Goal: Task Accomplishment & Management: Complete application form

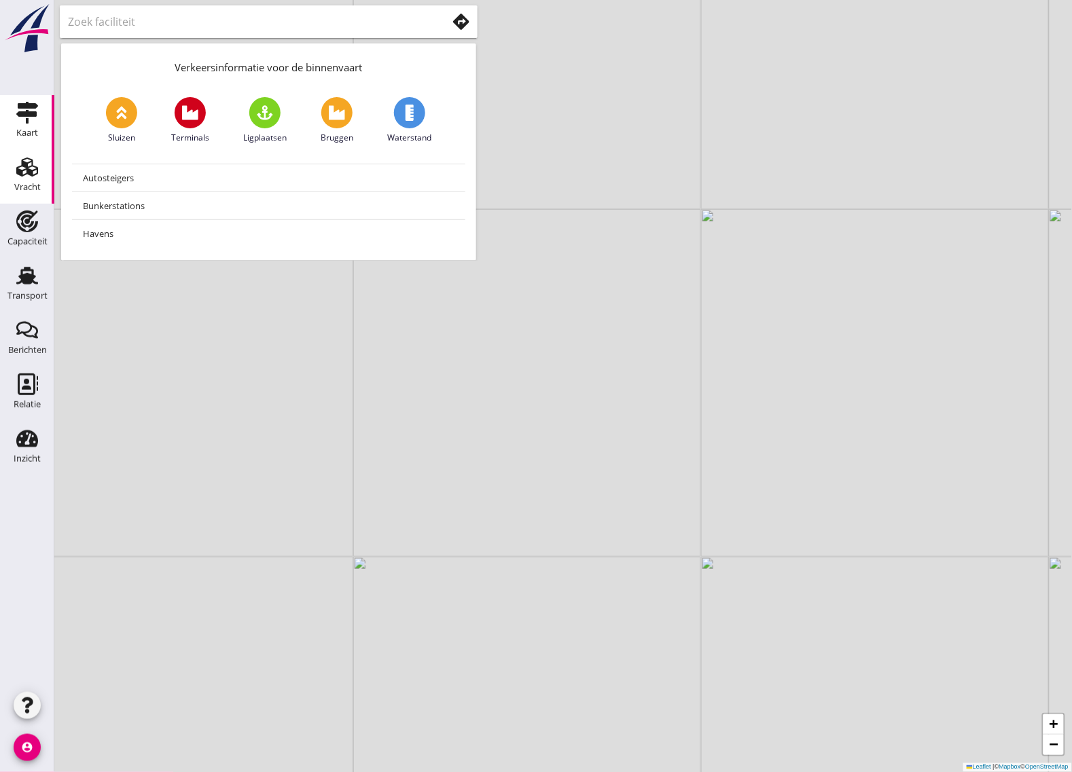
click at [32, 170] on icon "Vracht" at bounding box center [27, 167] width 22 height 22
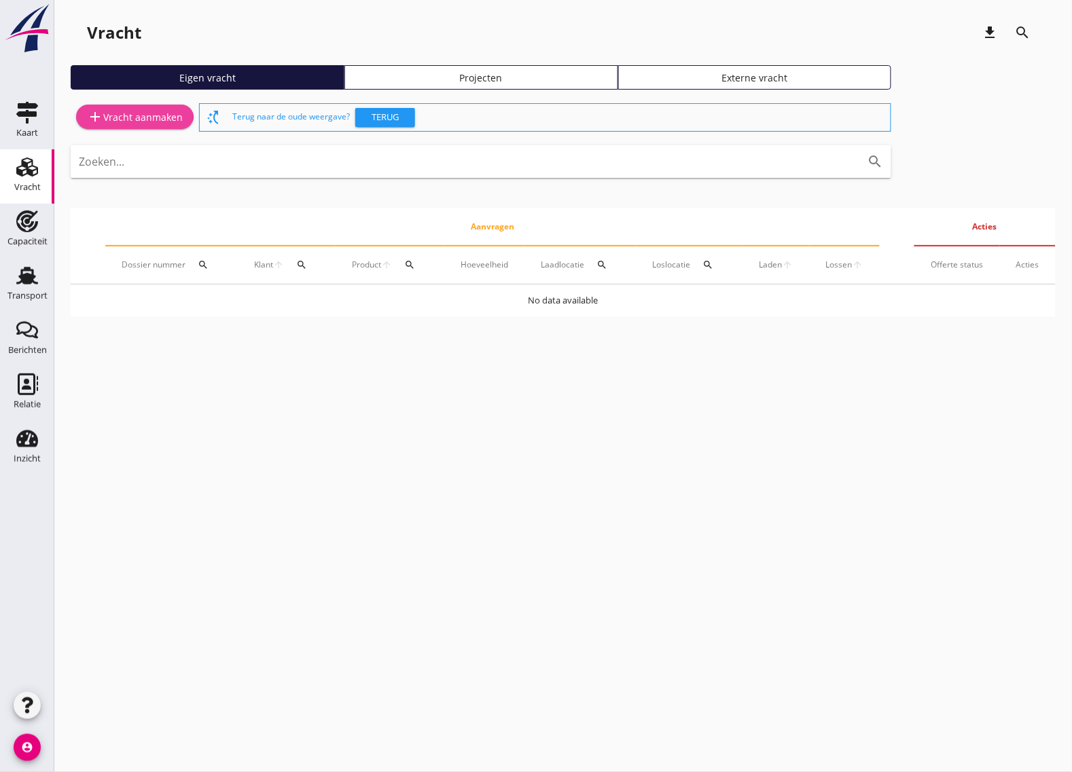
click at [128, 124] on div "add Vracht aanmaken" at bounding box center [135, 117] width 96 height 16
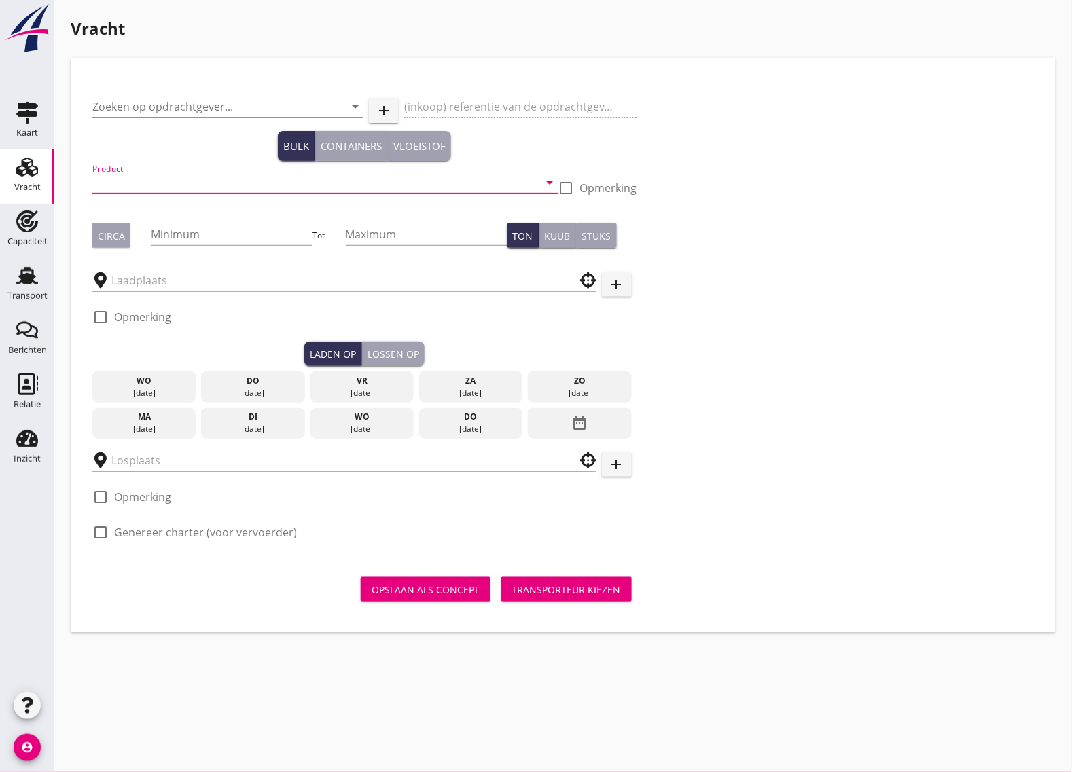
click at [179, 183] on input "Product" at bounding box center [315, 183] width 447 height 22
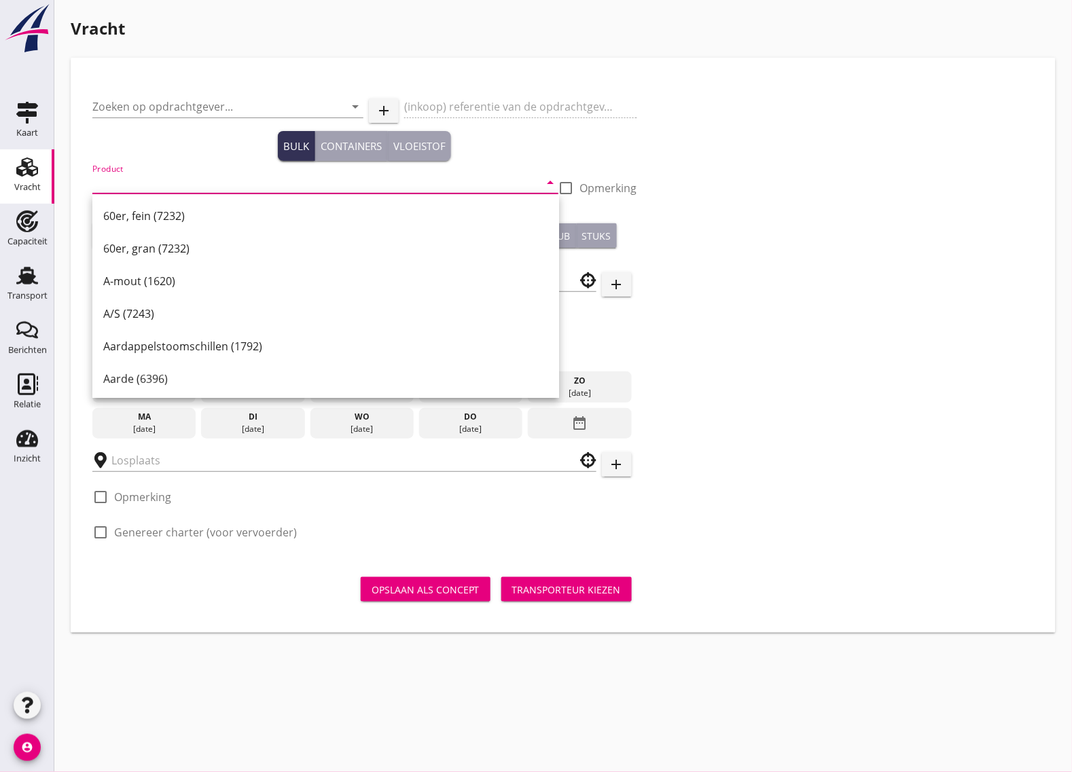
click at [865, 377] on div "Zoeken op opdrachtgever... arrow_drop_down add (inkoop) referentie van de opdra…" at bounding box center [563, 318] width 952 height 478
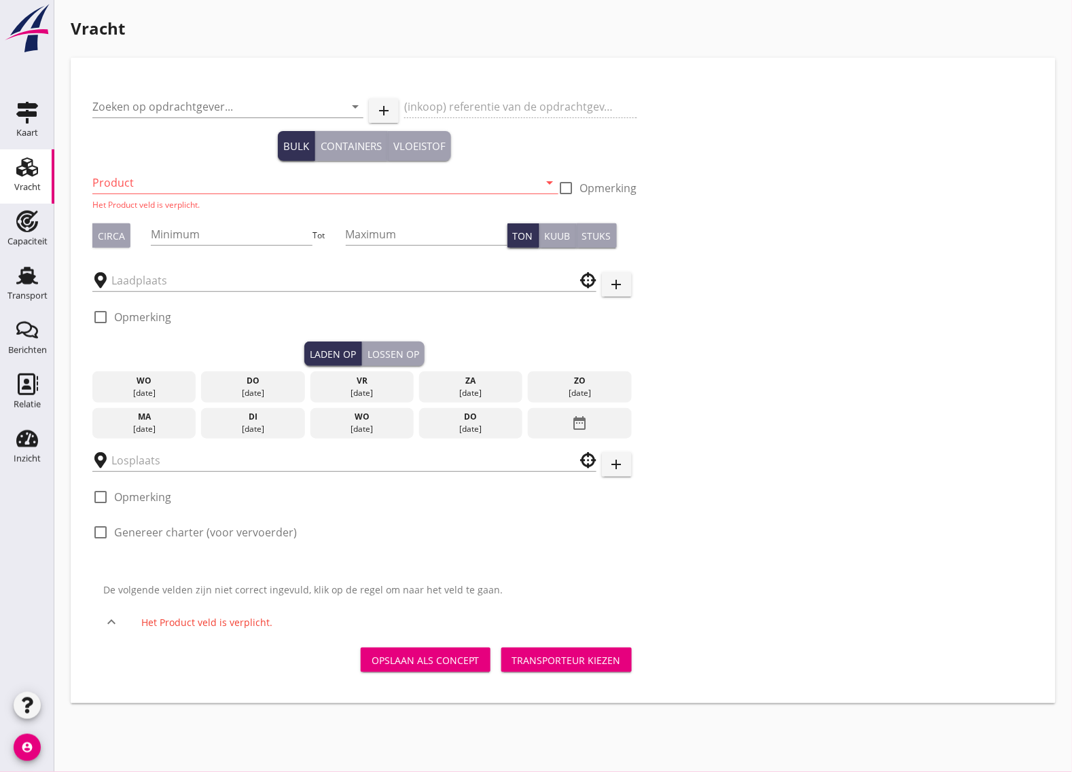
click at [238, 181] on input "Product" at bounding box center [315, 183] width 447 height 22
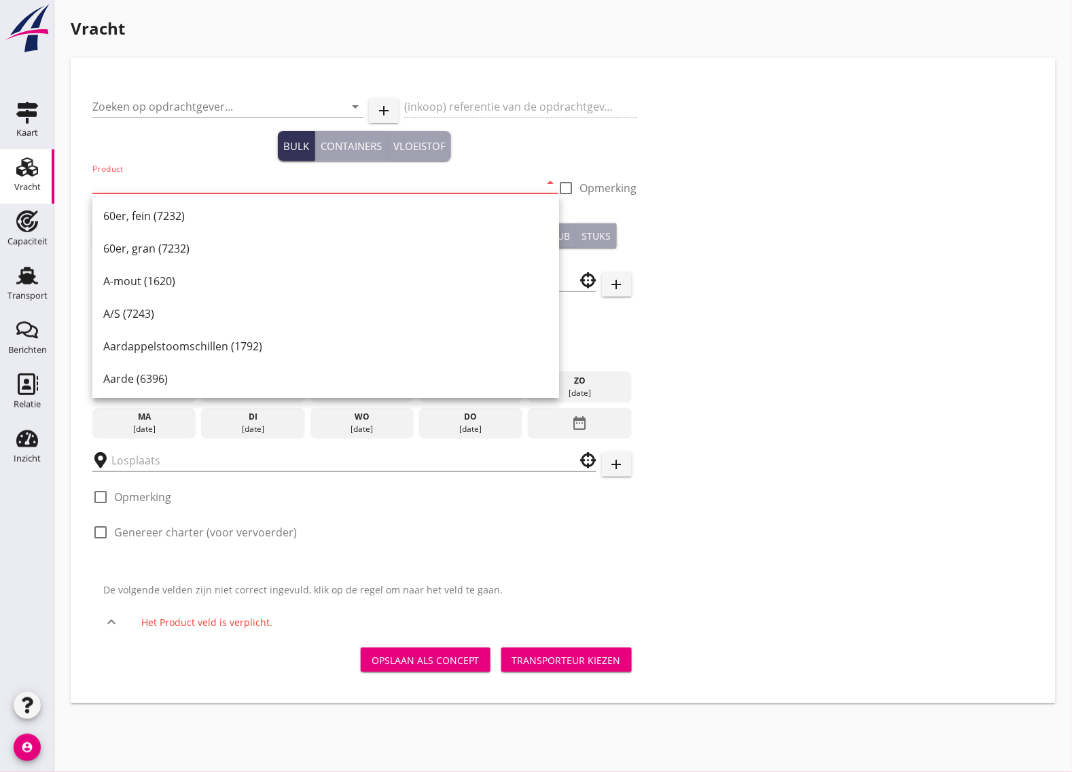
drag, startPoint x: 163, startPoint y: 181, endPoint x: 161, endPoint y: 164, distance: 17.8
click at [163, 182] on input "Product" at bounding box center [315, 183] width 447 height 22
click at [141, 180] on input "Product" at bounding box center [315, 183] width 447 height 22
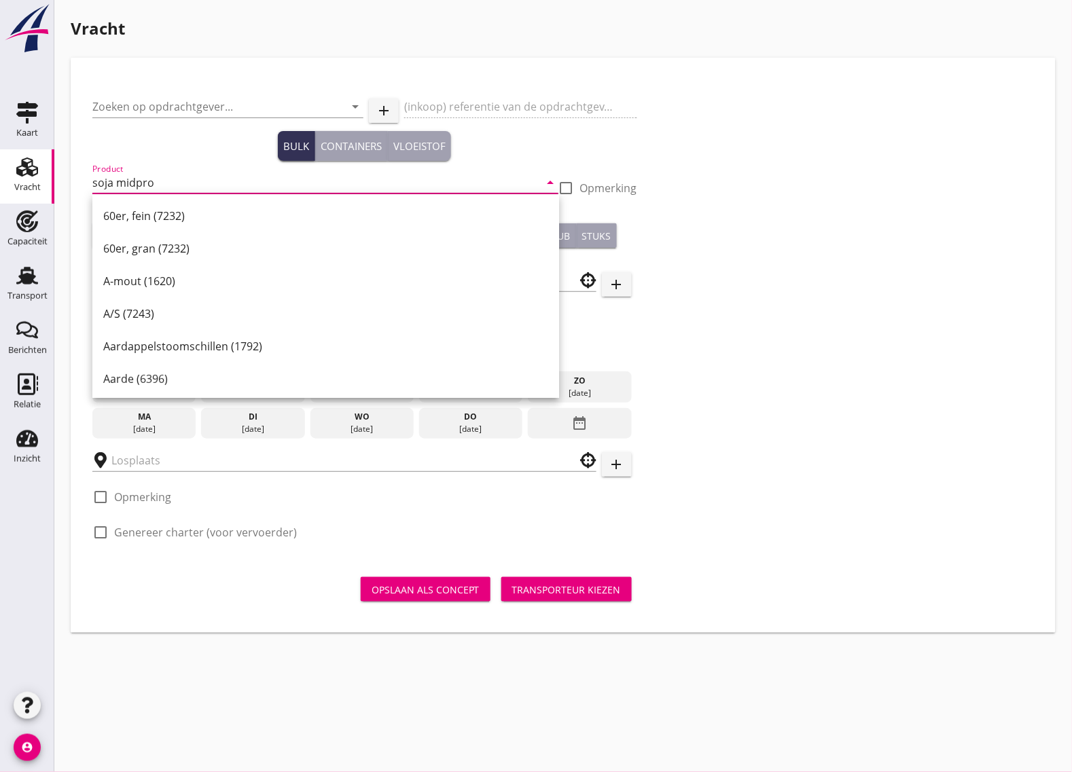
click at [158, 181] on input "soja midpro" at bounding box center [315, 183] width 447 height 22
drag, startPoint x: 158, startPoint y: 181, endPoint x: 113, endPoint y: 183, distance: 44.9
click at [113, 183] on input "soja midpro" at bounding box center [315, 183] width 447 height 22
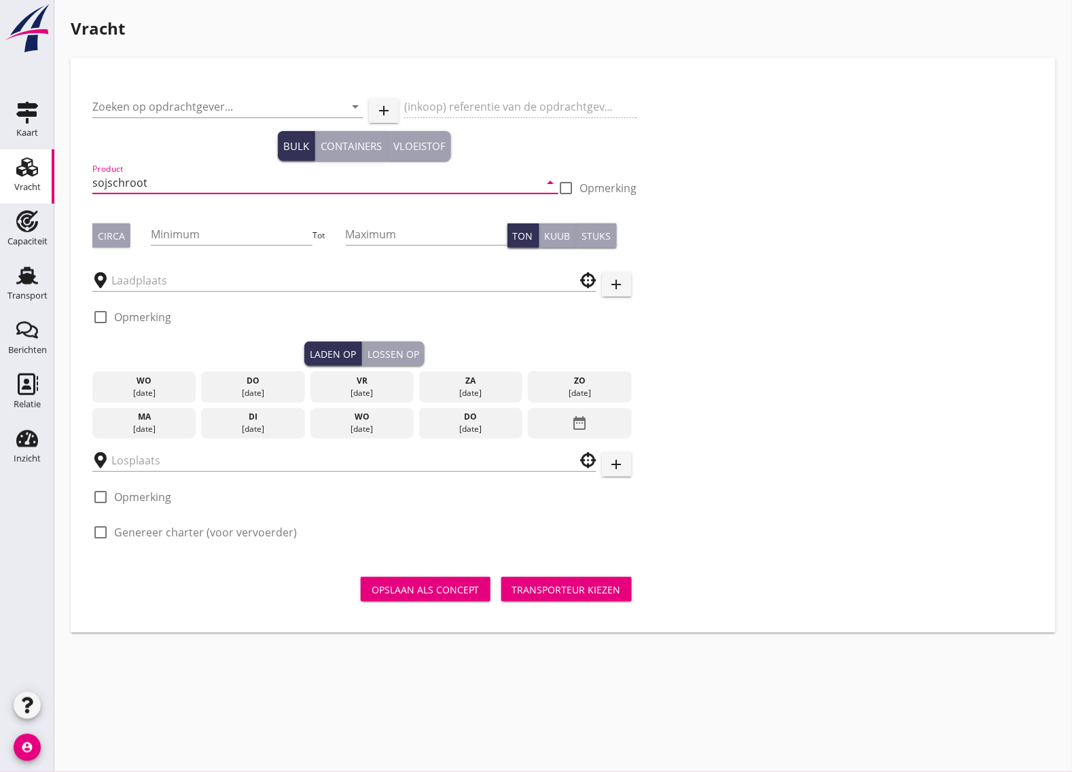
click at [143, 177] on input "sojschroot" at bounding box center [315, 183] width 447 height 22
drag, startPoint x: 157, startPoint y: 180, endPoint x: 83, endPoint y: 177, distance: 74.1
click at [83, 177] on div "Zoeken op opdrachtgever... arrow_drop_down add (inkoop) referentie van de opdra…" at bounding box center [563, 346] width 963 height 554
click at [158, 185] on input "sojschroot" at bounding box center [315, 183] width 447 height 22
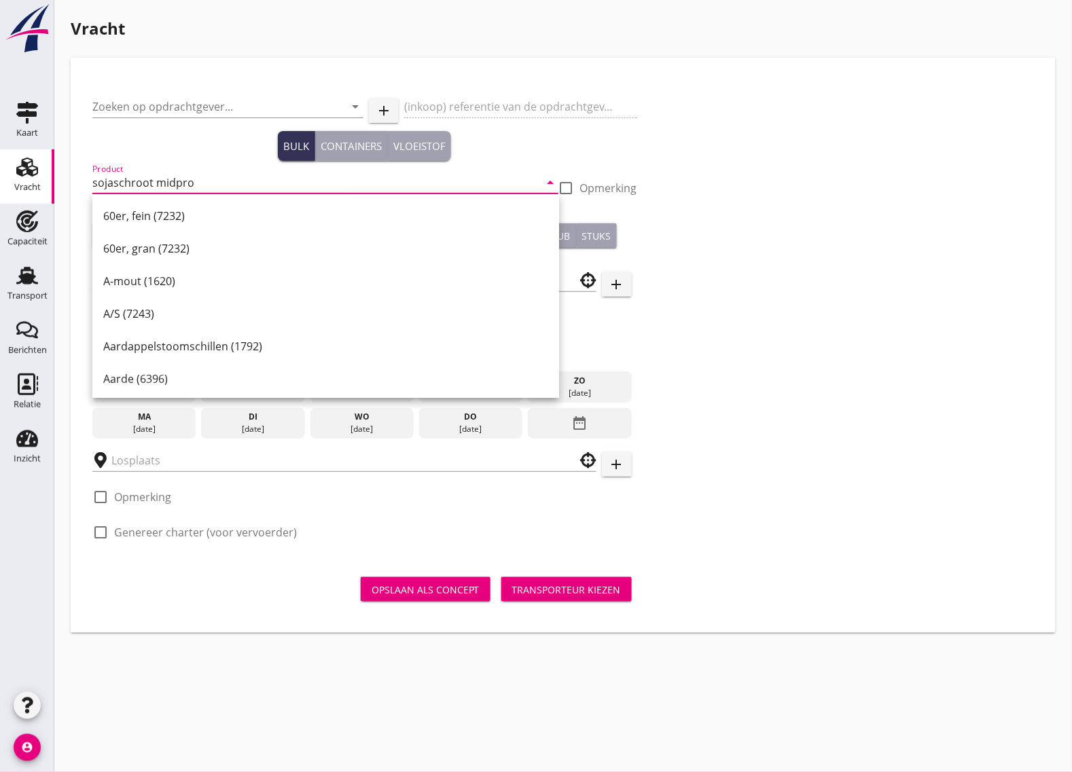
drag, startPoint x: 211, startPoint y: 181, endPoint x: 85, endPoint y: 178, distance: 125.7
click at [85, 178] on div "Zoeken op opdrachtgever... arrow_drop_down add (inkoop) referentie van de opdra…" at bounding box center [563, 346] width 963 height 554
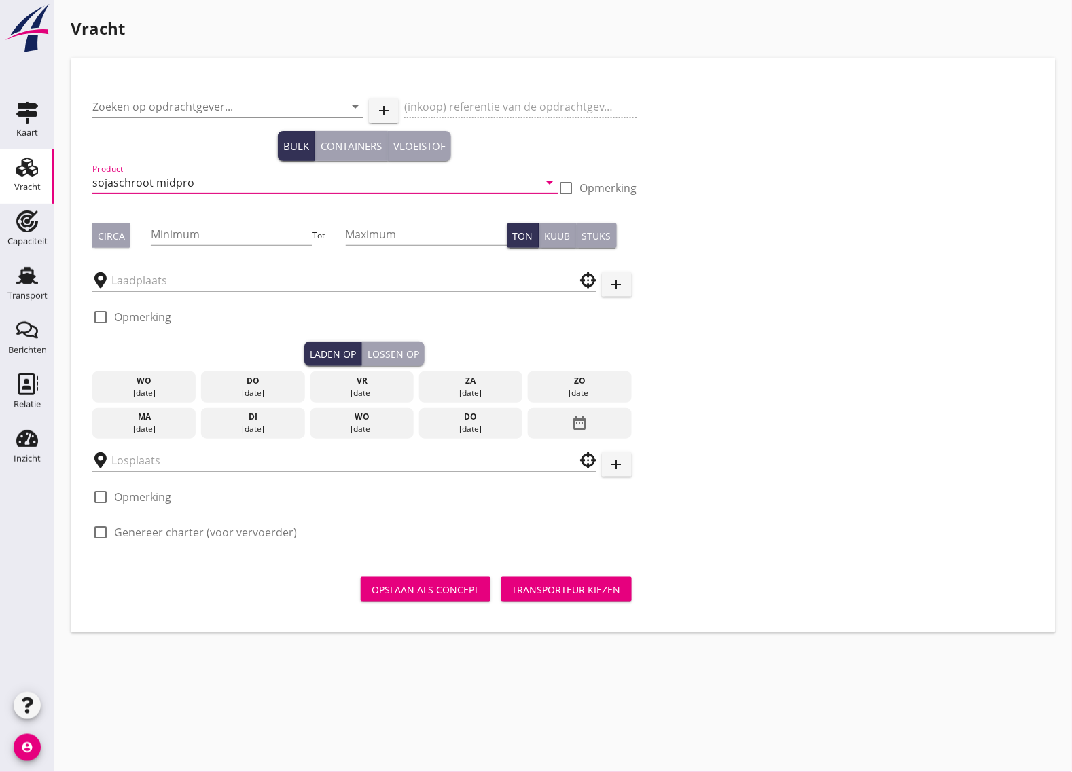
click at [205, 185] on input "sojaschroot midpro" at bounding box center [315, 183] width 447 height 22
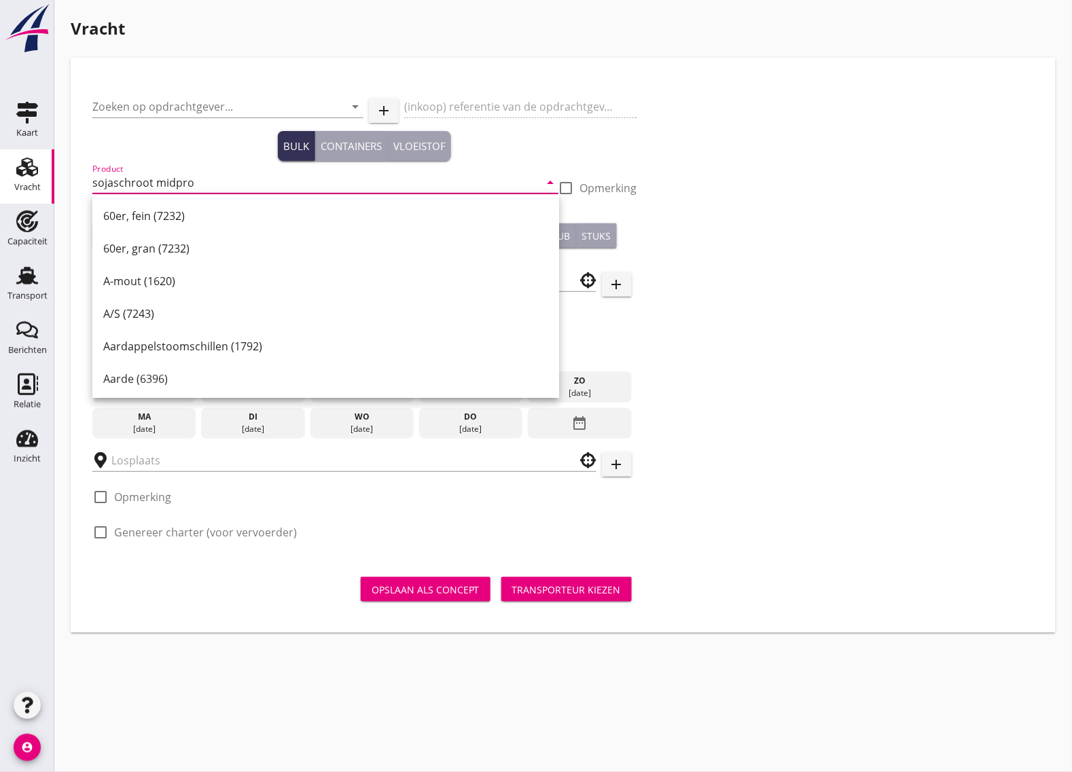
paste input "ojaschroot - Low"
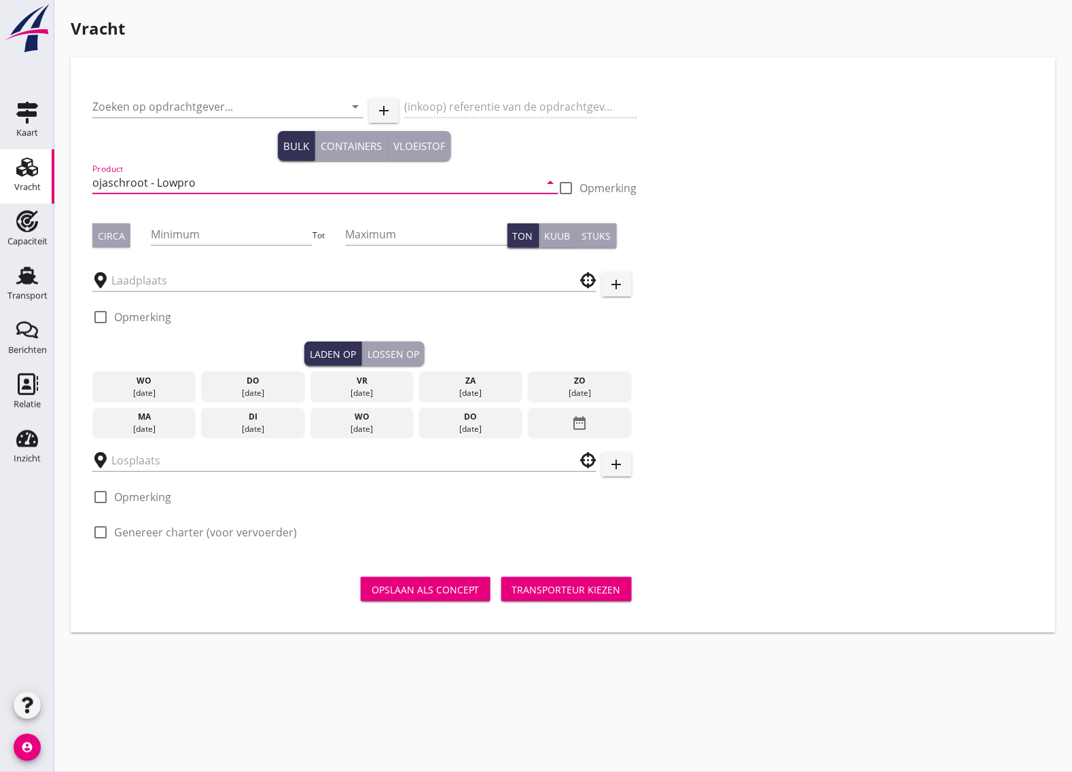
click at [90, 182] on div "Zoeken op opdrachtgever... arrow_drop_down add (inkoop) referentie van de opdra…" at bounding box center [365, 318] width 556 height 478
click at [96, 185] on input "ojaschroot - Lowpro" at bounding box center [315, 183] width 447 height 22
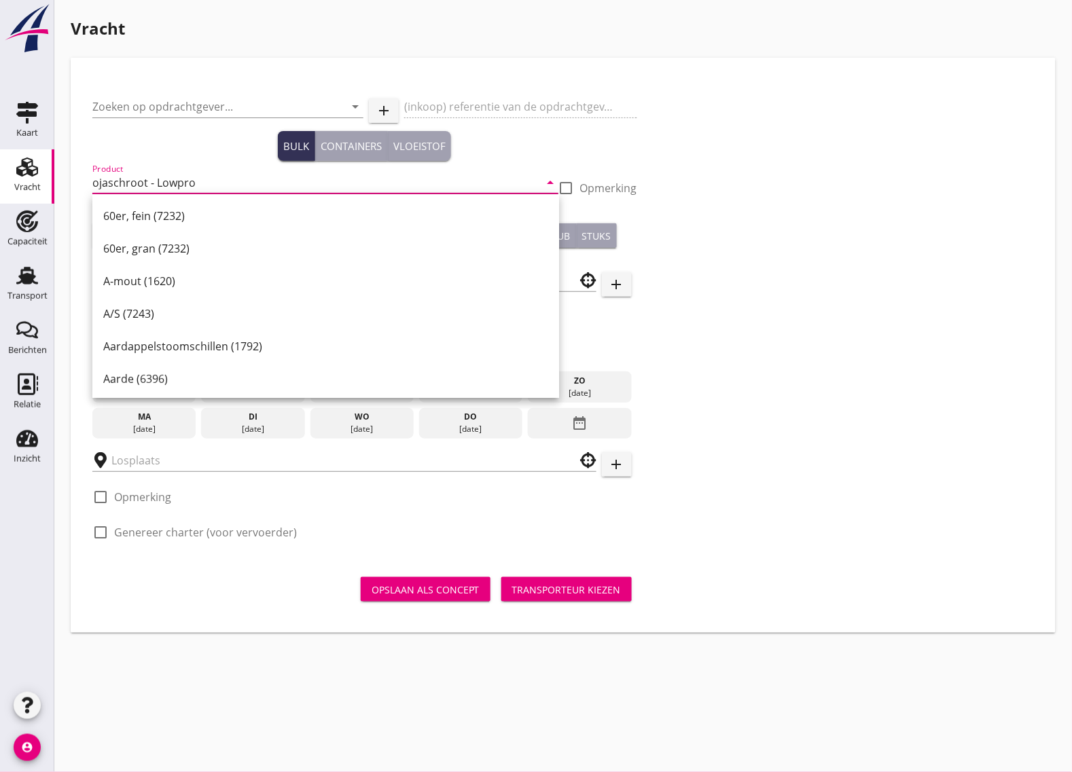
click at [98, 185] on input "ojaschroot - Lowpro" at bounding box center [315, 183] width 447 height 22
click at [93, 185] on input "ojaschroot - Lowpro" at bounding box center [315, 183] width 447 height 22
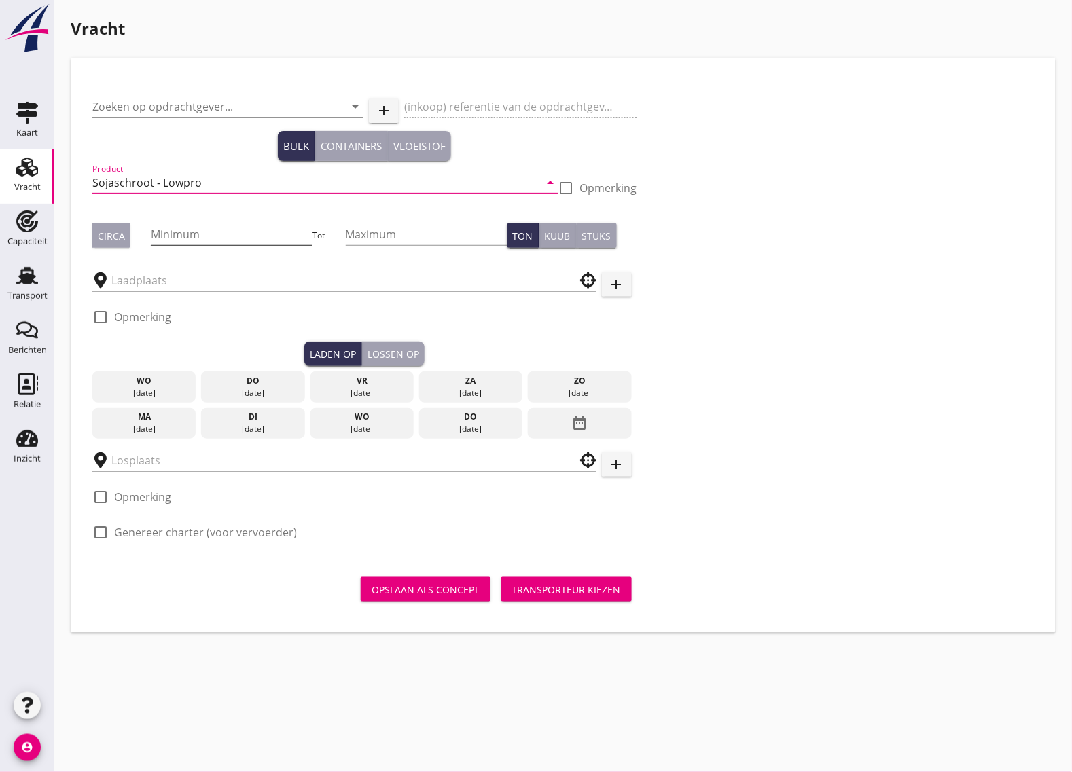
type input "Sojaschroot - Lowpro"
click at [194, 228] on input "Minimum" at bounding box center [232, 234] width 162 height 22
type input "1275"
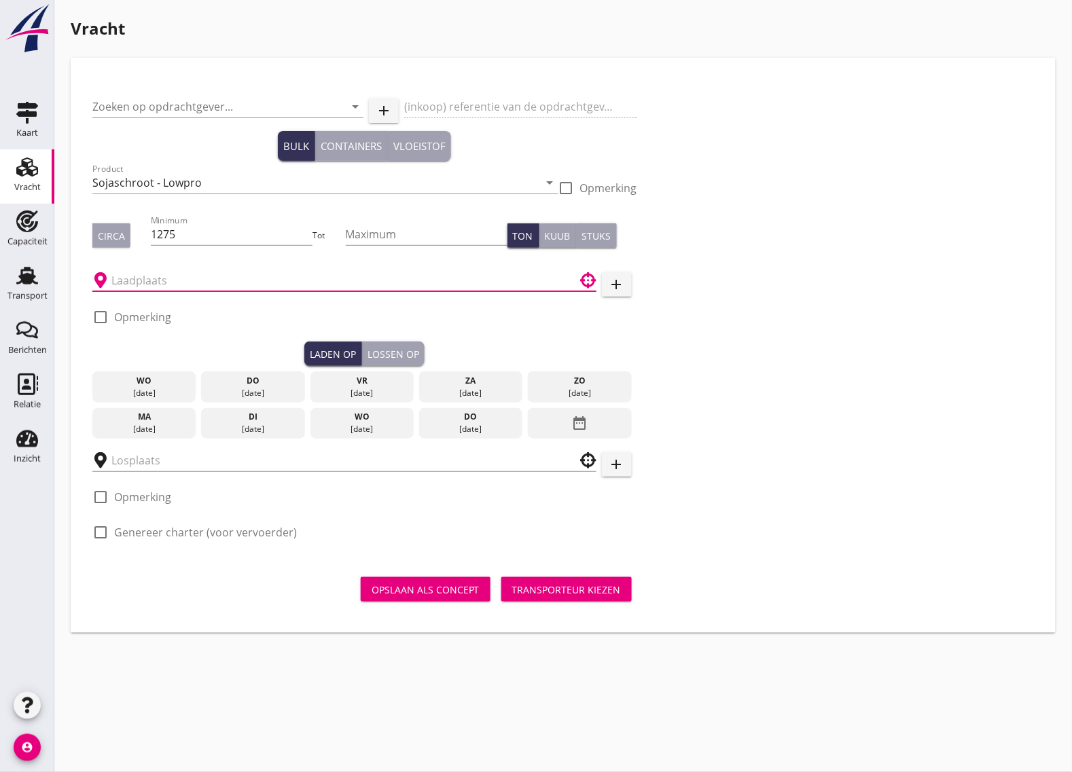
click at [215, 279] on input "text" at bounding box center [334, 281] width 447 height 22
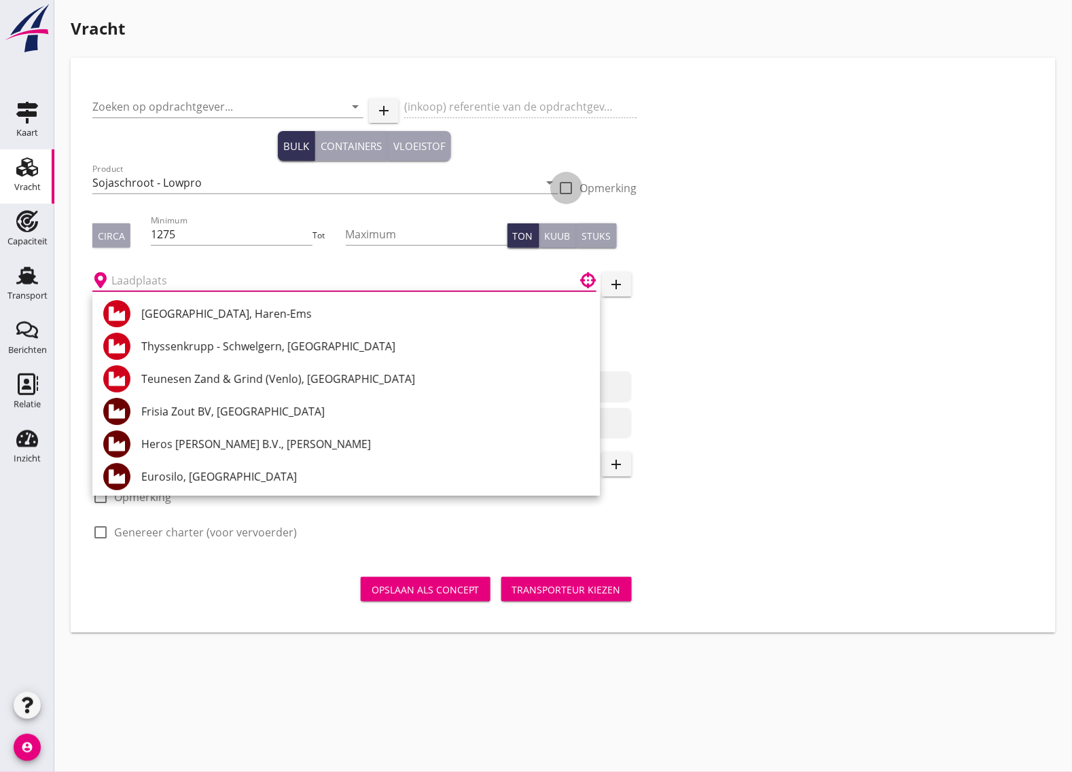
click at [569, 185] on div at bounding box center [566, 188] width 23 height 23
checkbox input "true"
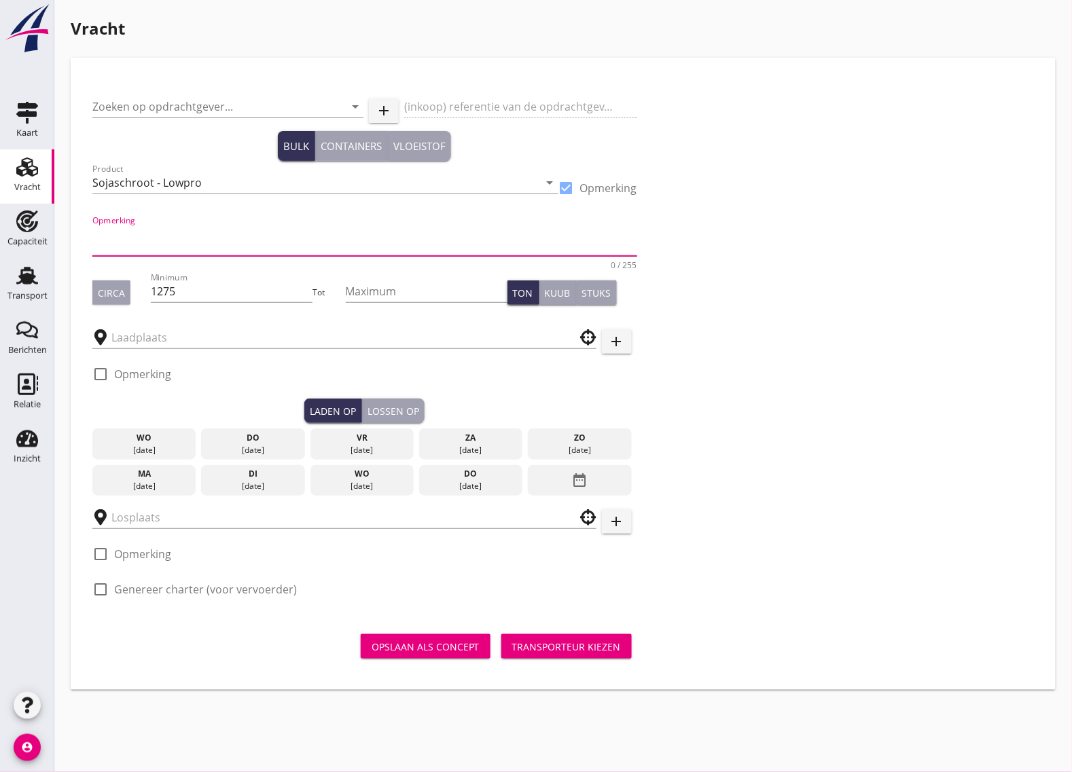
click at [123, 231] on textarea "Opmerking" at bounding box center [364, 239] width 545 height 33
type textarea "Vol onder luiken tot 1275."
click at [214, 189] on input "Sojaschroot - Lowpro" at bounding box center [315, 183] width 447 height 22
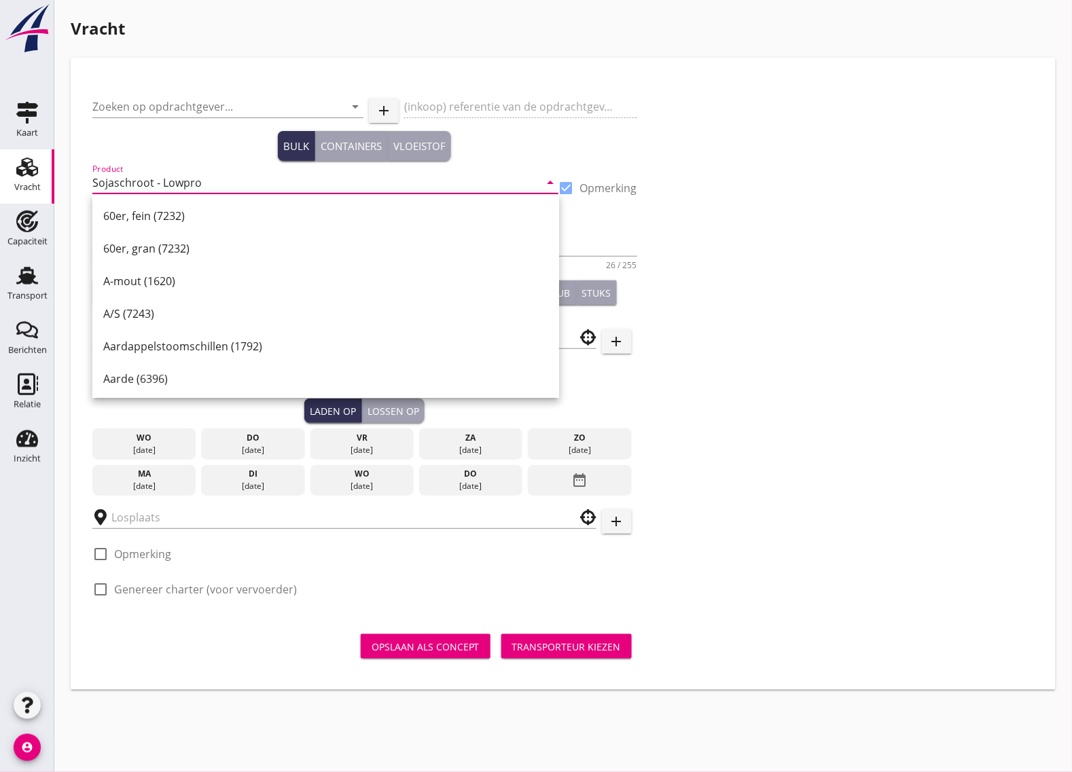
click at [214, 187] on input "Sojaschroot - Lowpro" at bounding box center [315, 183] width 447 height 22
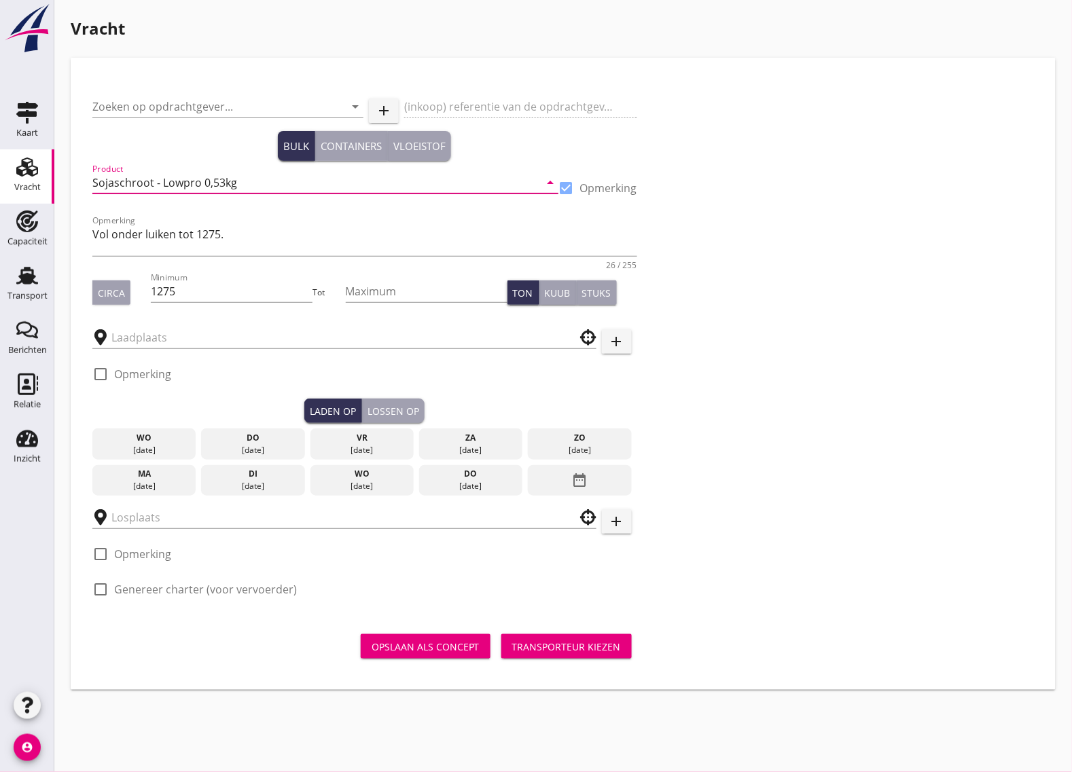
click at [246, 177] on input "Sojaschroot - Lowpro 0,53kg" at bounding box center [315, 183] width 447 height 22
type input "Sojaschroot - Lowpro 0,53kg (1720)"
click at [185, 245] on textarea "Vol onder luiken tot 1275." at bounding box center [364, 239] width 545 height 33
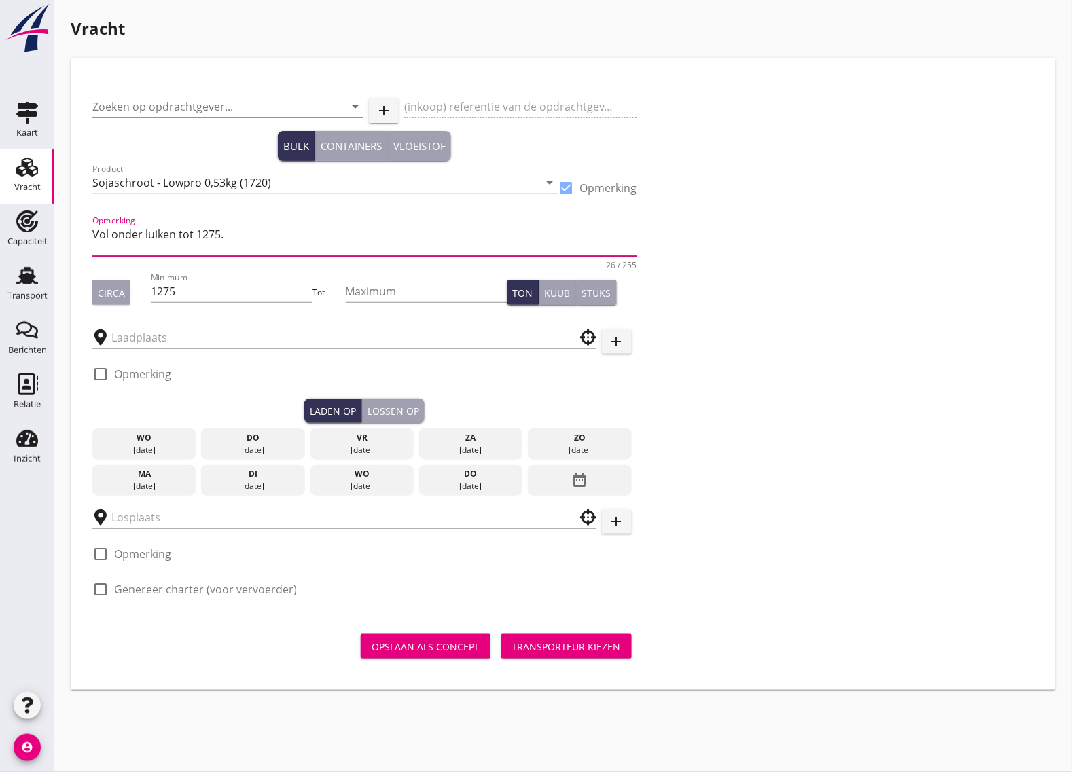
click at [232, 231] on textarea "Vol onder luiken tot 1275." at bounding box center [364, 239] width 545 height 33
click at [94, 232] on textarea "Vol onder luiken tot 1275." at bounding box center [364, 239] width 545 height 33
click at [185, 327] on input "text" at bounding box center [334, 338] width 447 height 22
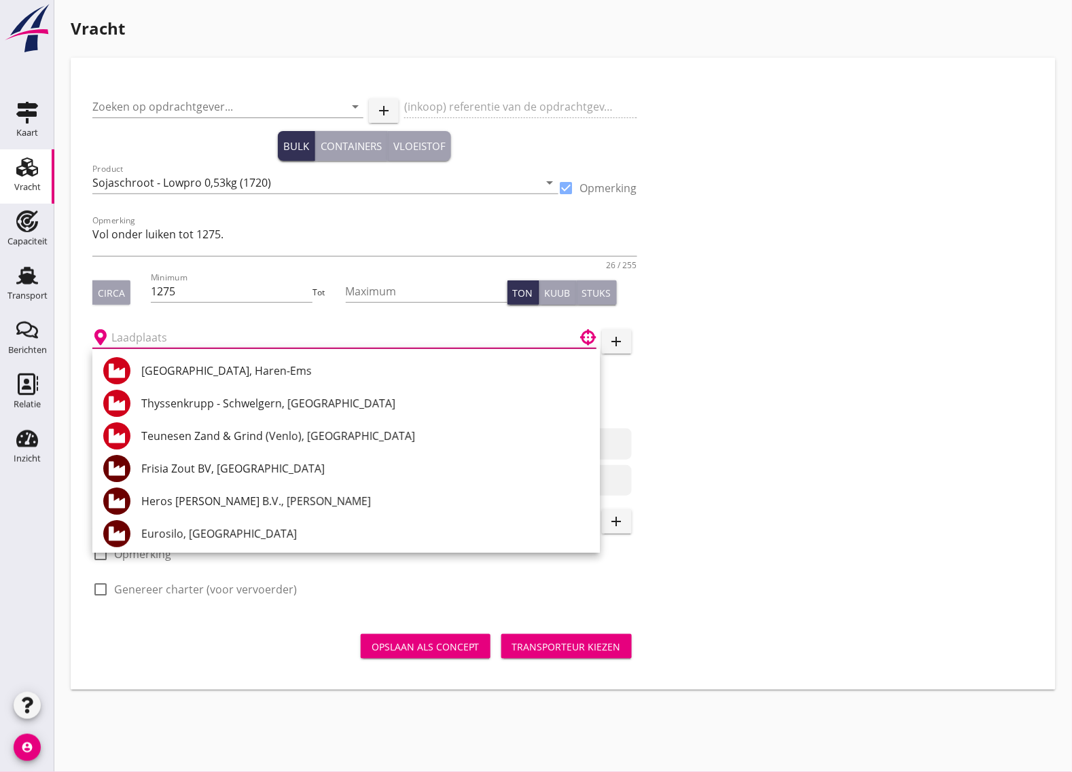
click at [163, 329] on input "text" at bounding box center [334, 338] width 447 height 22
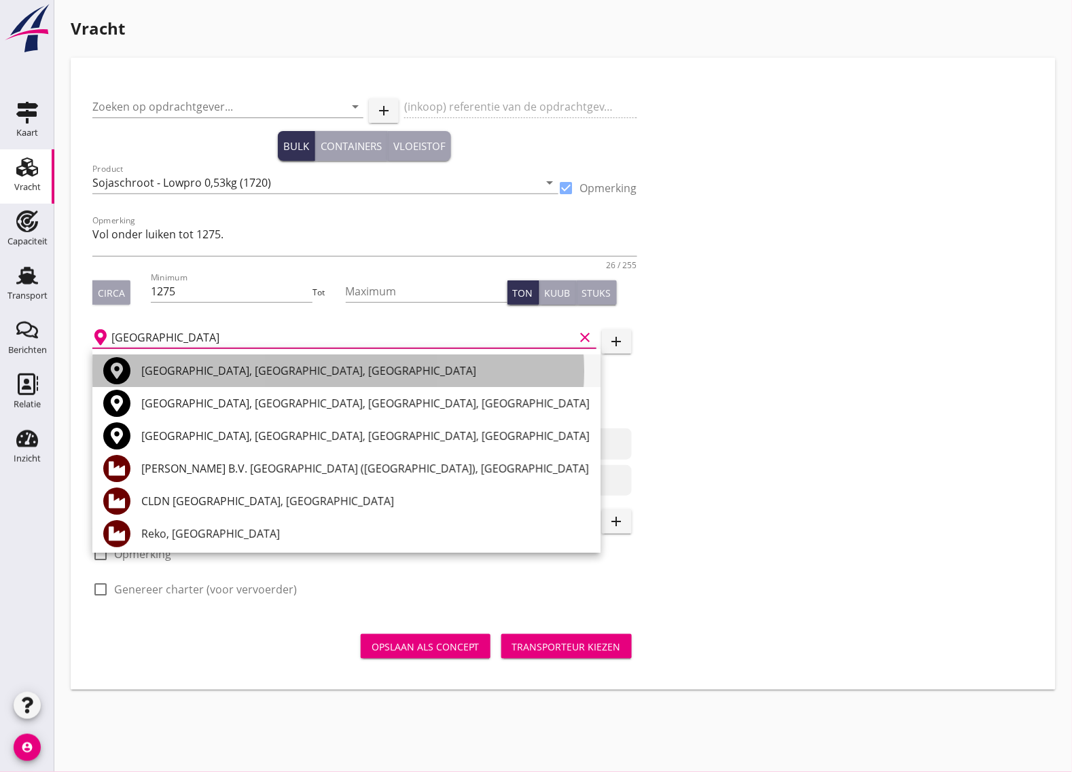
click at [205, 363] on div "[GEOGRAPHIC_DATA], [GEOGRAPHIC_DATA], [GEOGRAPHIC_DATA]" at bounding box center [365, 371] width 448 height 16
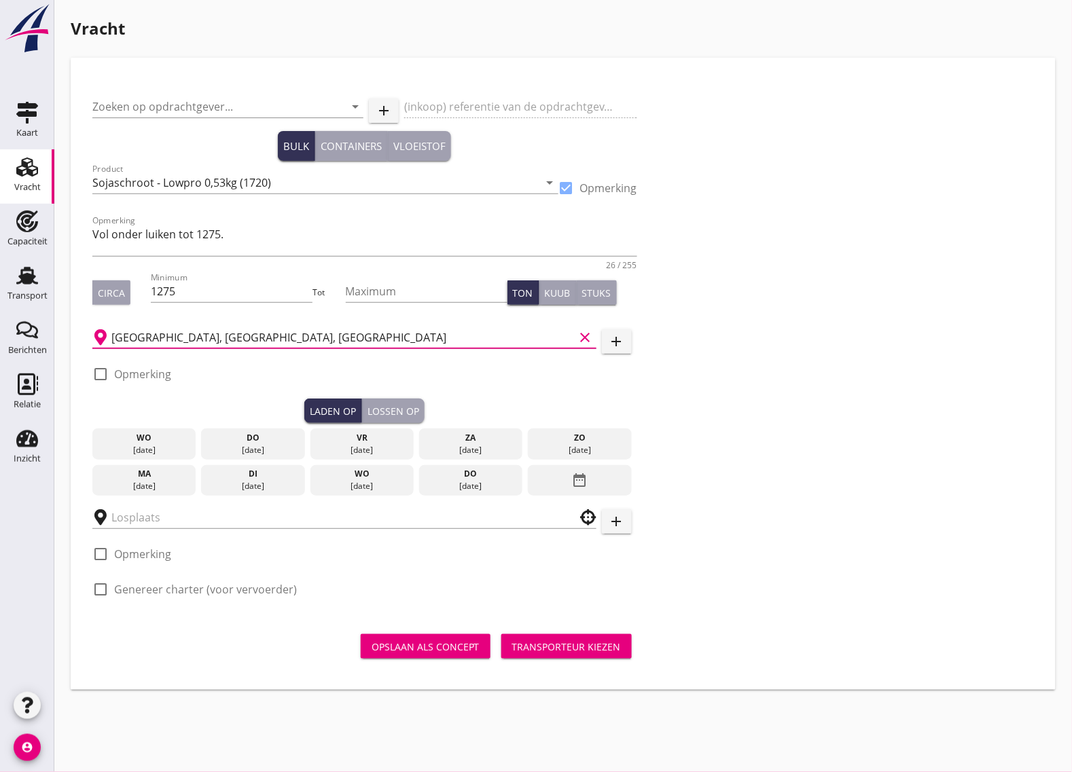
type input "[GEOGRAPHIC_DATA], [GEOGRAPHIC_DATA], [GEOGRAPHIC_DATA]"
click at [96, 370] on div at bounding box center [100, 374] width 23 height 23
checkbox input "true"
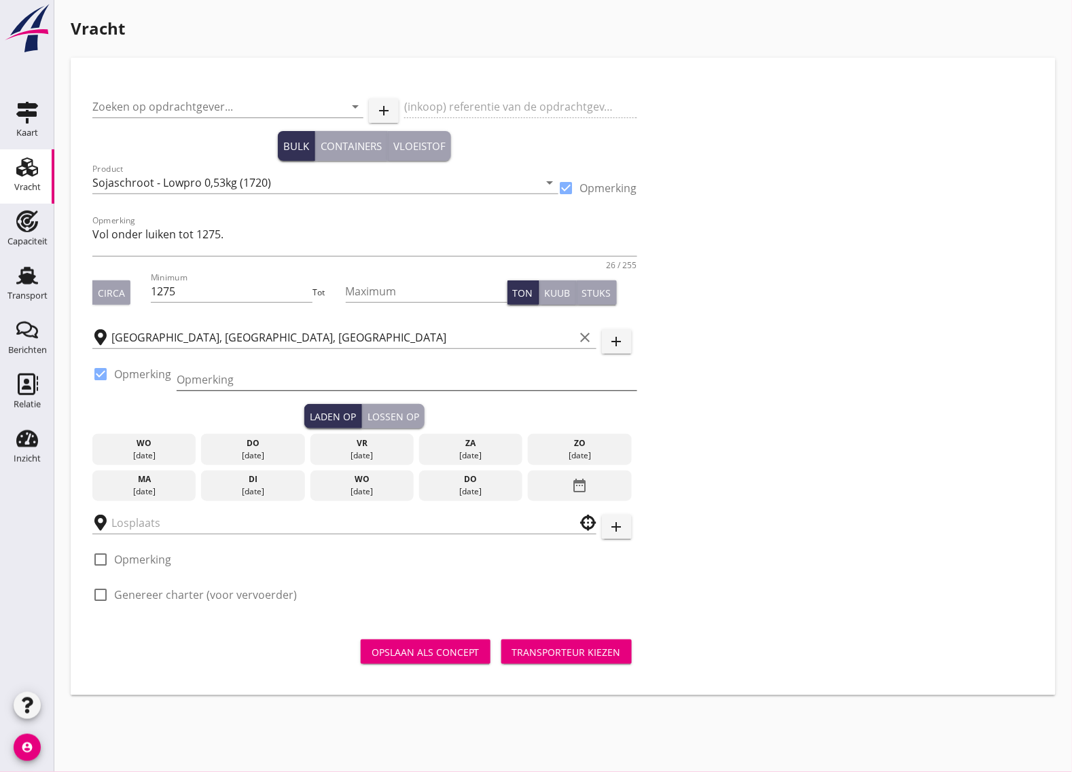
click at [234, 382] on input "Opmerking" at bounding box center [407, 380] width 461 height 22
drag, startPoint x: 274, startPoint y: 378, endPoint x: 174, endPoint y: 385, distance: 100.1
click at [174, 385] on div "check_box Opmerking Opmerking ADM Dintelhaven" at bounding box center [364, 381] width 545 height 46
paste input "Europoort Dintelhaven [PERSON_NAME] [PHONE_NUMBER] [PHONE_NUMBER]"
type input "ADM Europoort Dintelhaven [PERSON_NAME] [PHONE_NUMBER] [PHONE_NUMBER]"
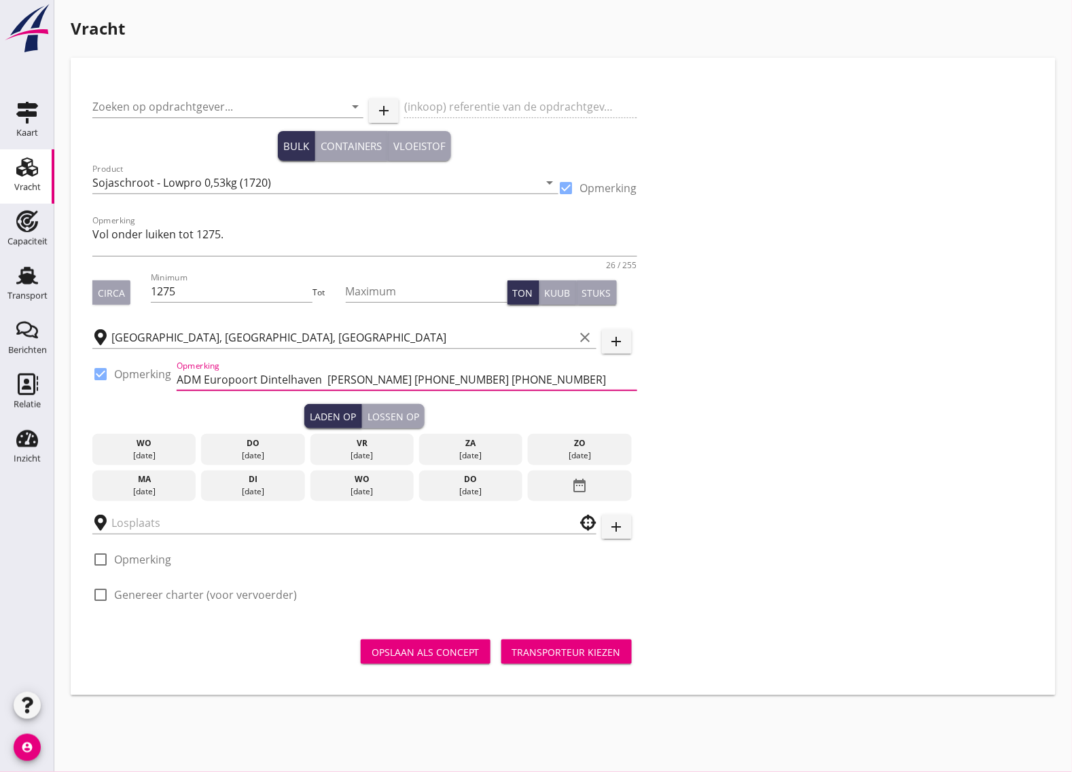
click at [593, 488] on div "date_range" at bounding box center [579, 486] width 103 height 31
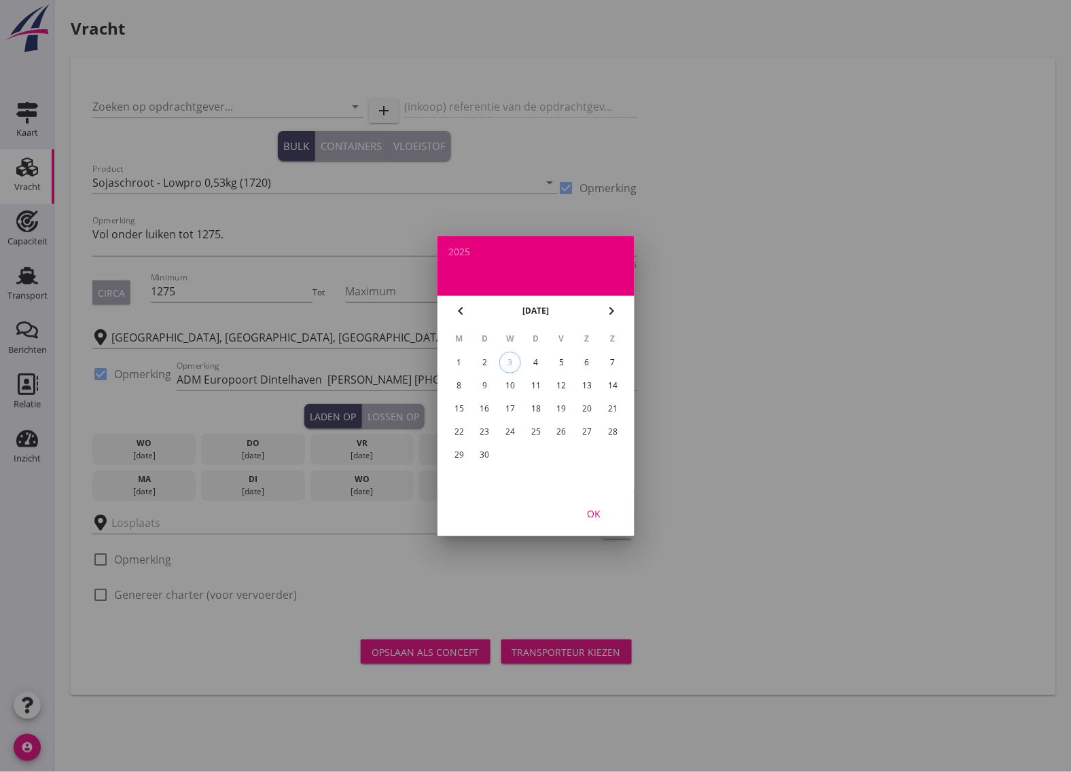
click at [456, 379] on div "8" at bounding box center [459, 386] width 22 height 22
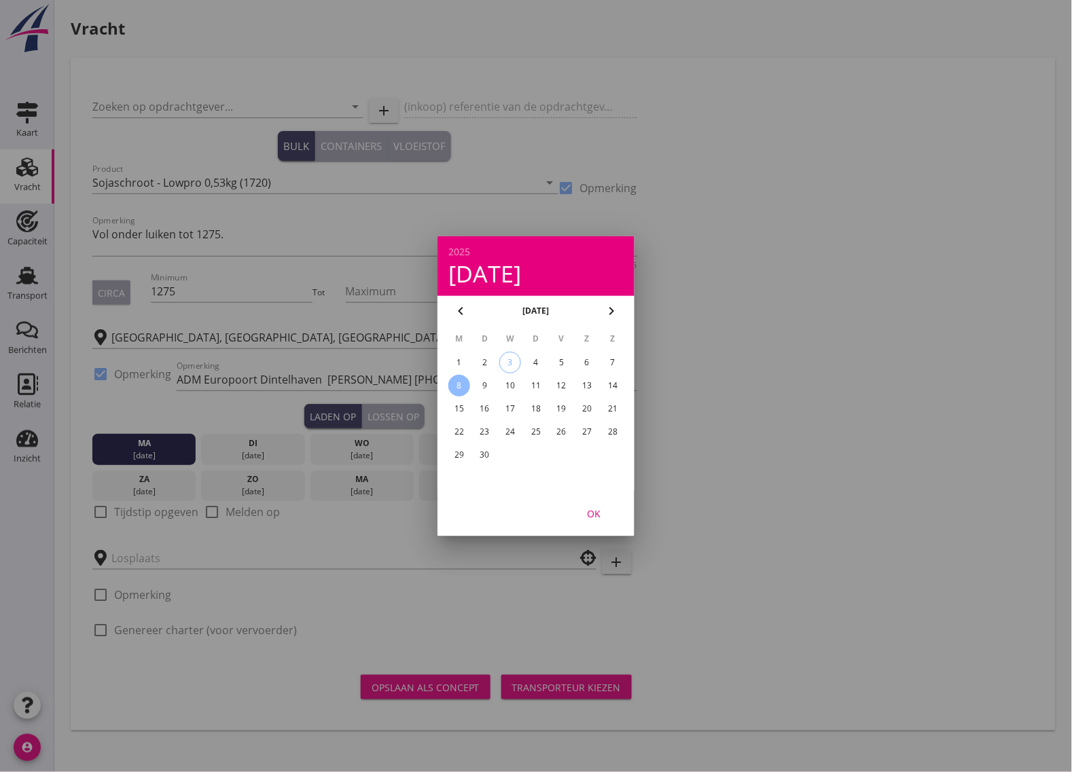
click at [331, 566] on div at bounding box center [536, 386] width 1072 height 772
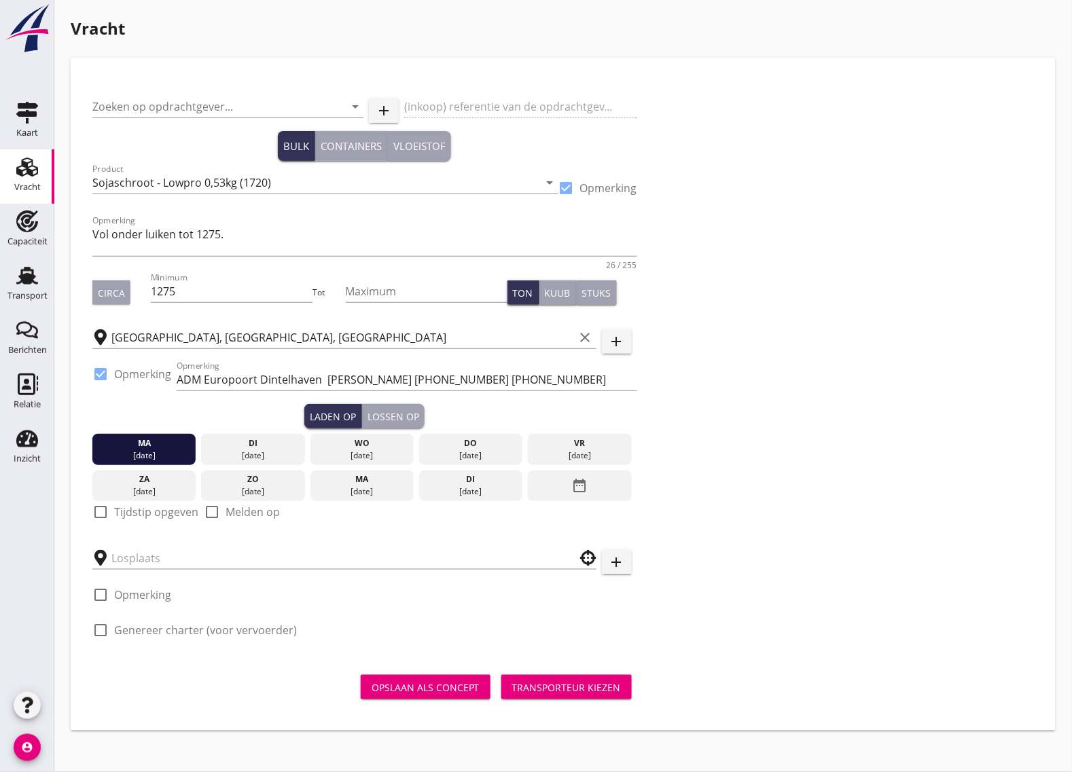
click at [99, 513] on div at bounding box center [100, 512] width 23 height 23
checkbox input "true"
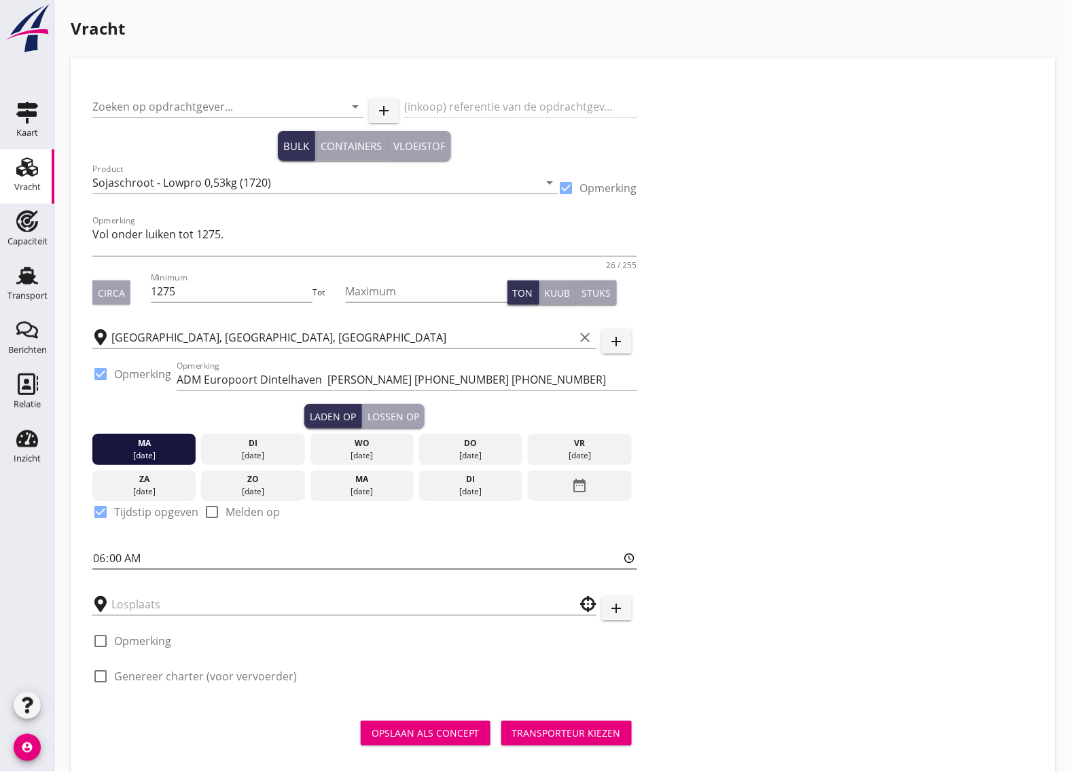
click at [122, 556] on input "06:00" at bounding box center [364, 559] width 545 height 22
type input "06:01"
click at [185, 609] on input "text" at bounding box center [334, 605] width 447 height 22
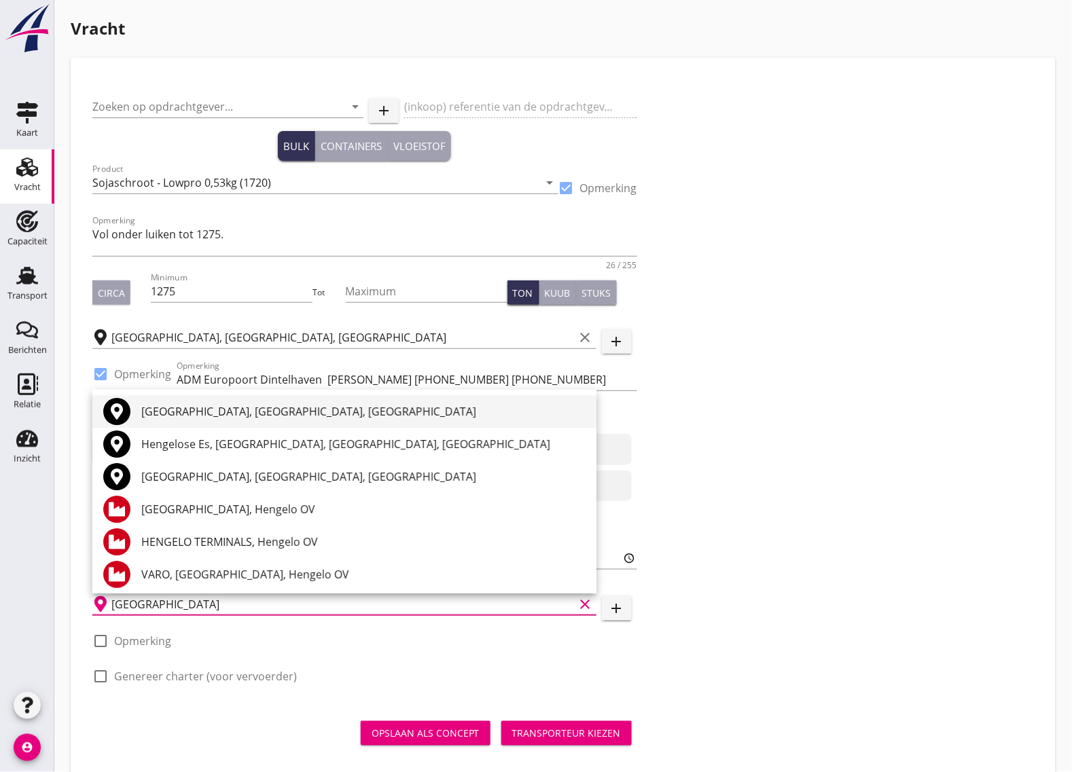
click at [172, 411] on div "[GEOGRAPHIC_DATA], [GEOGRAPHIC_DATA], [GEOGRAPHIC_DATA]" at bounding box center [363, 412] width 444 height 16
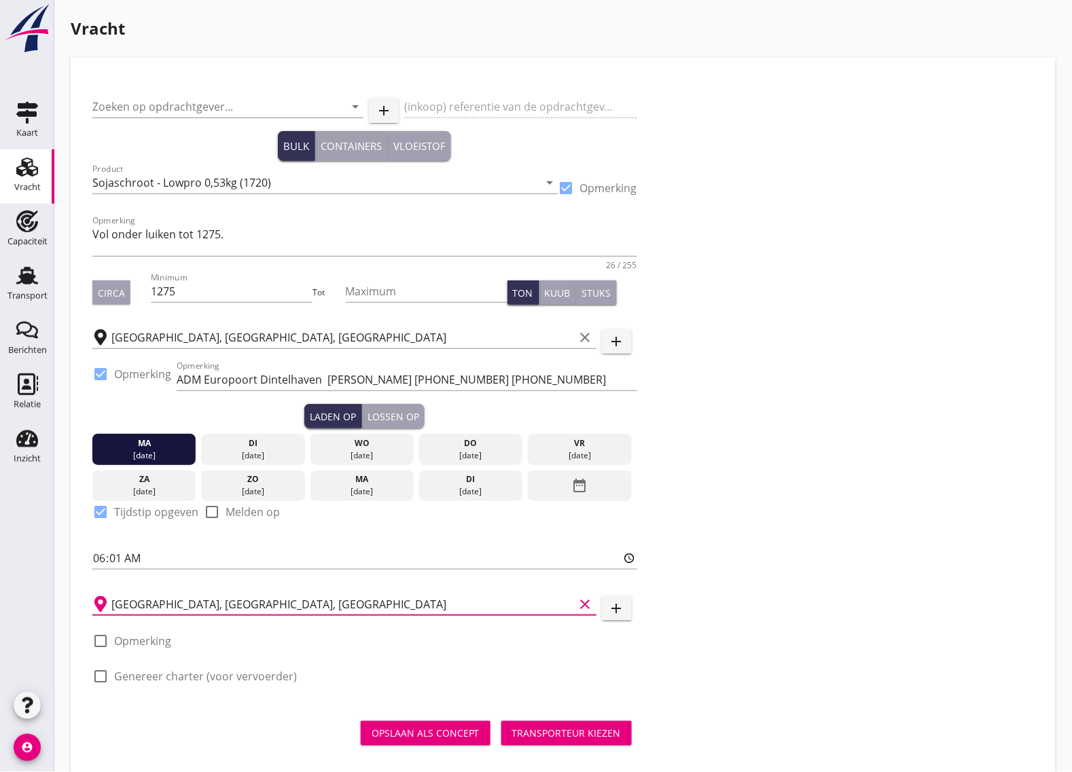
type input "[GEOGRAPHIC_DATA], [GEOGRAPHIC_DATA], [GEOGRAPHIC_DATA]"
click at [104, 642] on div at bounding box center [100, 641] width 23 height 23
checkbox input "true"
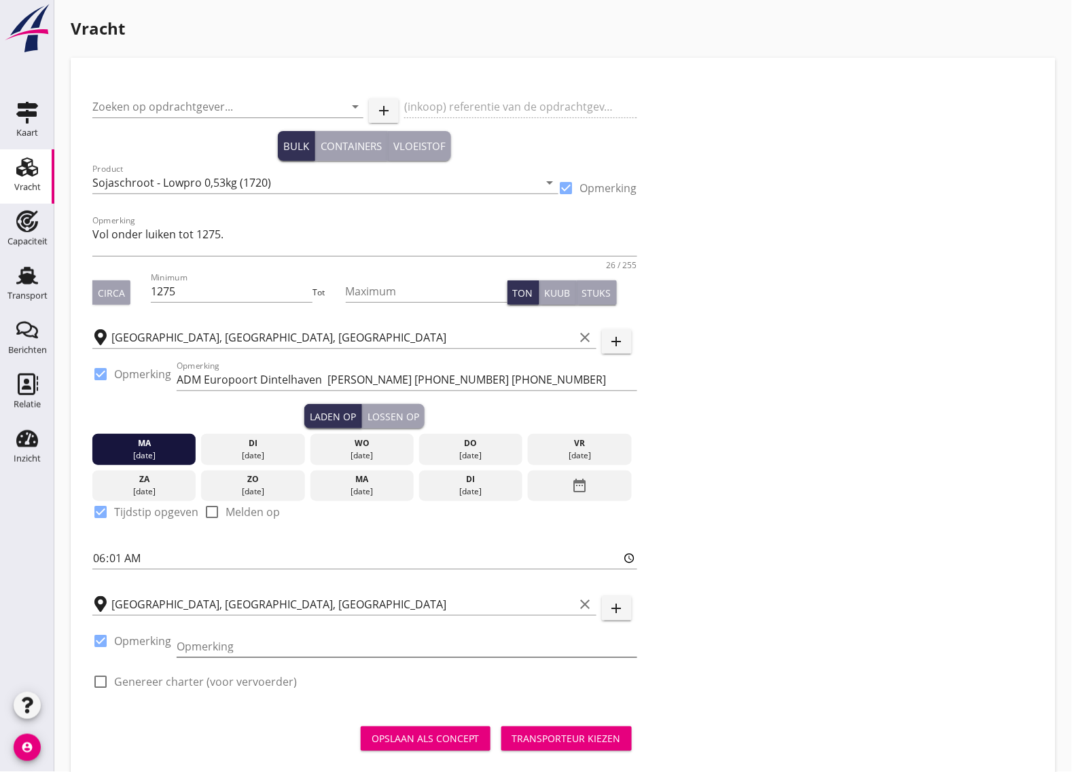
click at [229, 656] on input "Opmerking" at bounding box center [407, 647] width 461 height 22
paste input "Op- en Overslag Twente B.V."
paste input "31 742 917 061"
click at [334, 646] on input "Op- en Overslag Twente B.V. tl. 31 742 917 061" at bounding box center [407, 647] width 461 height 22
type input "Op- en Overslag Twente B.V. tel. [PHONE_NUMBER]"
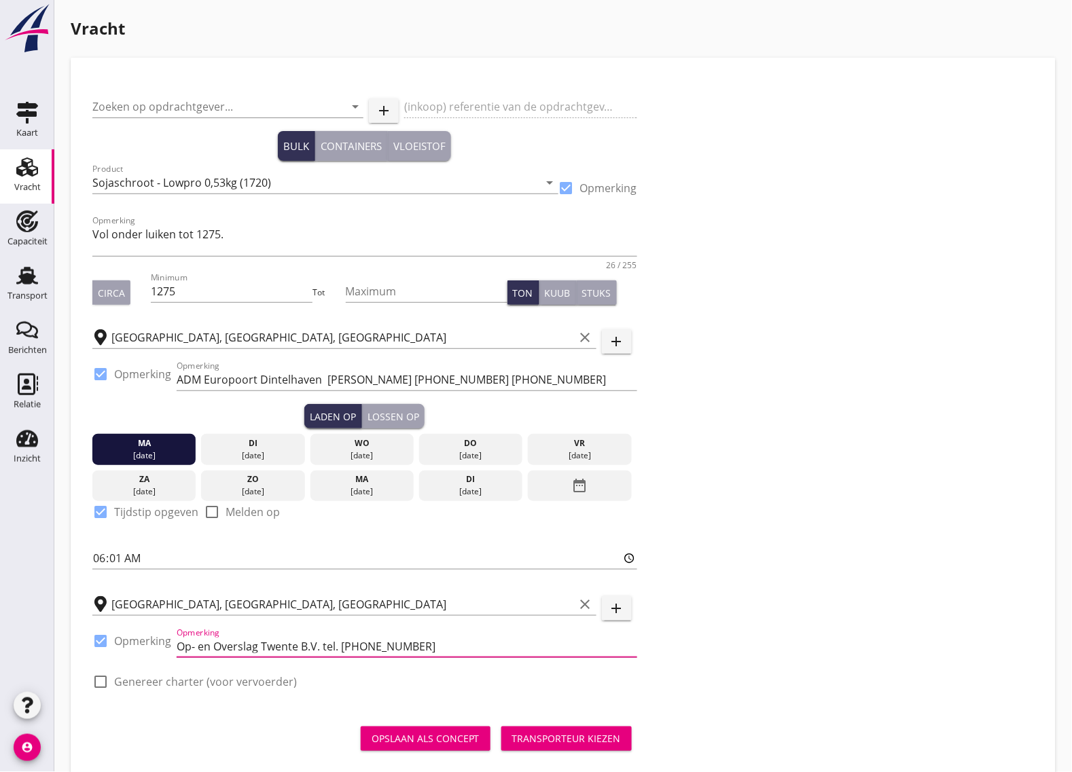
click at [101, 679] on div at bounding box center [100, 681] width 23 height 23
checkbox input "true"
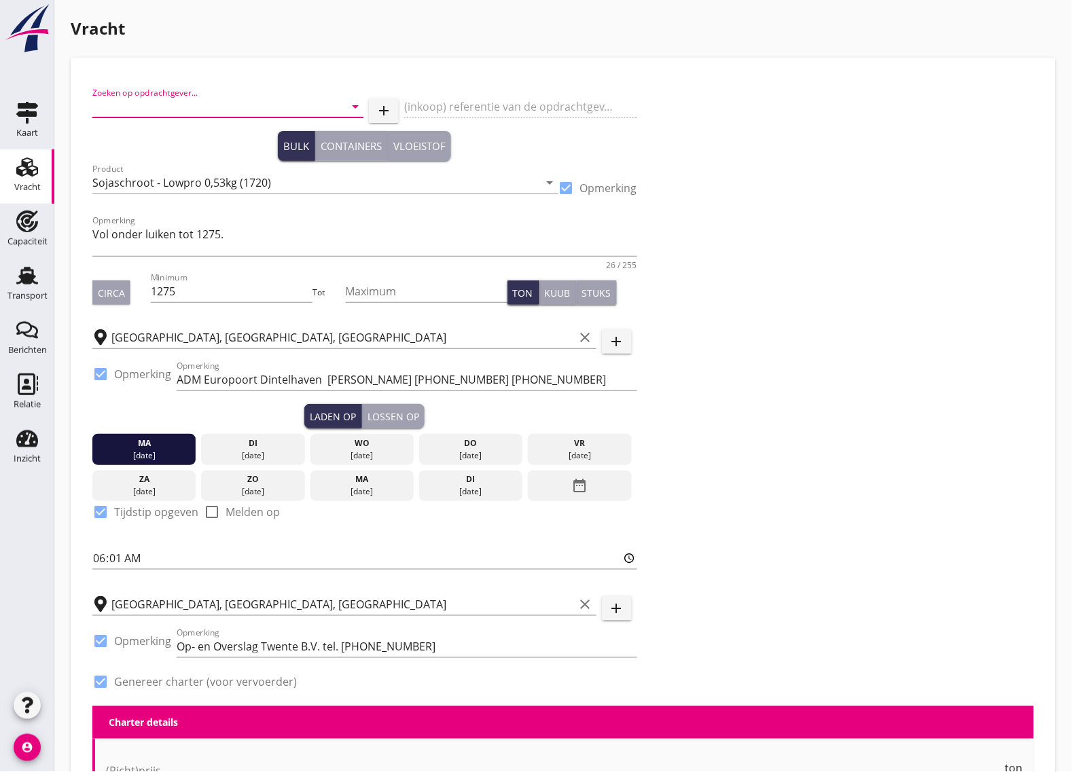
click at [107, 114] on input "Zoeken op opdrachtgever..." at bounding box center [208, 107] width 233 height 22
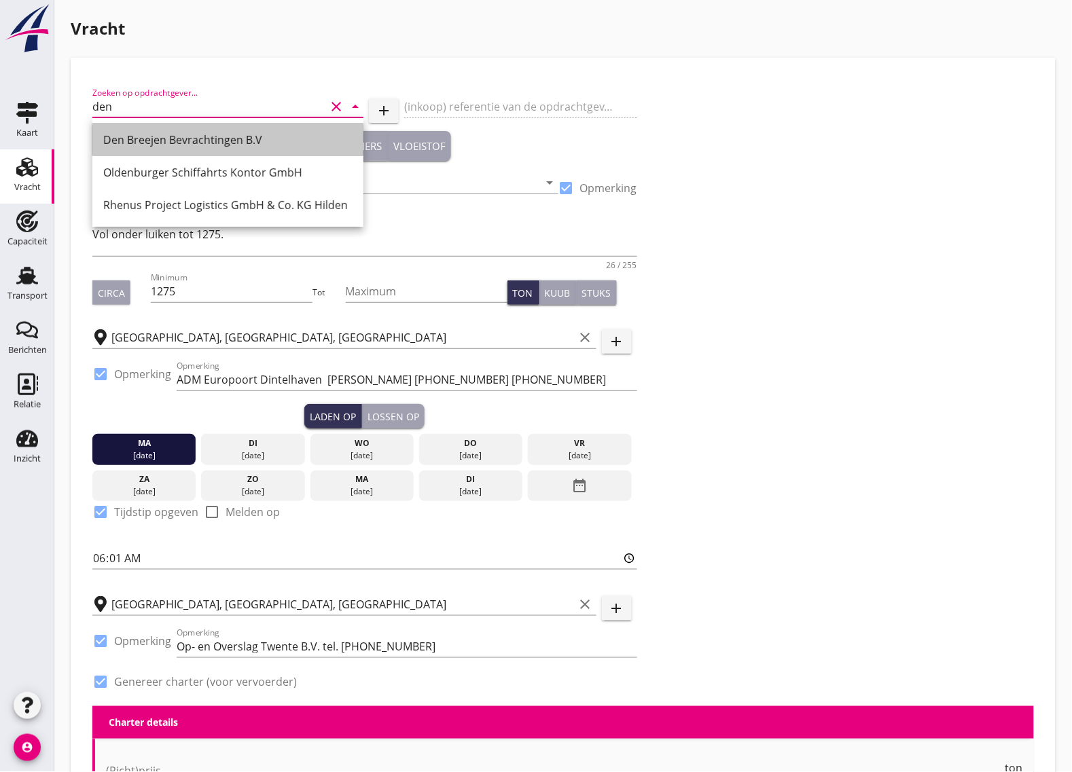
click at [99, 136] on link "Den Breejen Bevrachtingen B.V" at bounding box center [227, 140] width 271 height 33
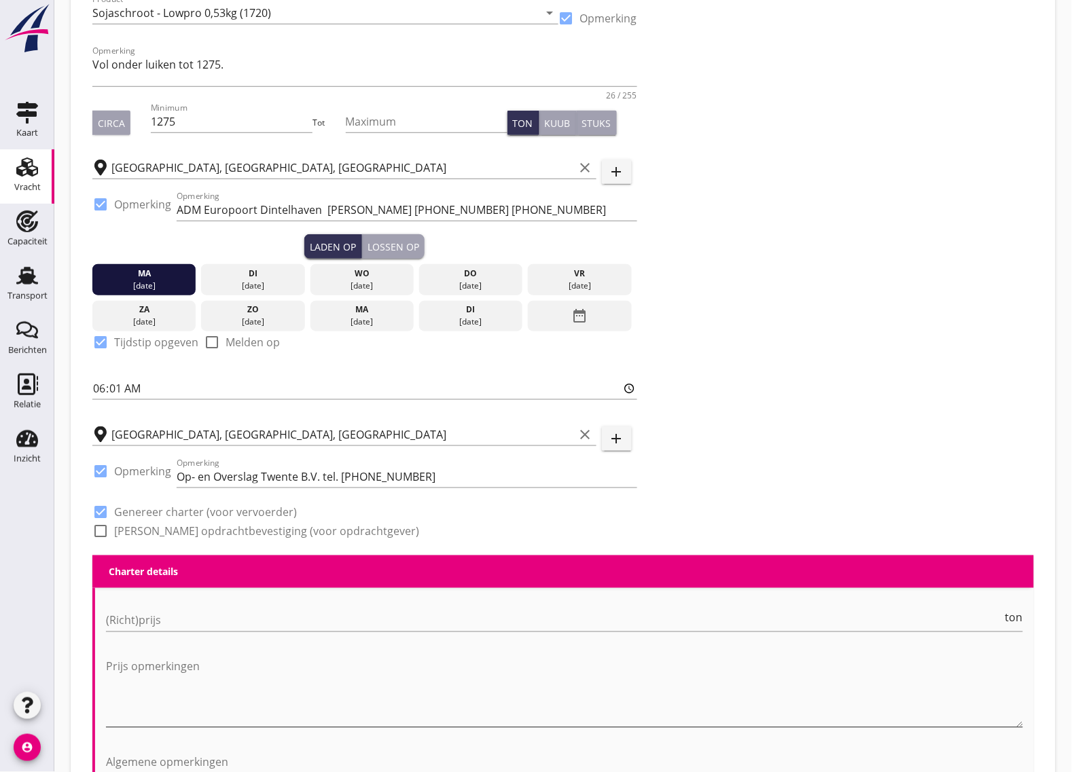
scroll to position [340, 0]
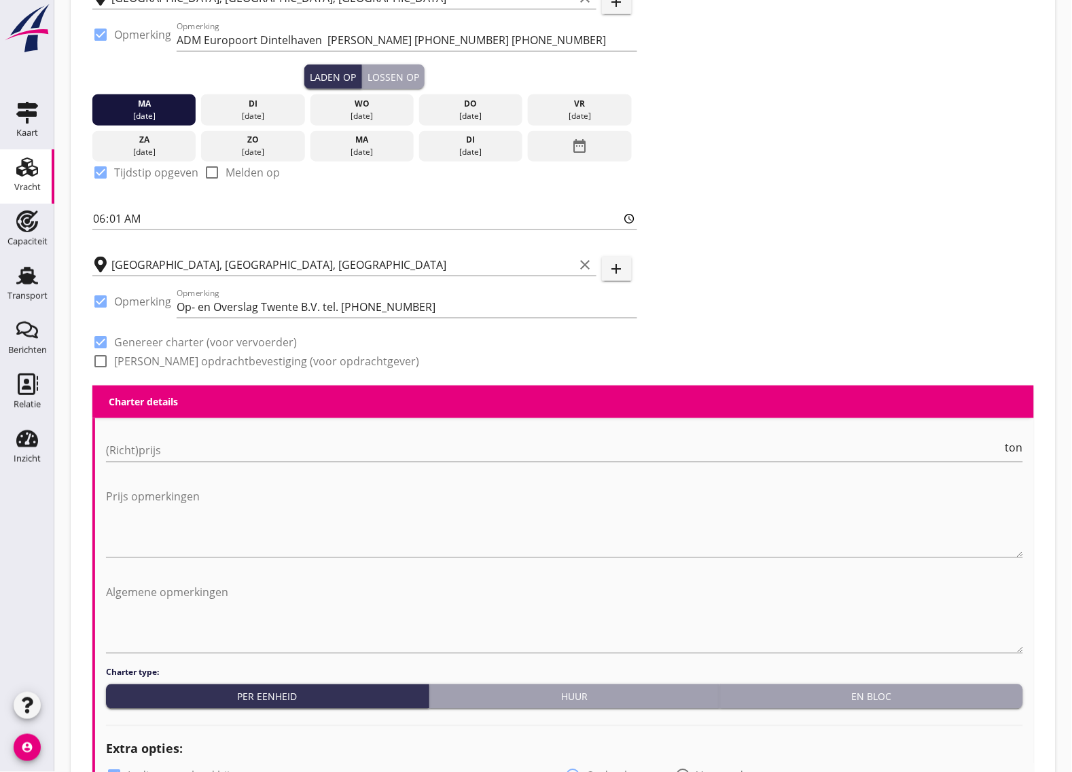
type input "Den Breejen Bevrachtingen B.V"
click at [105, 361] on div at bounding box center [100, 361] width 23 height 23
checkbox input "true"
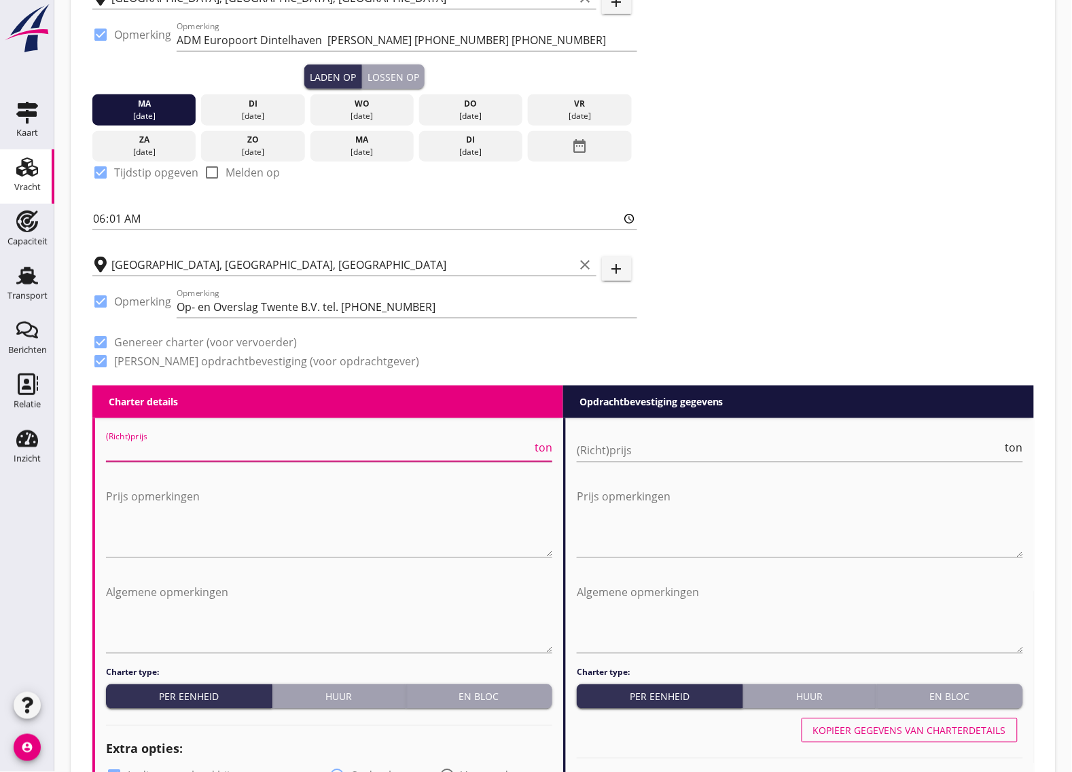
click at [164, 456] on input "(Richt)prijs" at bounding box center [319, 451] width 426 height 22
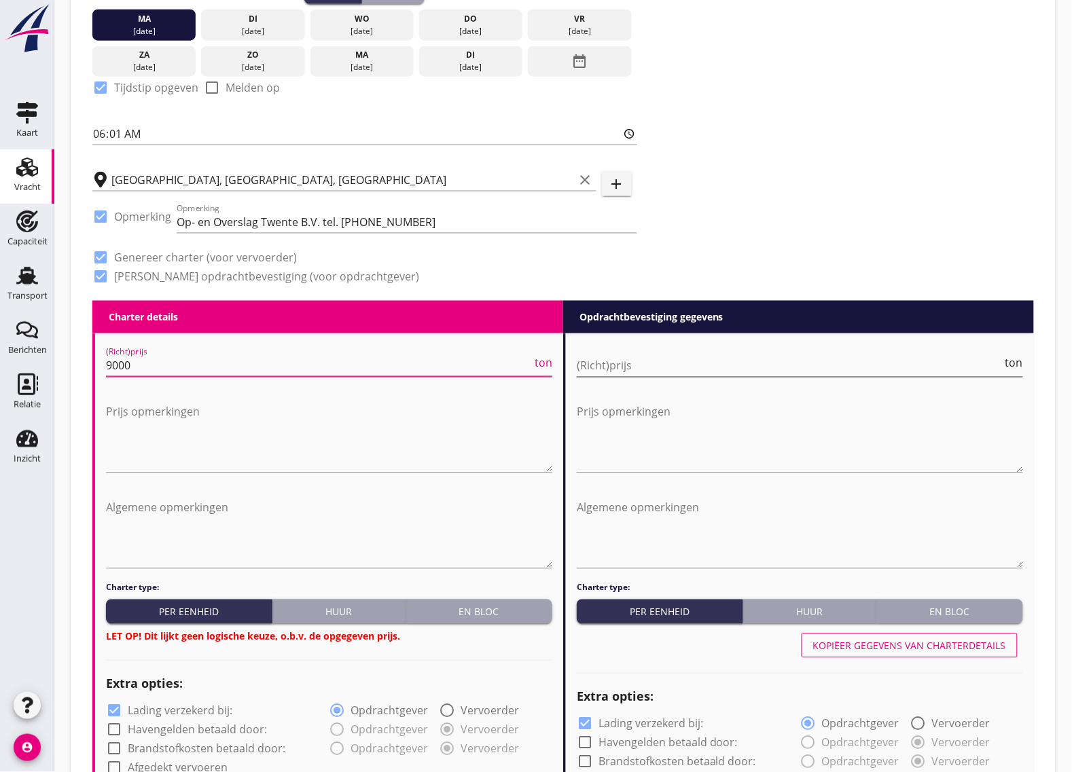
type input "9000"
click at [764, 367] on input "(Richt)prijs" at bounding box center [790, 366] width 426 height 22
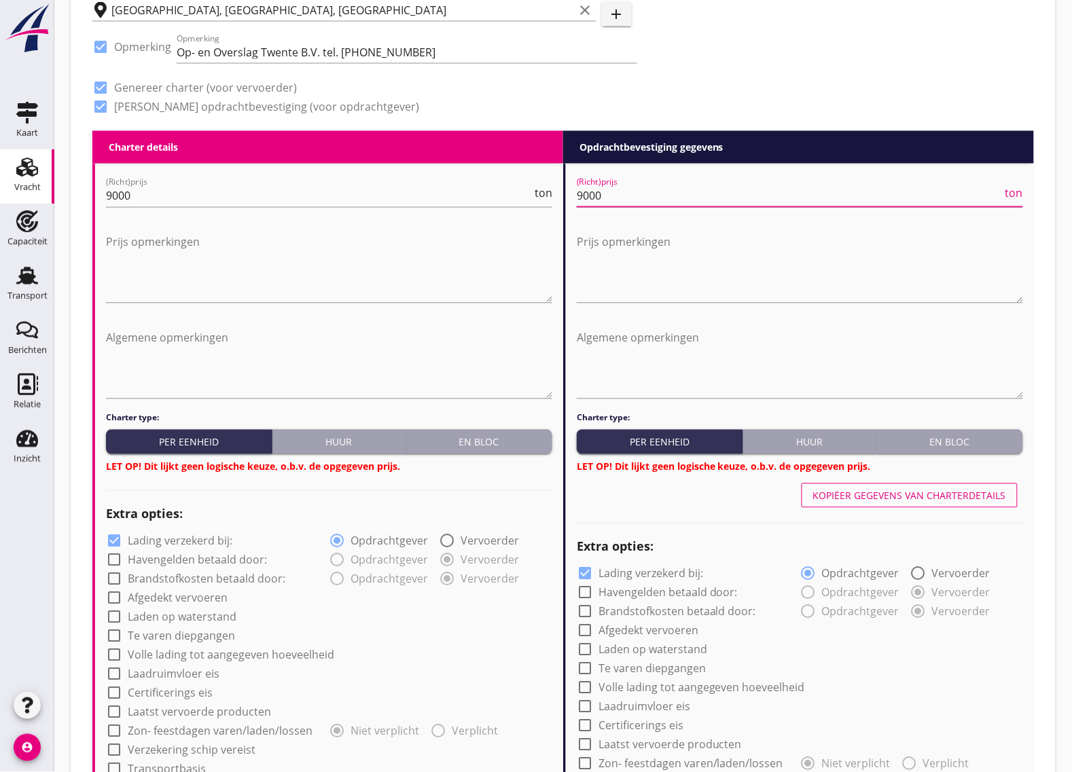
scroll to position [679, 0]
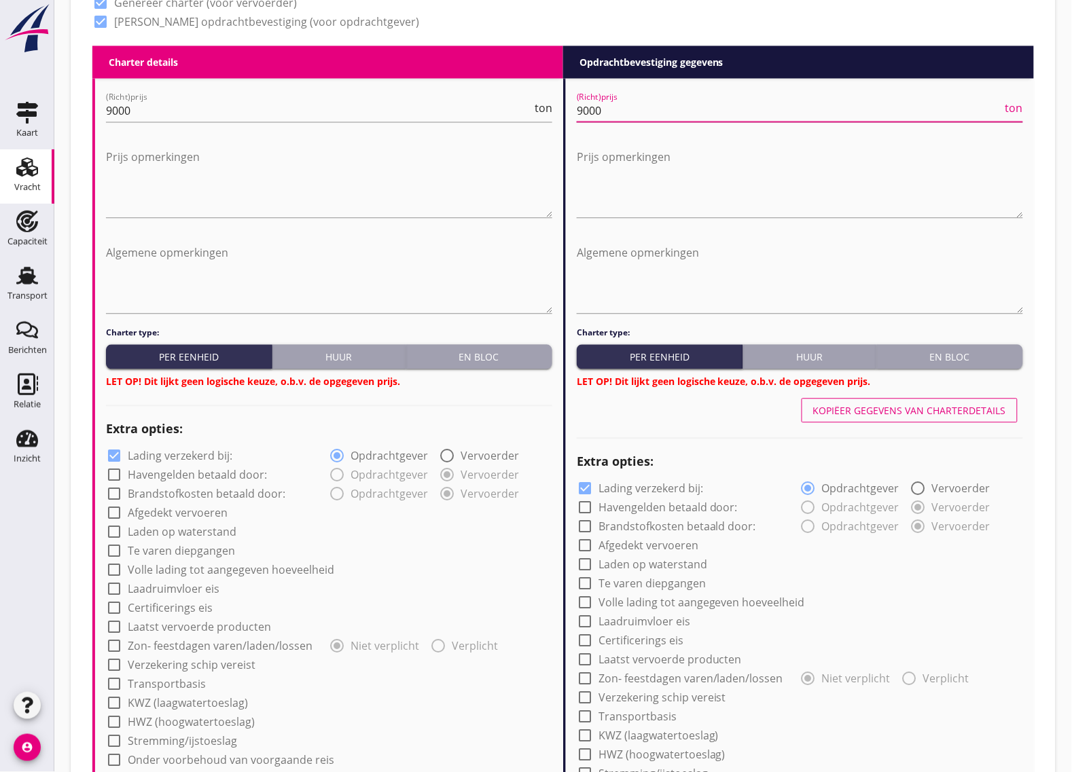
type input "9000"
click at [111, 666] on div at bounding box center [114, 665] width 23 height 23
checkbox input "true"
click at [588, 701] on div at bounding box center [584, 698] width 23 height 23
checkbox input "true"
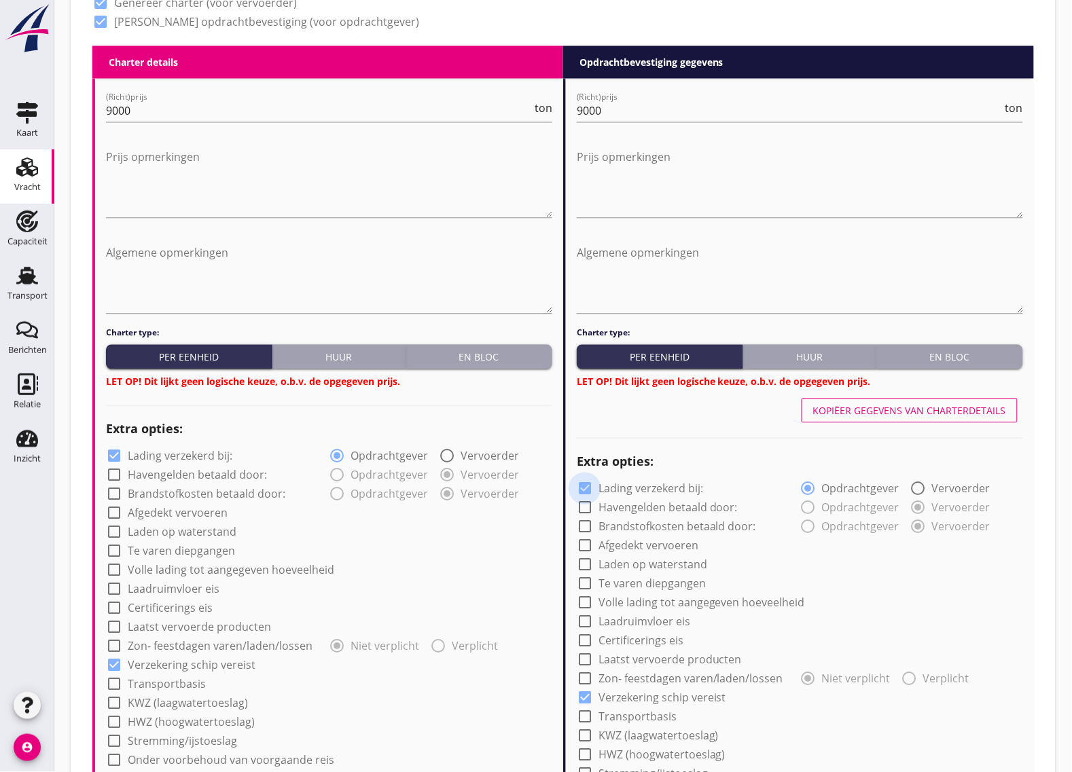
click at [586, 486] on div at bounding box center [584, 489] width 23 height 23
checkbox input "false"
click at [113, 457] on div at bounding box center [114, 456] width 23 height 23
checkbox input "false"
click at [113, 516] on div at bounding box center [114, 513] width 23 height 23
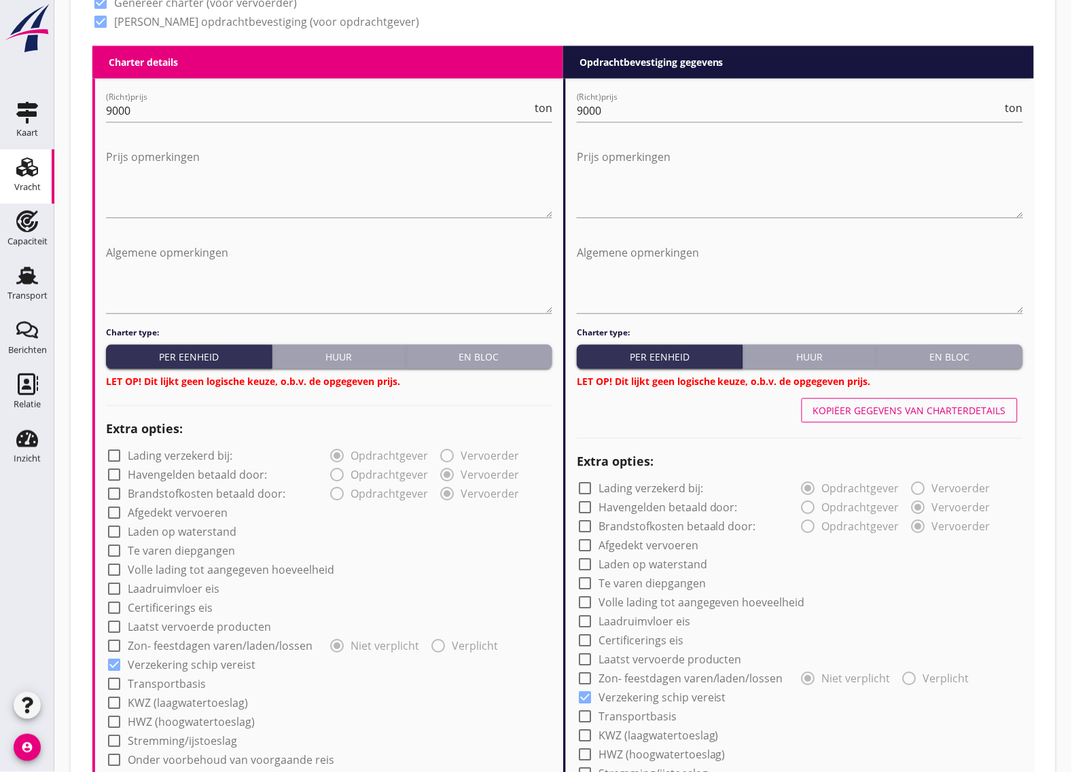
checkbox input "true"
click at [586, 547] on div at bounding box center [584, 546] width 23 height 23
checkbox input "true"
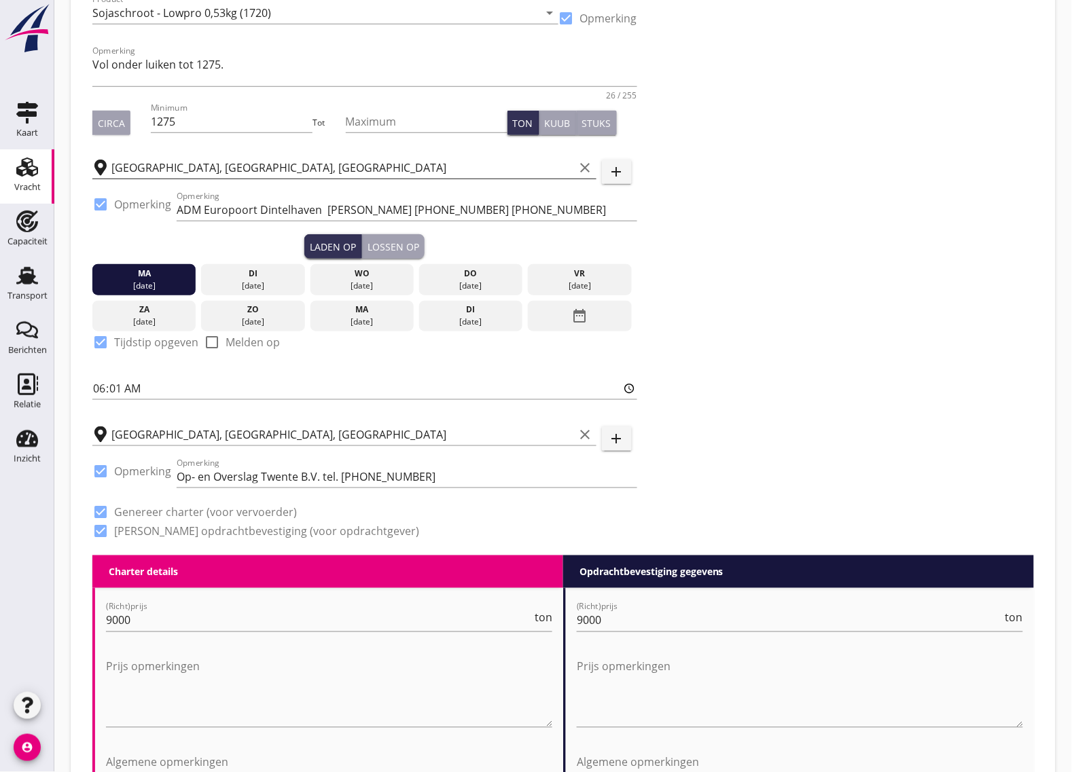
scroll to position [0, 0]
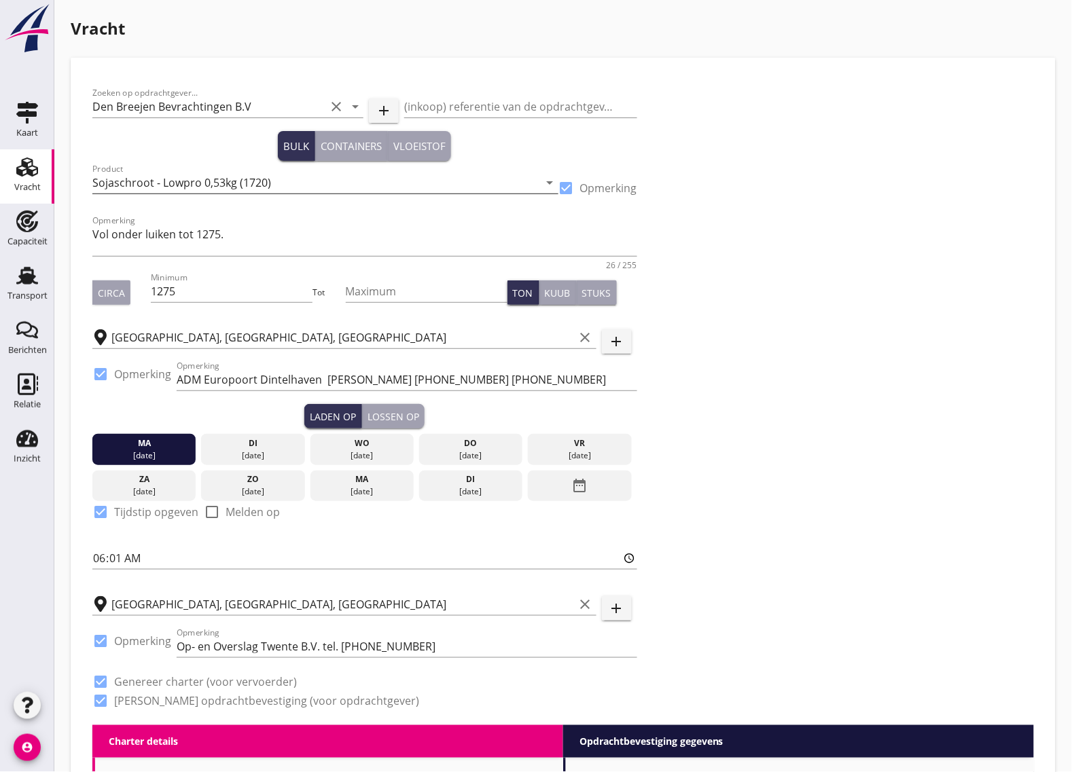
click at [290, 183] on input "Sojaschroot - Lowpro 0,53kg (1720)" at bounding box center [315, 183] width 447 height 22
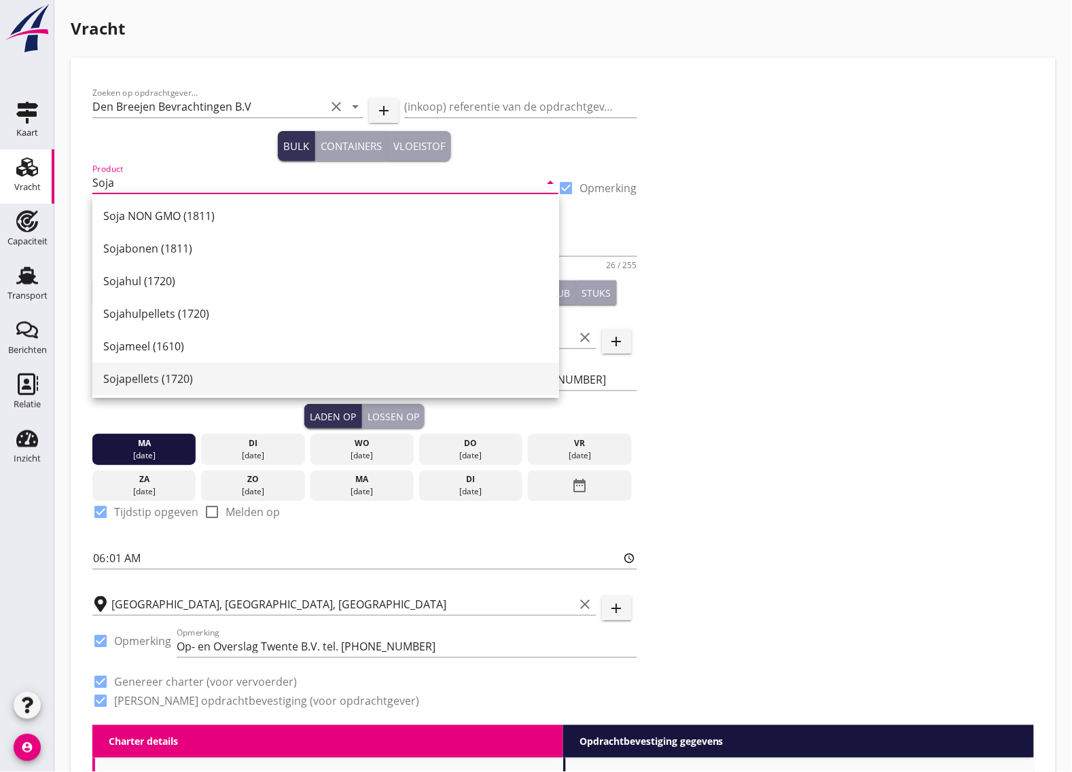
scroll to position [85, 0]
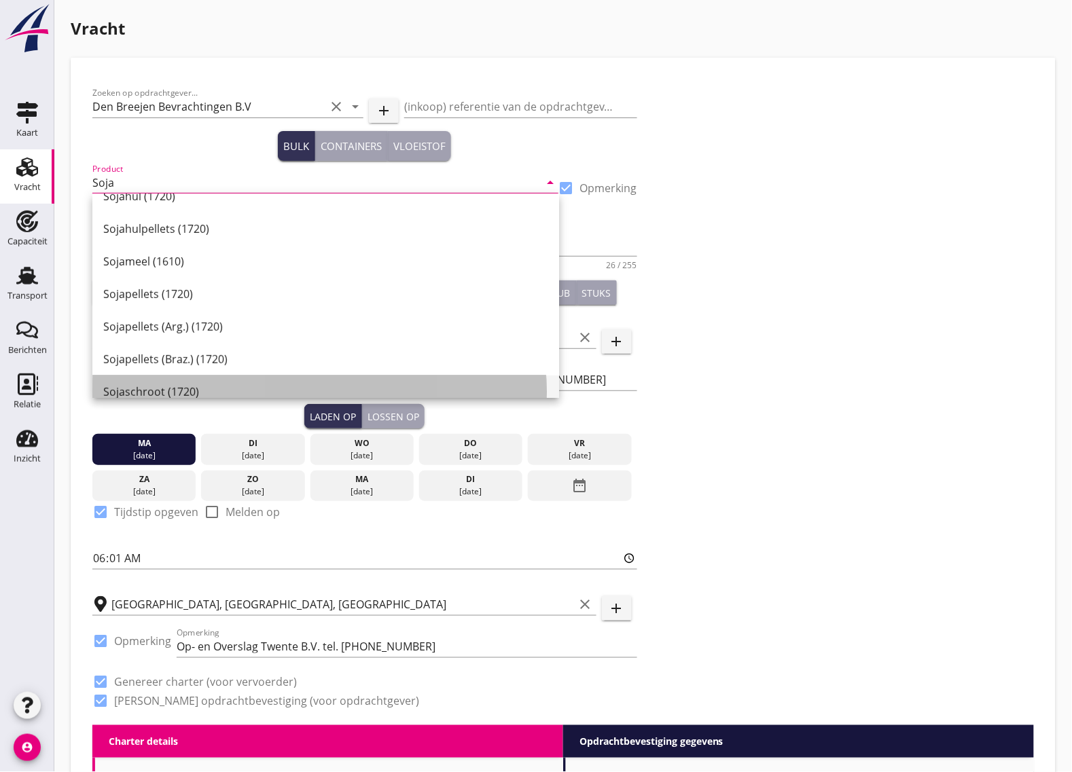
click at [162, 388] on div "Sojaschroot (1720)" at bounding box center [325, 392] width 445 height 16
type input "Sojaschroot (1720)"
checkbox input "true"
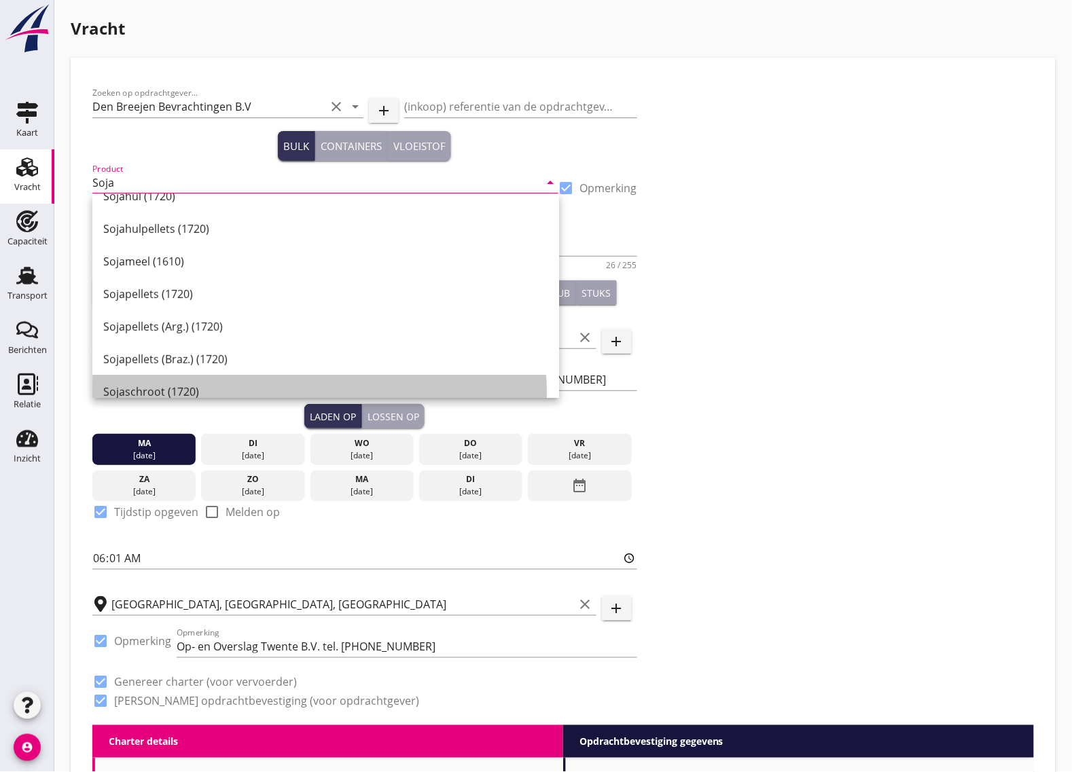
checkbox input "true"
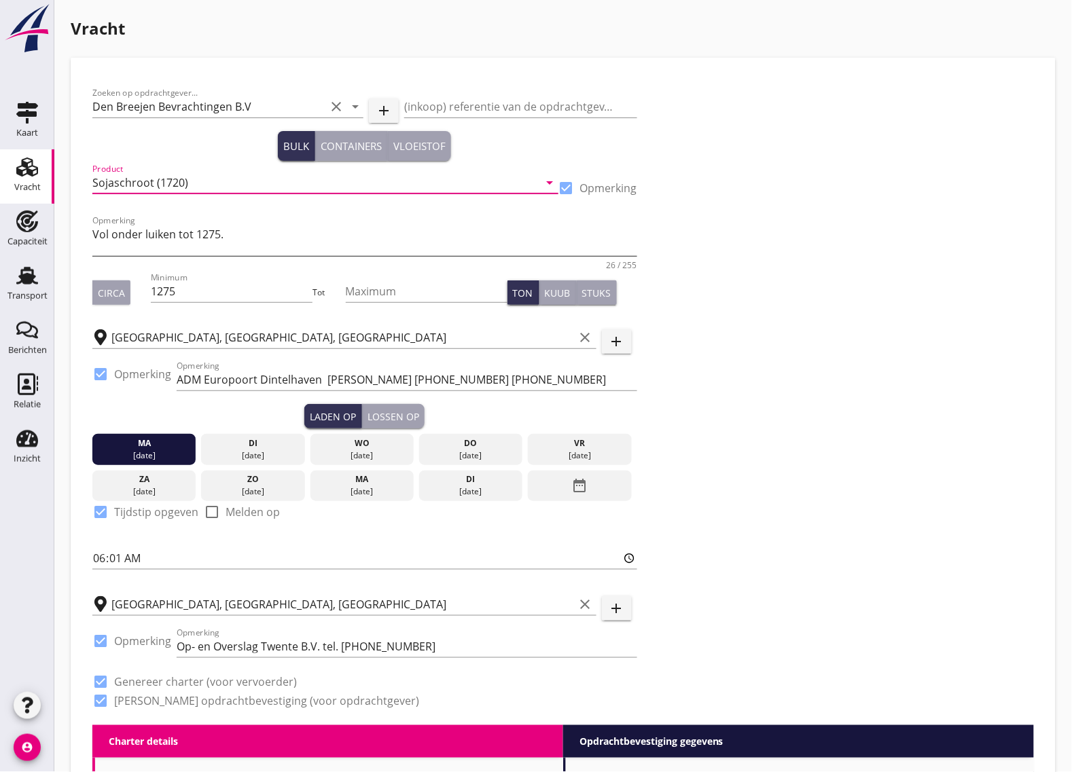
type input "Sojaschroot (1720)"
click at [236, 234] on textarea "Vol onder luiken tot 1275." at bounding box center [364, 239] width 545 height 33
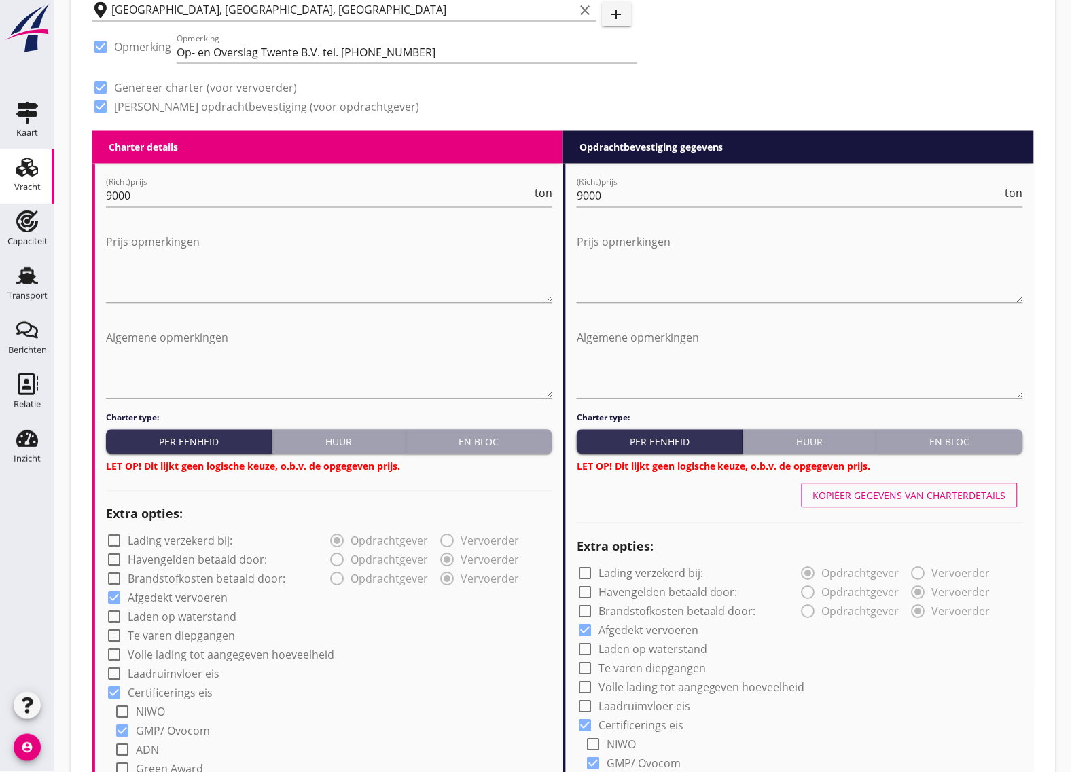
scroll to position [934, 0]
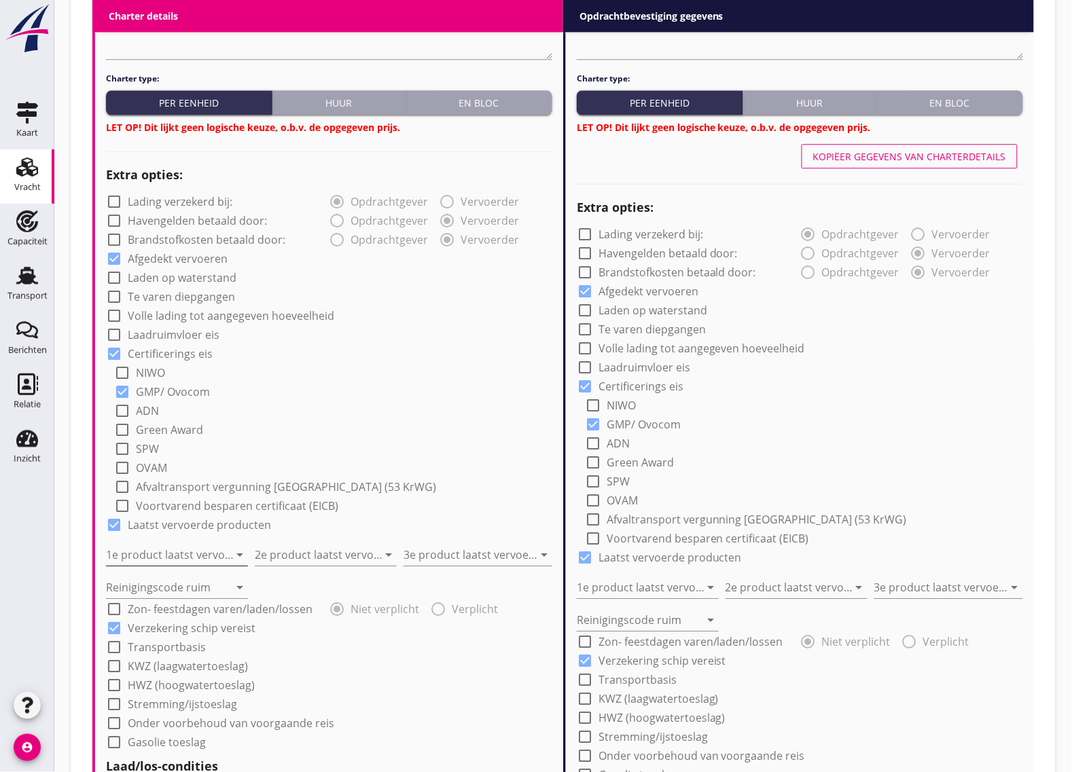
type textarea "Vol onder luiken tot 1275ton 0,53kg/hl"
click at [168, 557] on input "1e product laatst vervoerd" at bounding box center [167, 555] width 123 height 22
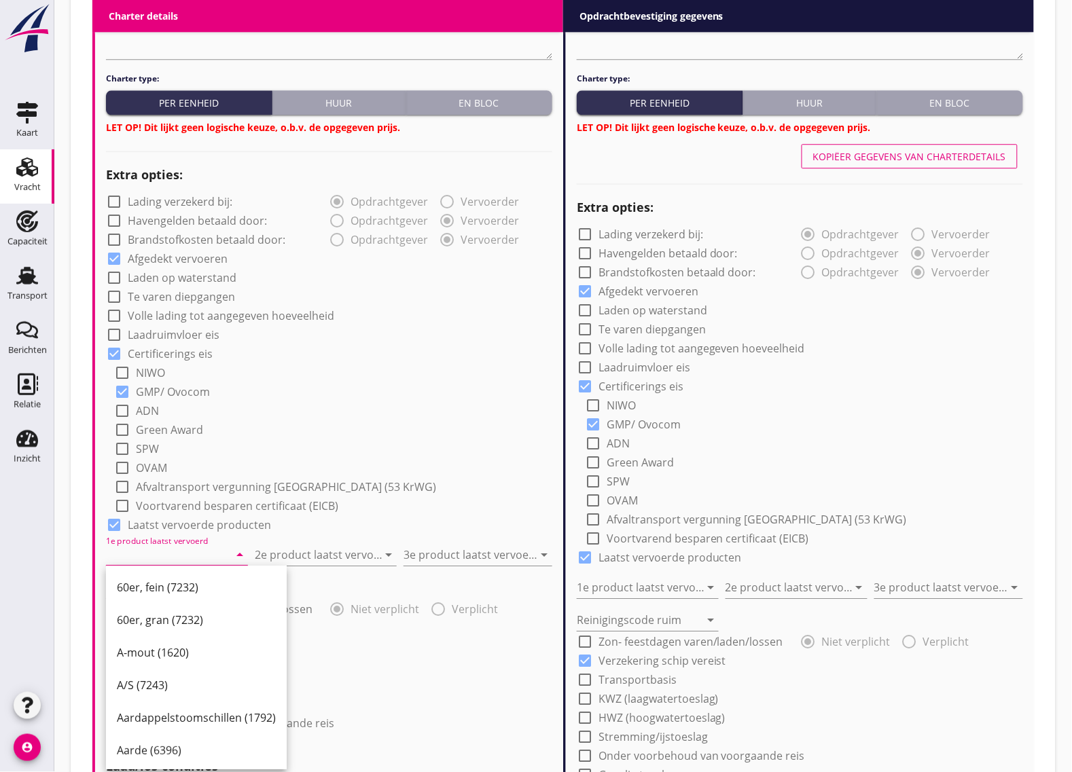
click at [182, 557] on input "1e product laatst vervoerd" at bounding box center [167, 555] width 123 height 22
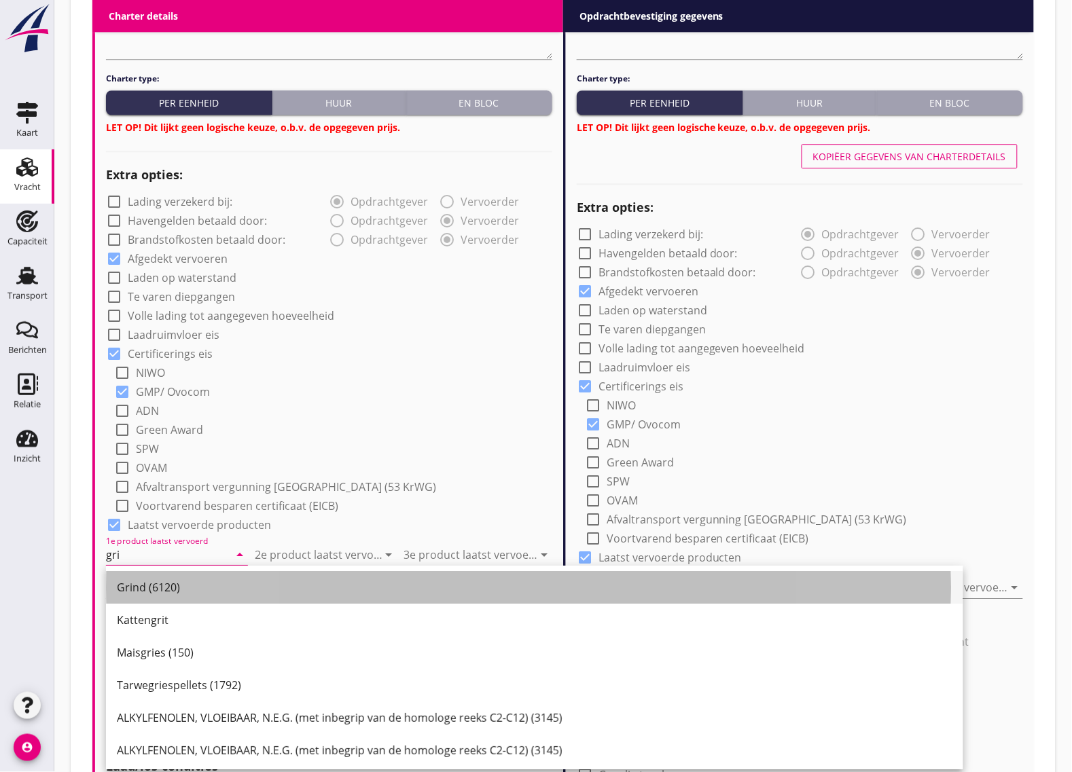
click at [135, 586] on div "Grind (6120)" at bounding box center [535, 587] width 836 height 16
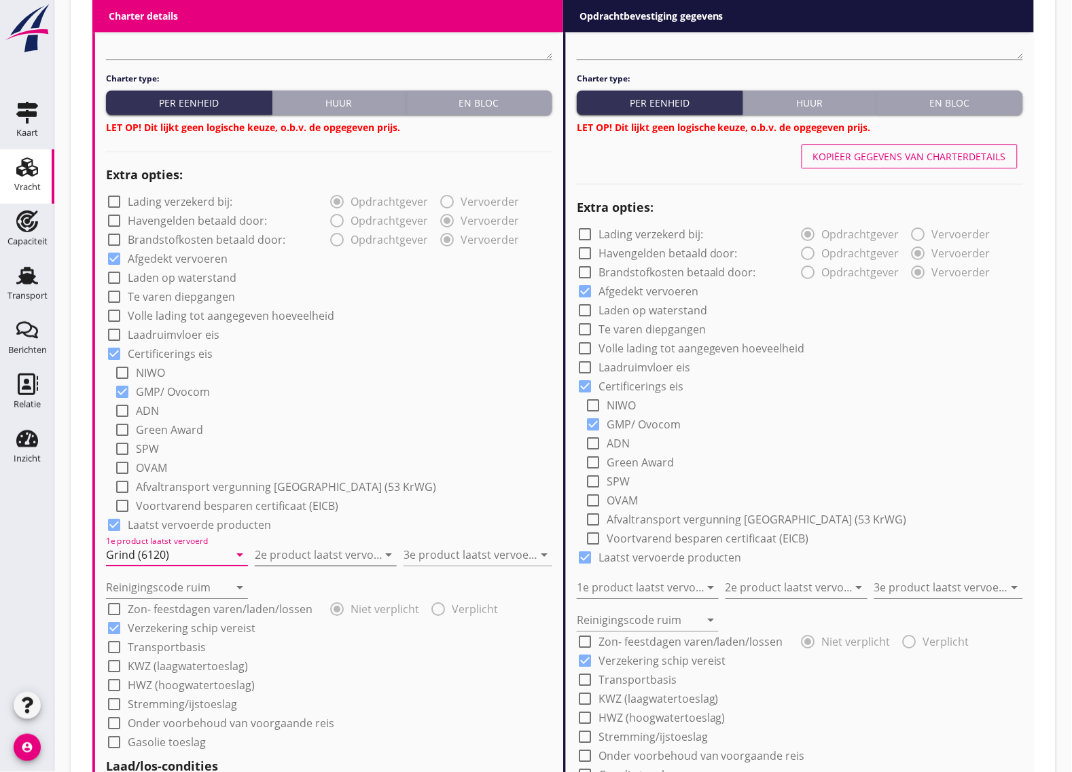
type input "Grind (6120)"
click at [309, 558] on input "2e product laatst vervoerd" at bounding box center [316, 555] width 123 height 22
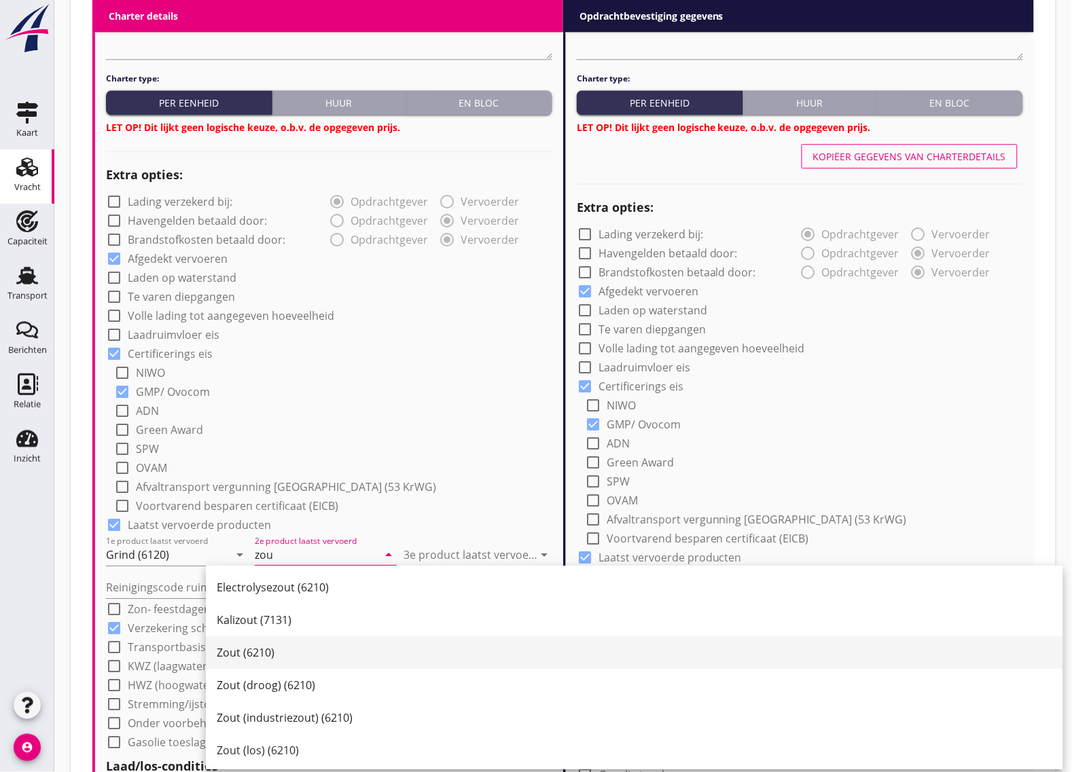
click at [279, 654] on div "Zout (6210)" at bounding box center [635, 653] width 836 height 16
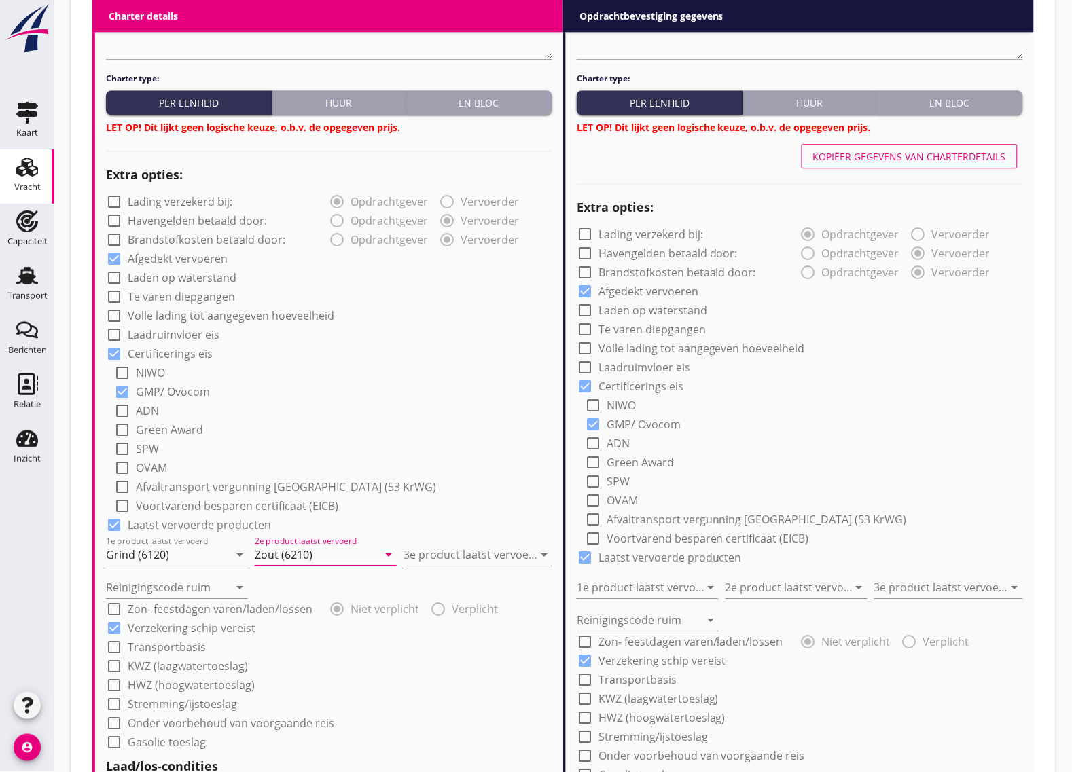
type input "Zout (6210)"
click at [453, 545] on input "3e product laatst vervoerd" at bounding box center [469, 555] width 130 height 22
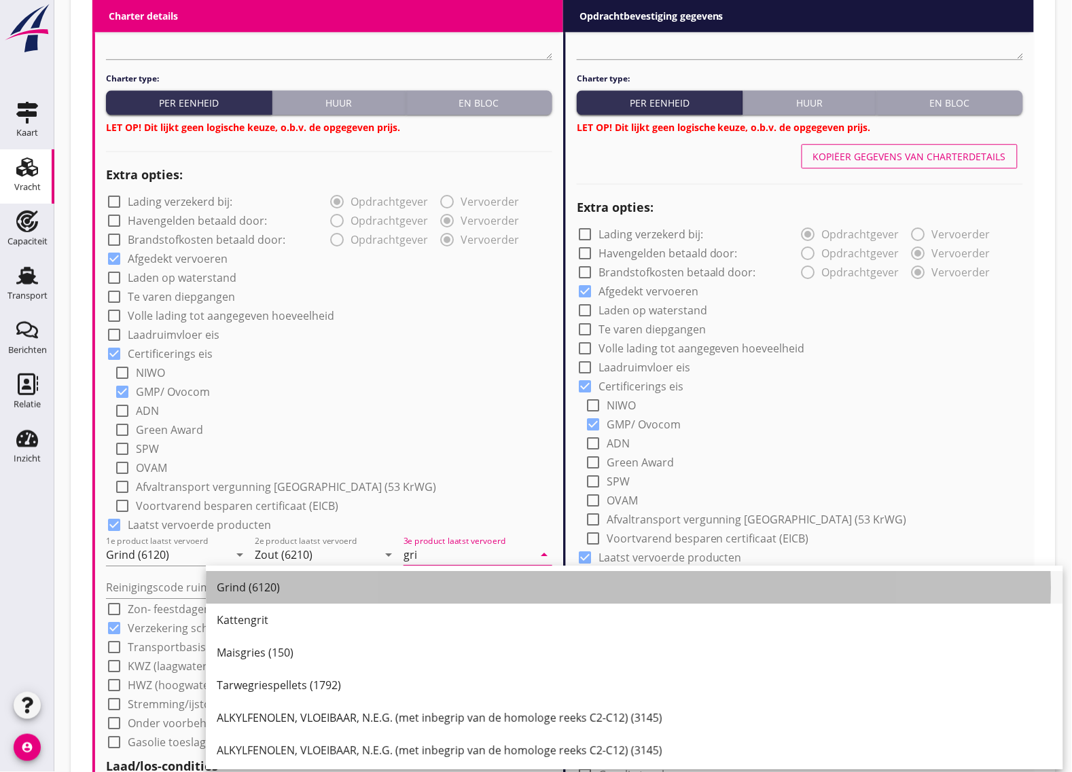
click at [365, 591] on div "Grind (6120)" at bounding box center [635, 587] width 836 height 16
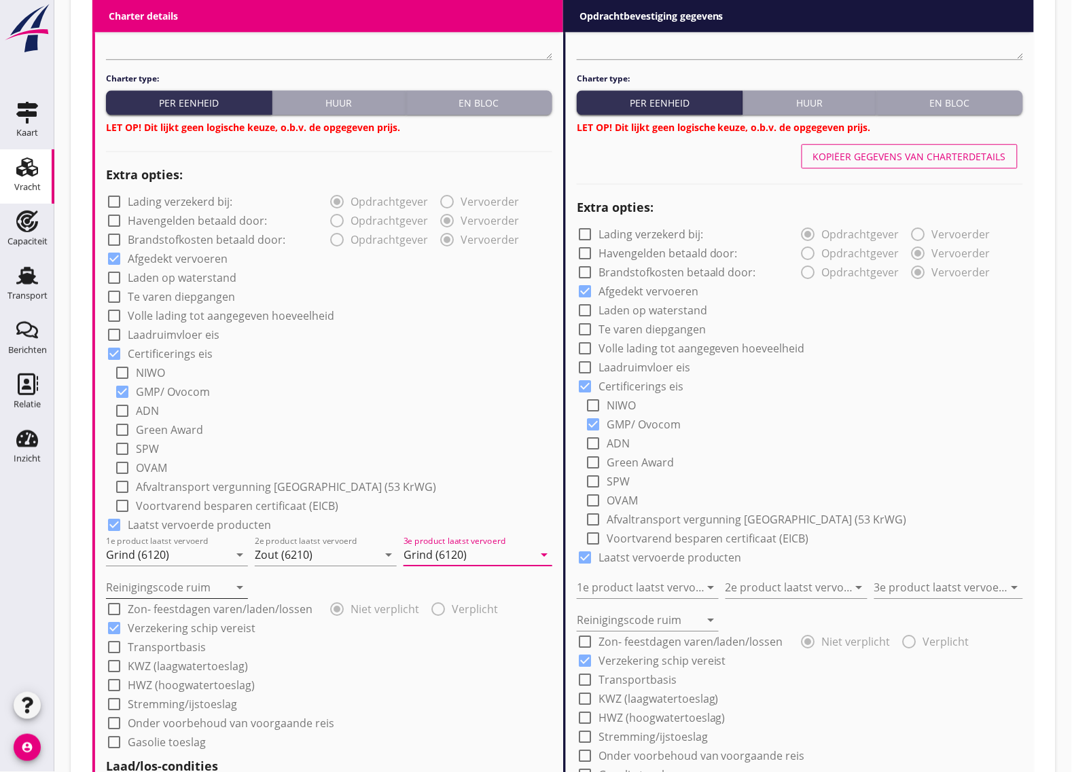
type input "Grind (6120)"
click at [162, 588] on input "Reinigingscode ruim" at bounding box center [167, 588] width 123 height 22
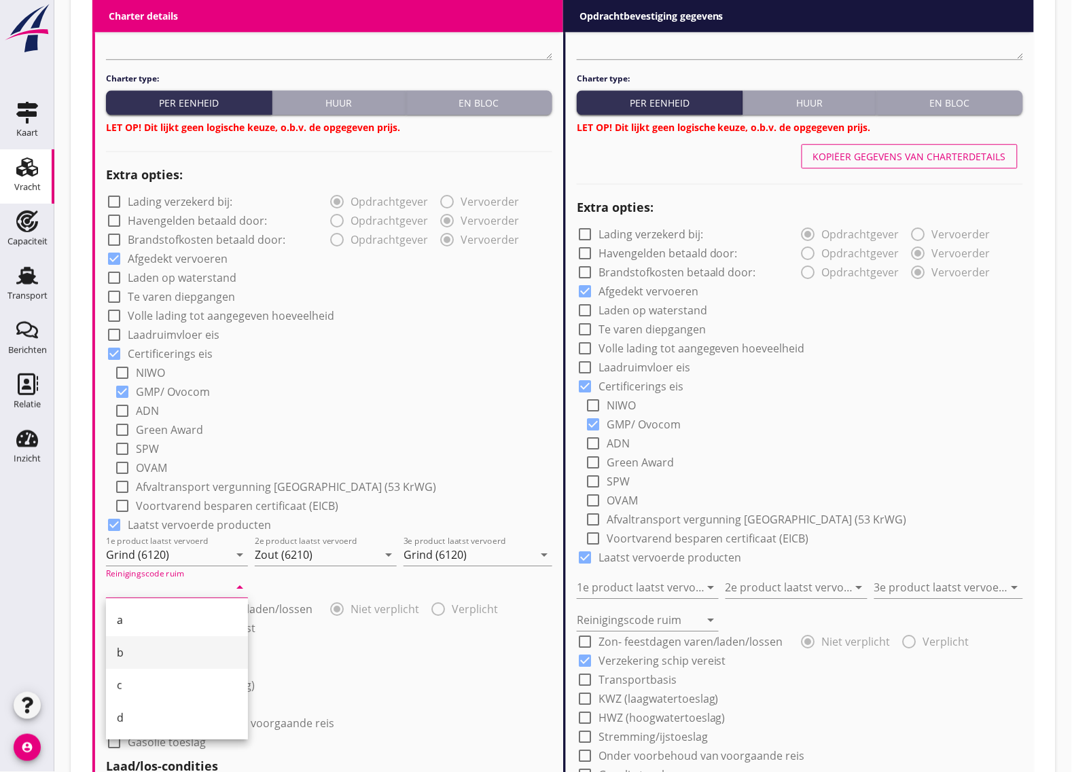
click at [138, 646] on div "b" at bounding box center [177, 653] width 120 height 16
type input "b"
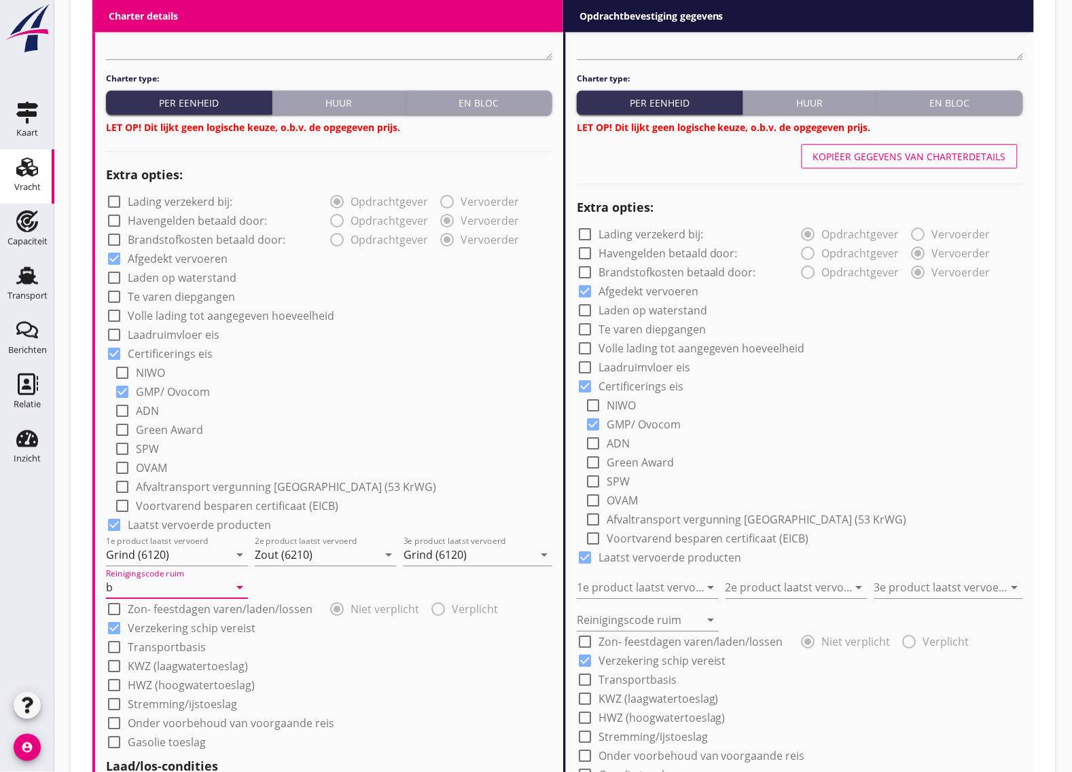
click at [880, 158] on div "Kopiëer gegevens van charterdetails" at bounding box center [909, 156] width 193 height 14
type input "Grind (6120)"
type input "Zout (6210)"
type input "Grind (6120)"
type input "b"
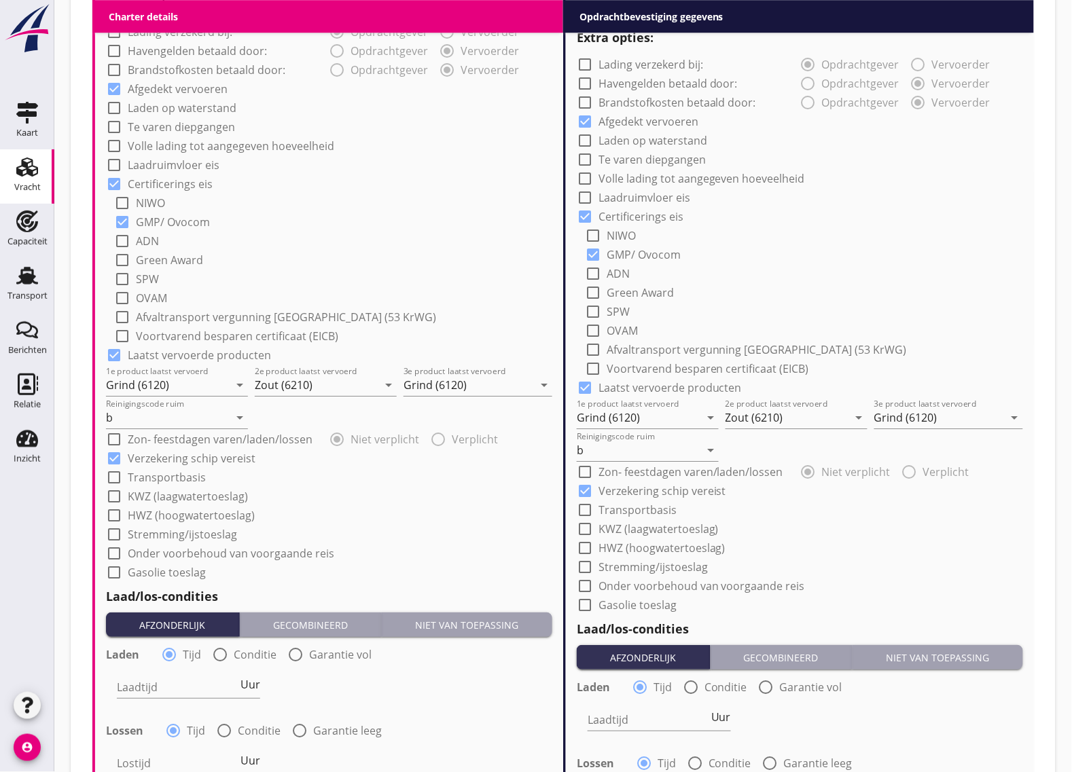
scroll to position [1189, 0]
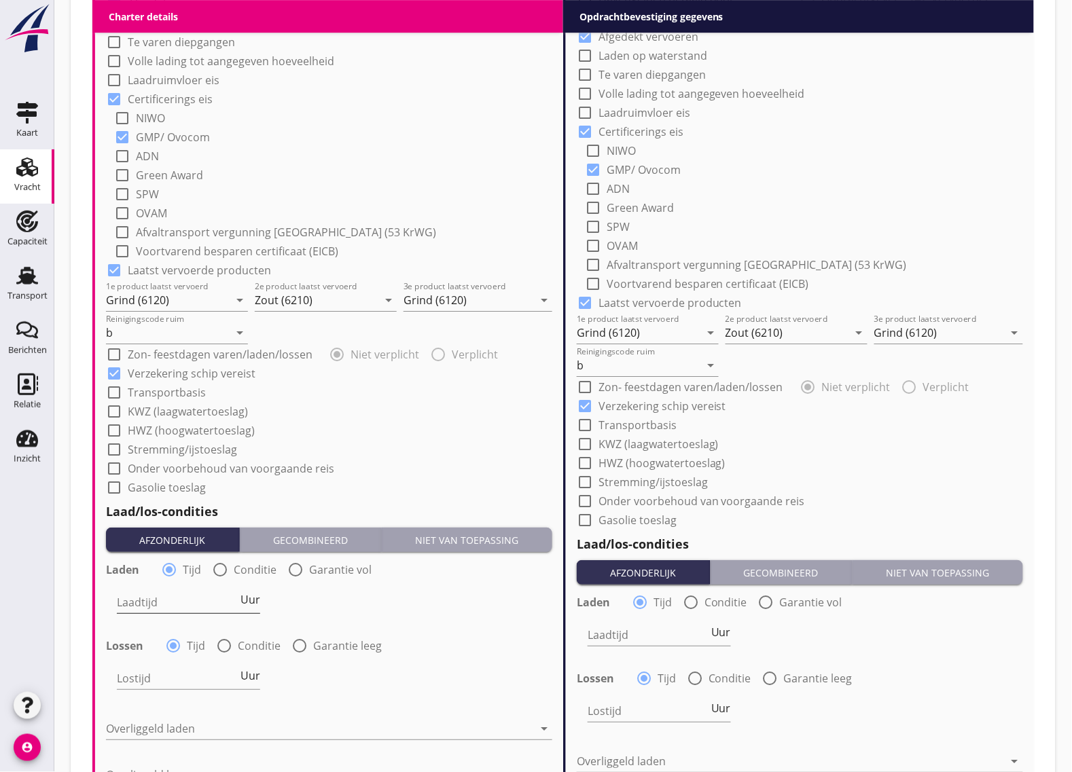
click at [175, 609] on input "Laadtijd" at bounding box center [177, 603] width 121 height 22
click at [221, 569] on div at bounding box center [220, 569] width 23 height 23
radio input "false"
radio input "true"
click at [171, 606] on div at bounding box center [216, 603] width 198 height 22
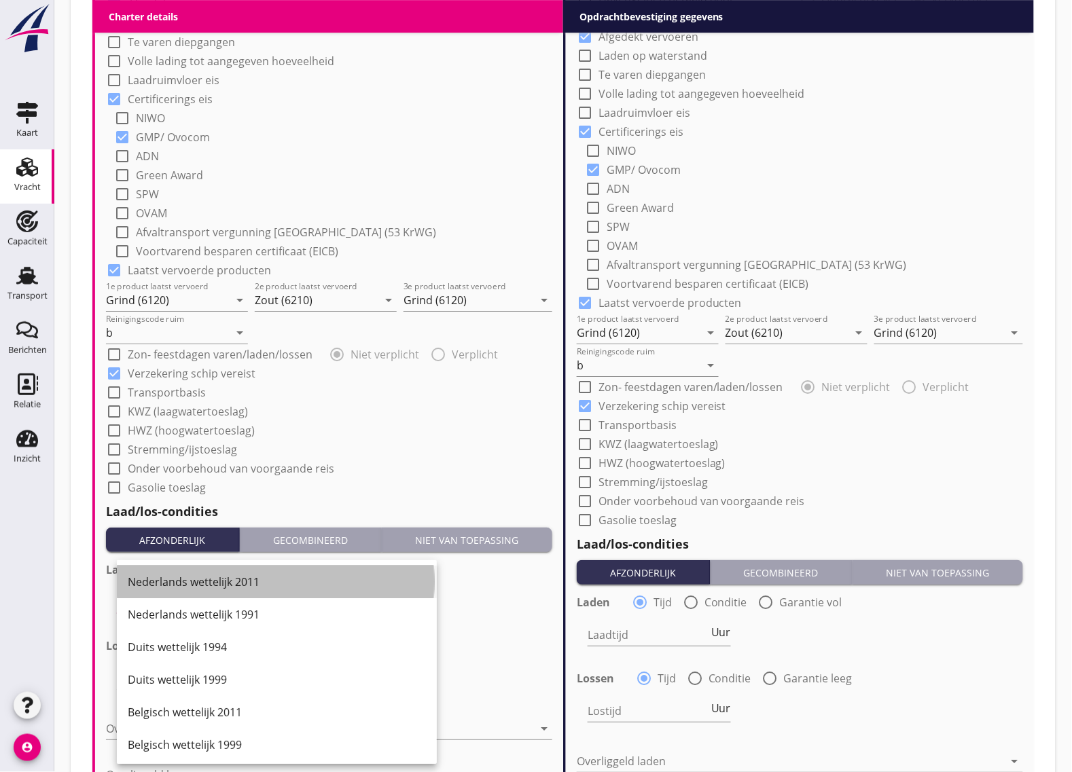
click at [223, 590] on div "Nederlands wettelijk 2011" at bounding box center [277, 582] width 298 height 16
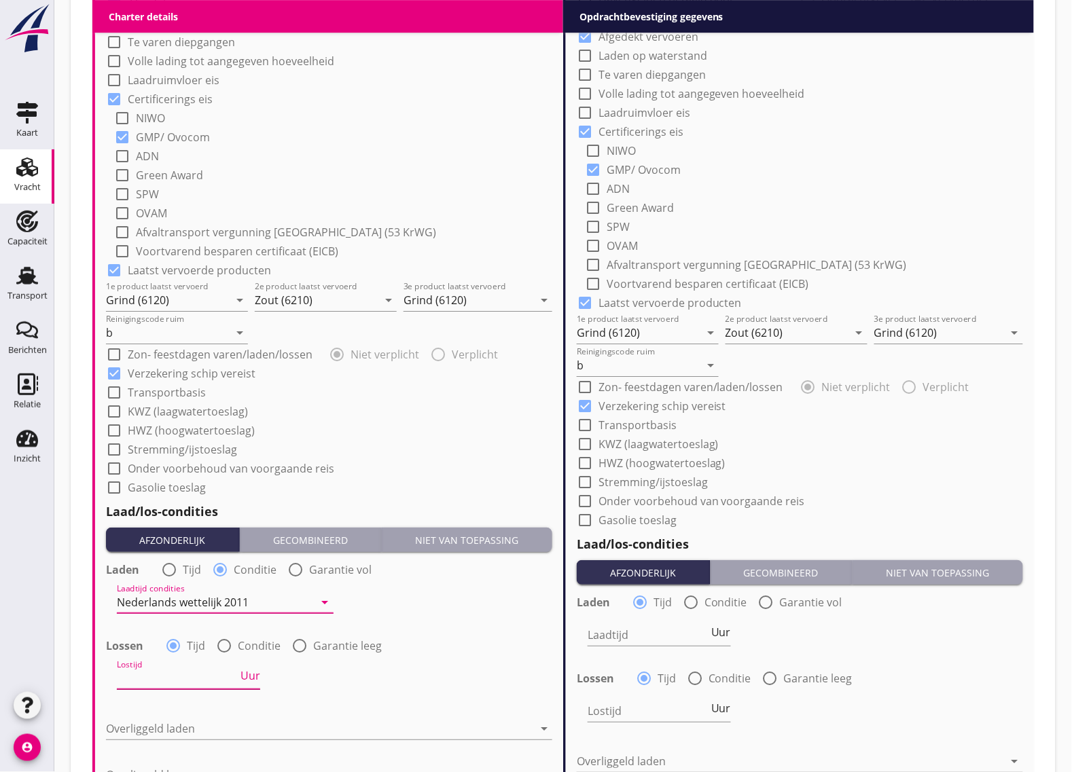
click at [160, 677] on input "Lostijd" at bounding box center [177, 679] width 121 height 22
click at [229, 643] on div at bounding box center [224, 645] width 23 height 23
radio input "false"
radio input "true"
click at [198, 670] on div at bounding box center [216, 679] width 198 height 22
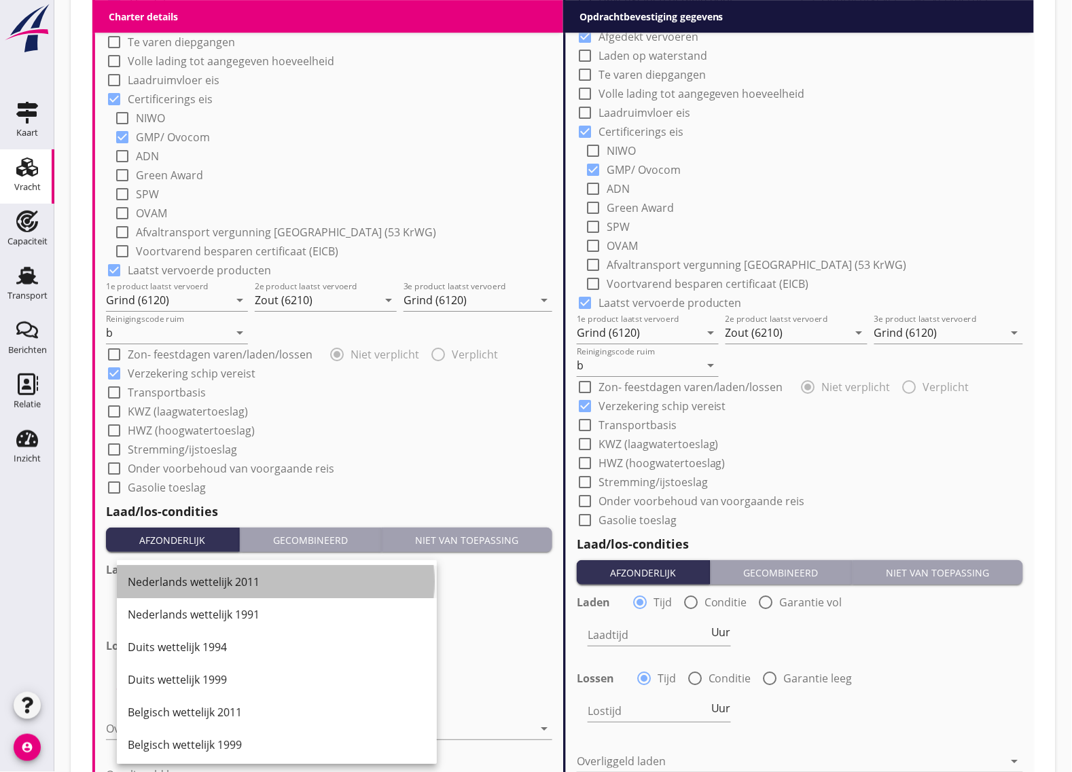
click at [190, 583] on div "Nederlands wettelijk 2011" at bounding box center [277, 582] width 298 height 16
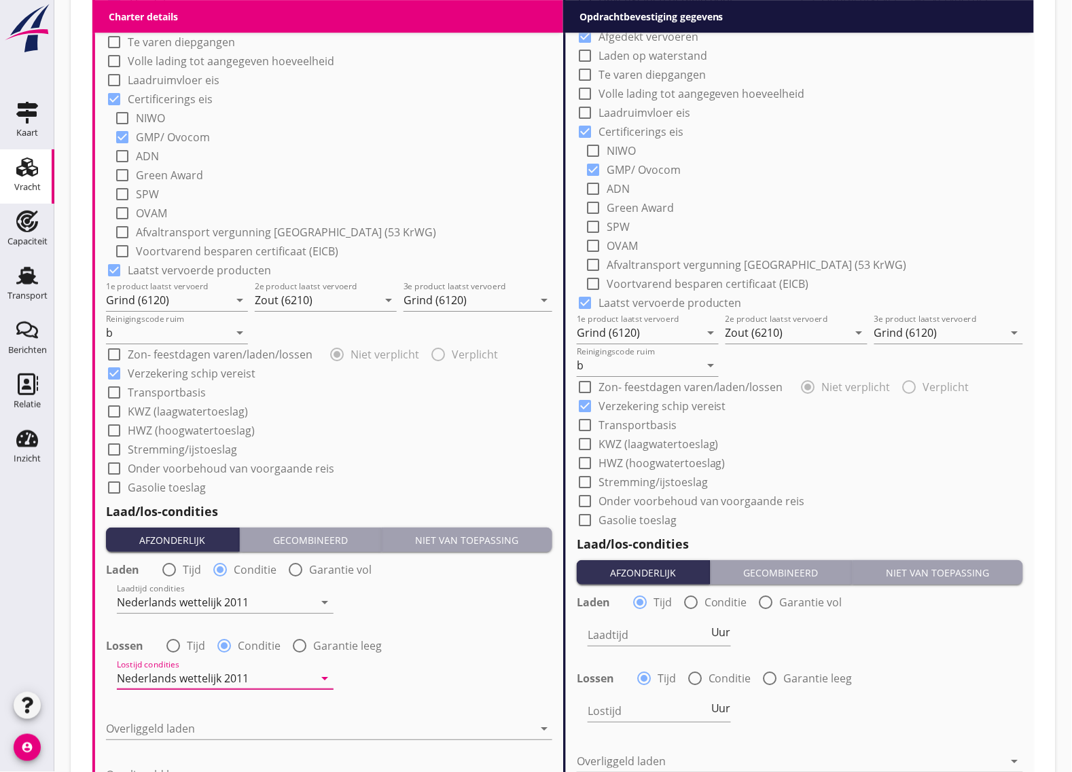
scroll to position [1274, 0]
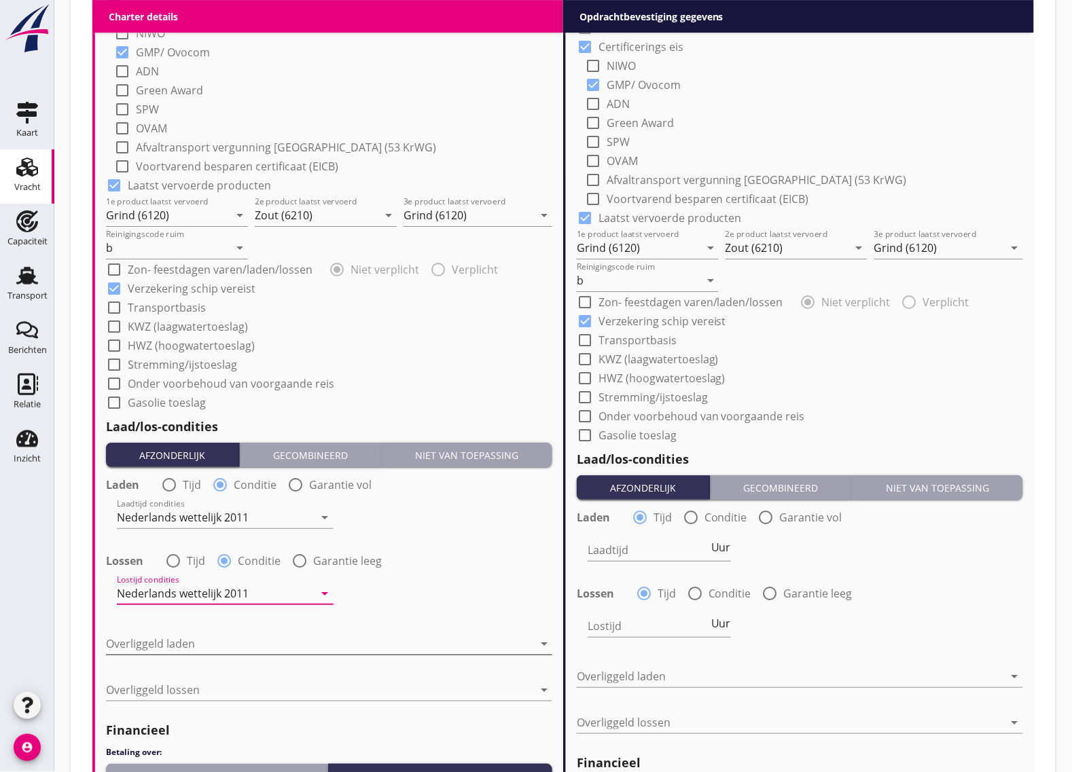
click at [148, 649] on div at bounding box center [319, 644] width 427 height 22
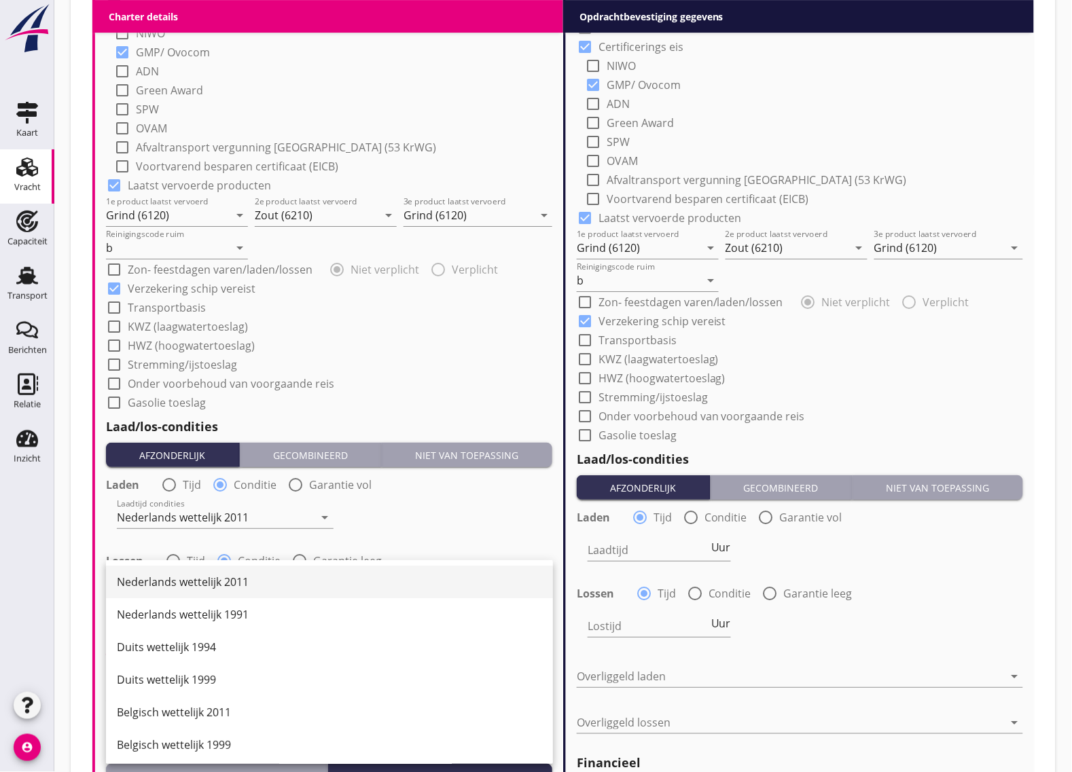
click at [218, 574] on div "Nederlands wettelijk 2011" at bounding box center [329, 582] width 425 height 16
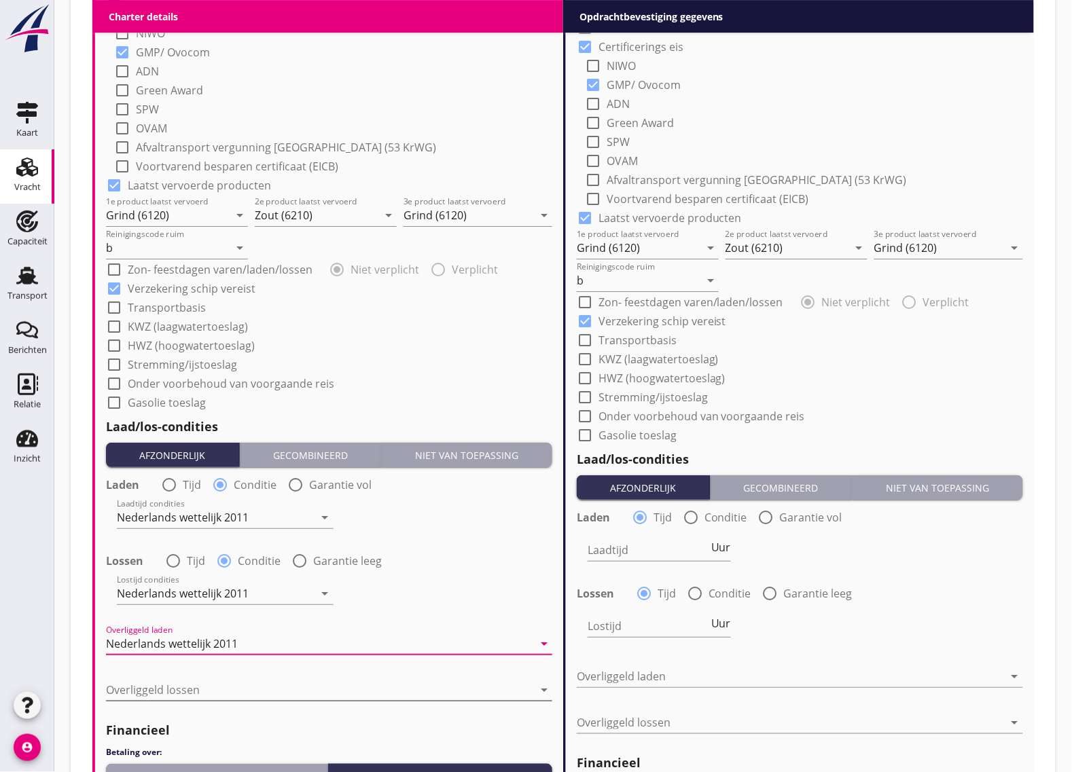
click at [144, 690] on div at bounding box center [319, 690] width 427 height 22
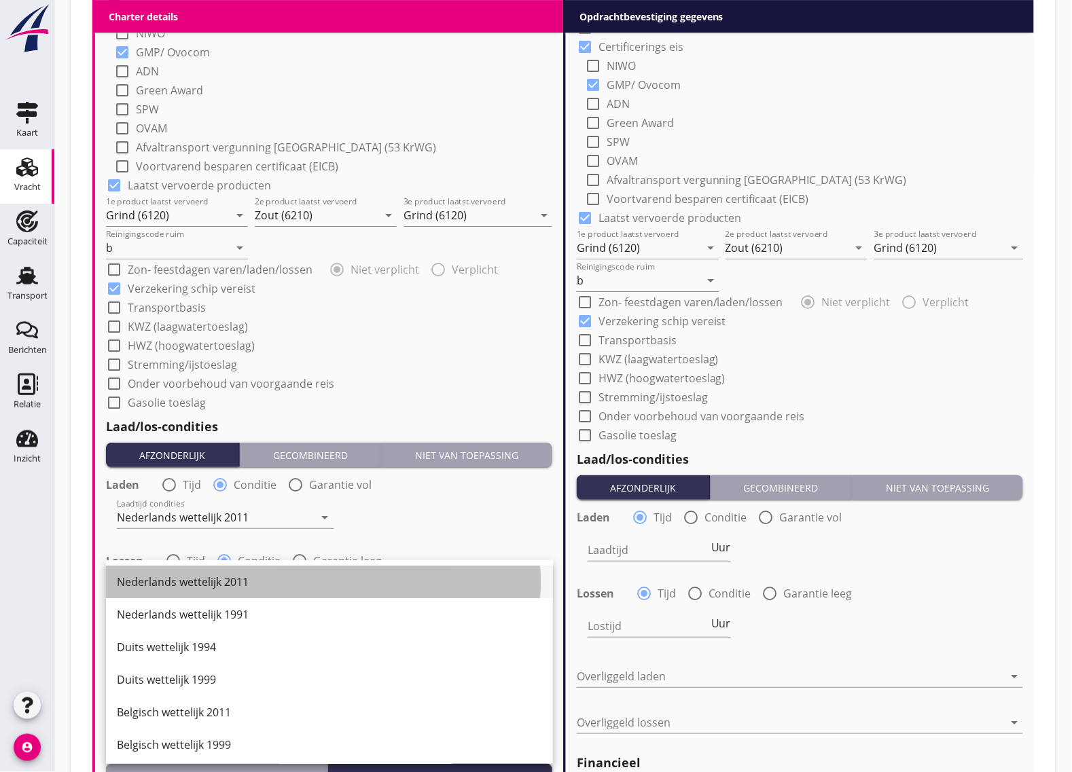
click at [181, 578] on div "Nederlands wettelijk 2011" at bounding box center [329, 582] width 425 height 16
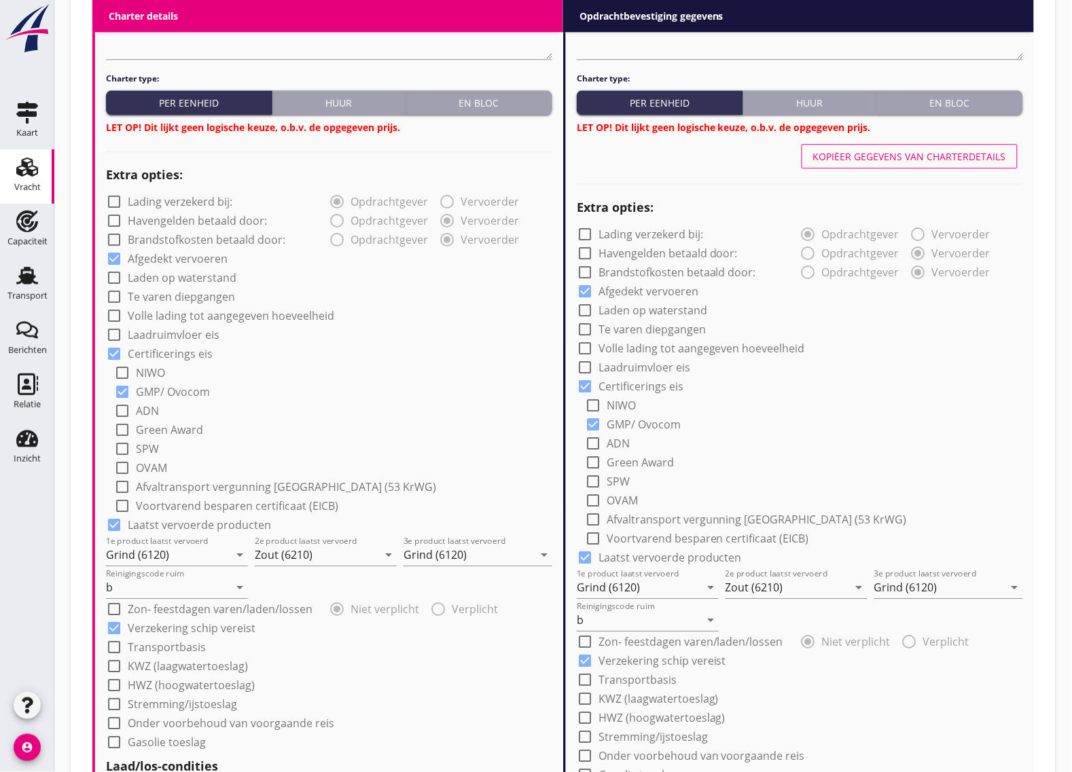
scroll to position [764, 0]
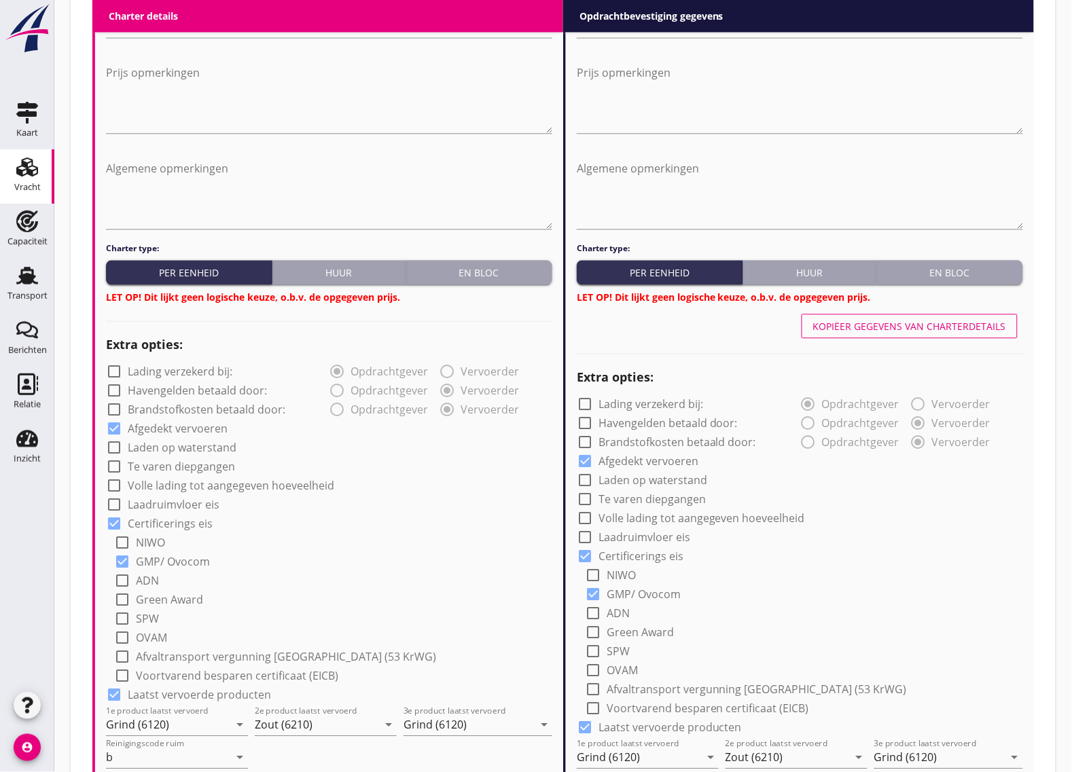
click at [888, 333] on button "Kopiëer gegevens van charterdetails" at bounding box center [910, 326] width 216 height 24
radio input "false"
radio input "true"
radio input "false"
radio input "true"
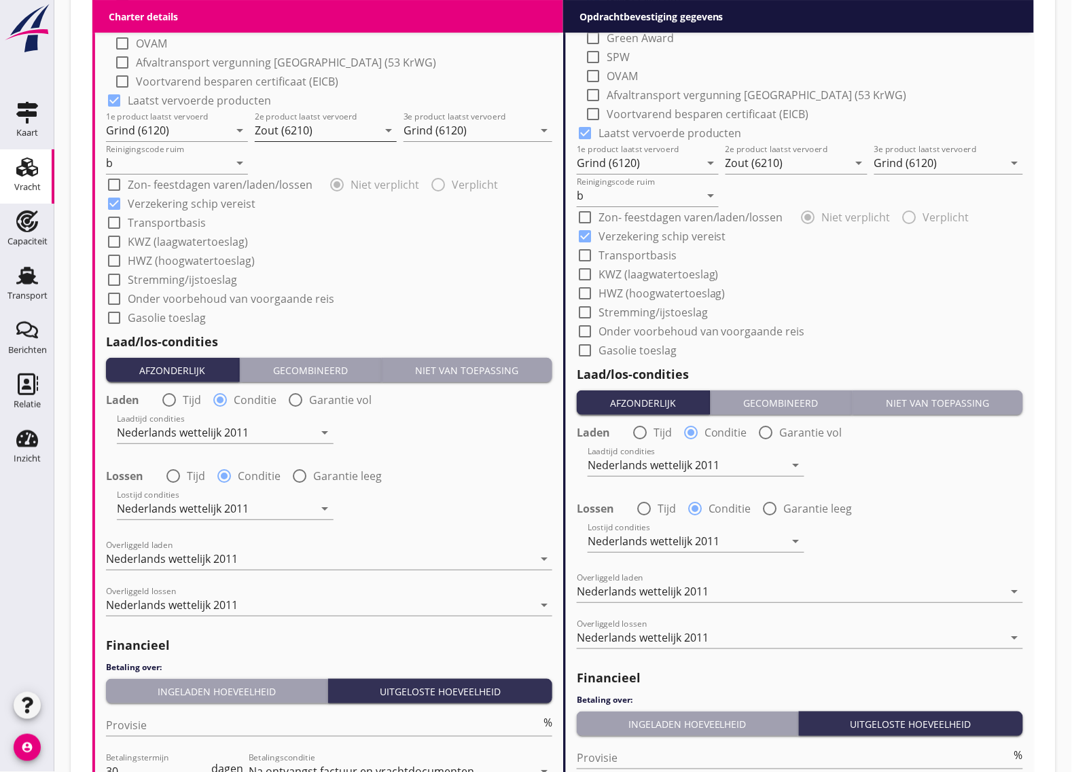
scroll to position [1528, 0]
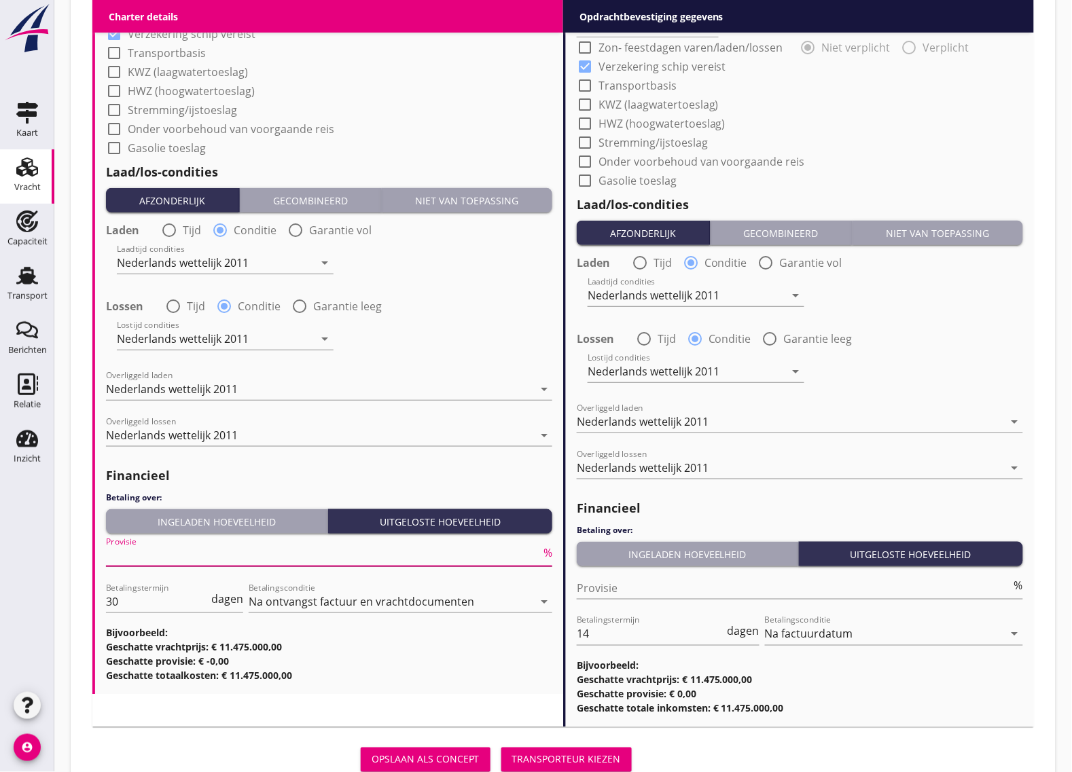
click at [217, 561] on input "Provisie" at bounding box center [323, 556] width 435 height 22
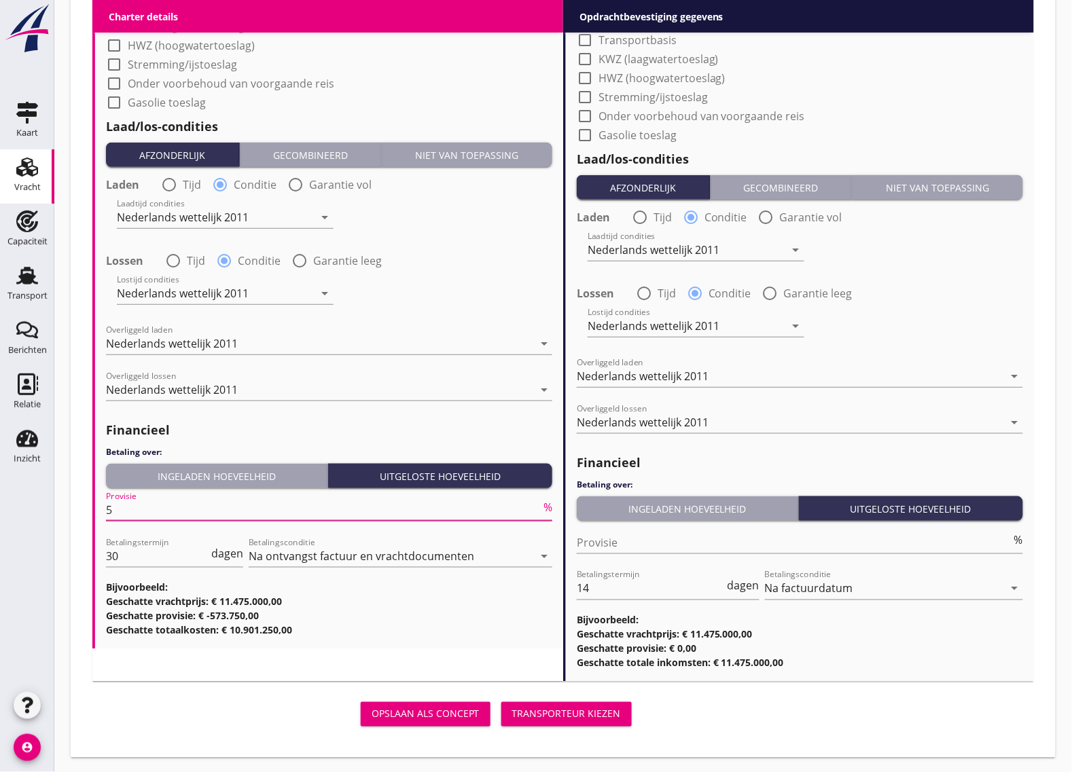
type input "5"
drag, startPoint x: 132, startPoint y: 534, endPoint x: 127, endPoint y: 554, distance: 21.1
click at [132, 542] on div "Betalingstermijn 30 dagen" at bounding box center [174, 558] width 137 height 46
click at [127, 555] on input "30" at bounding box center [157, 556] width 103 height 22
type input "3"
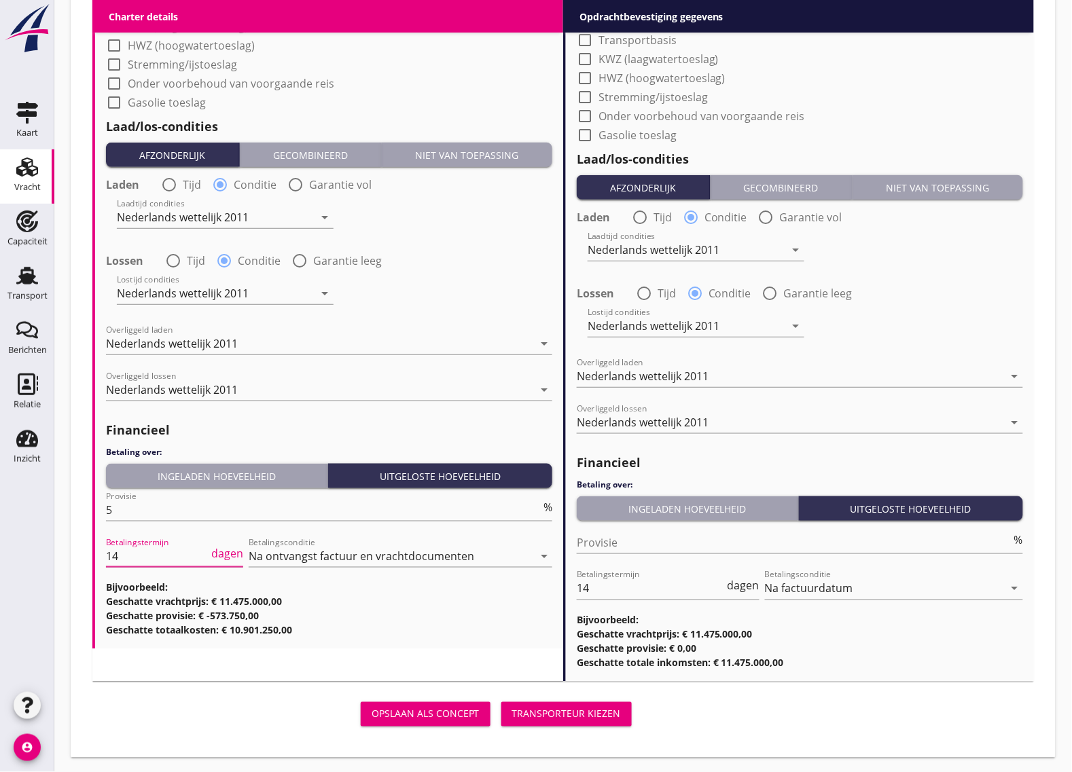
type input "14"
click at [163, 700] on div "Opslaan als concept Transporteur kiezen" at bounding box center [364, 714] width 545 height 33
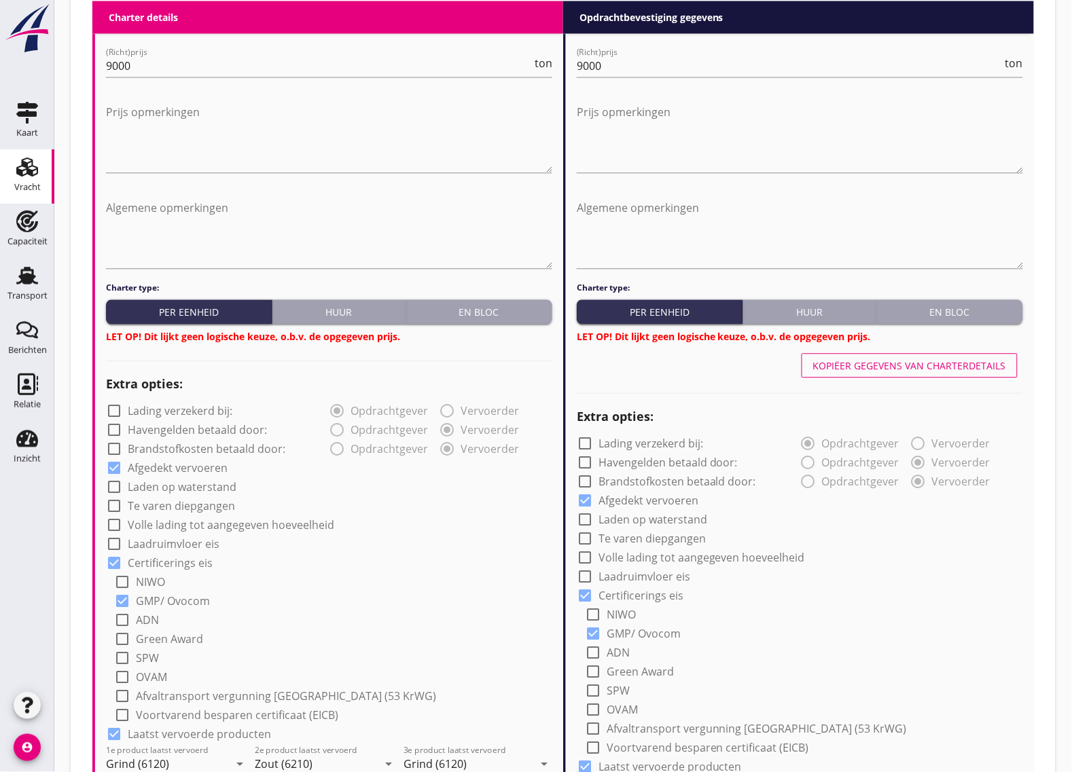
scroll to position [385, 0]
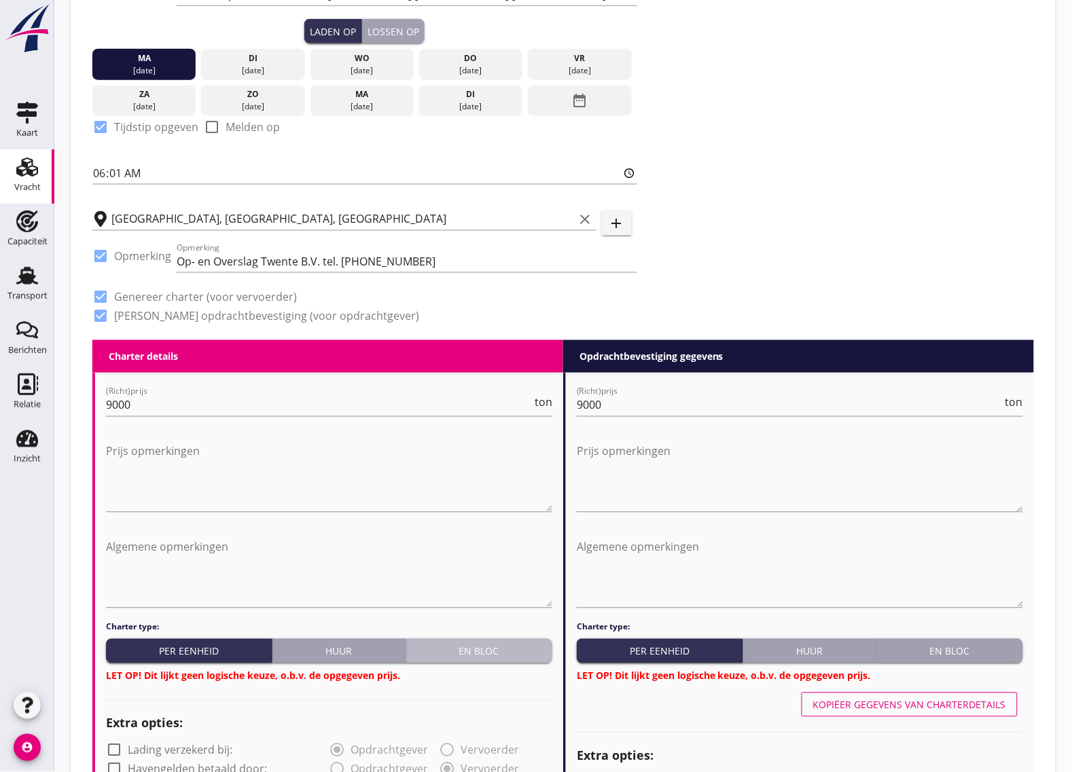
click at [491, 649] on div "En bloc" at bounding box center [479, 652] width 135 height 14
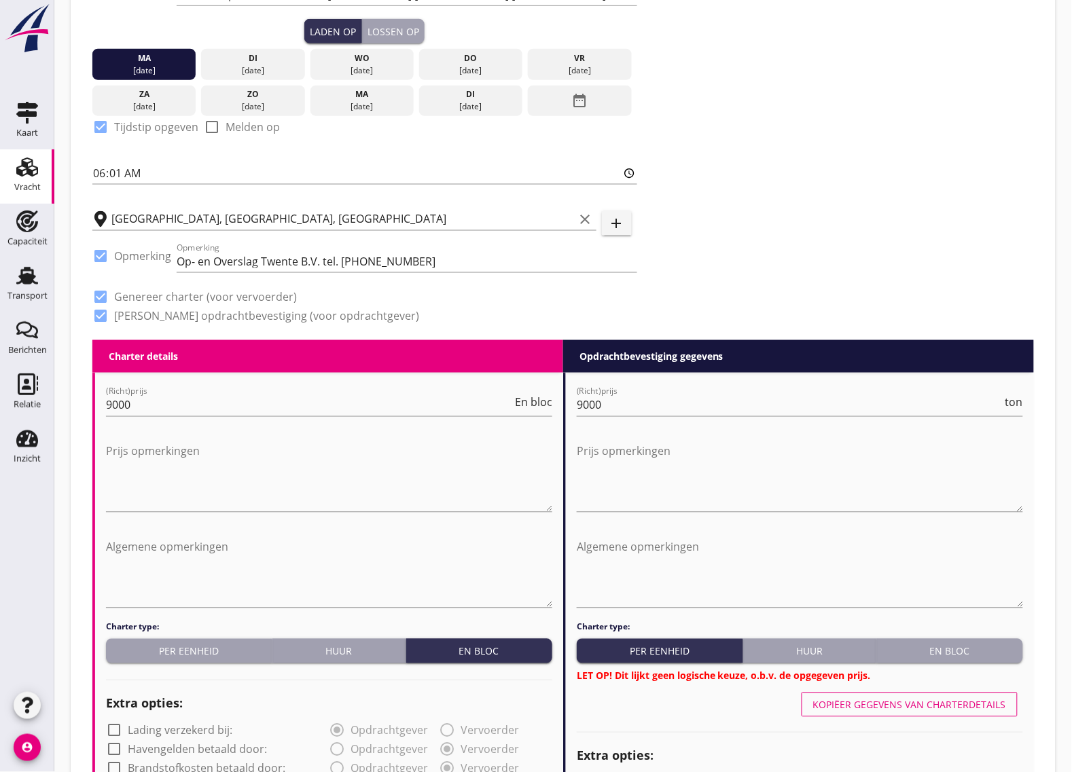
click at [891, 652] on div "En bloc" at bounding box center [949, 652] width 135 height 14
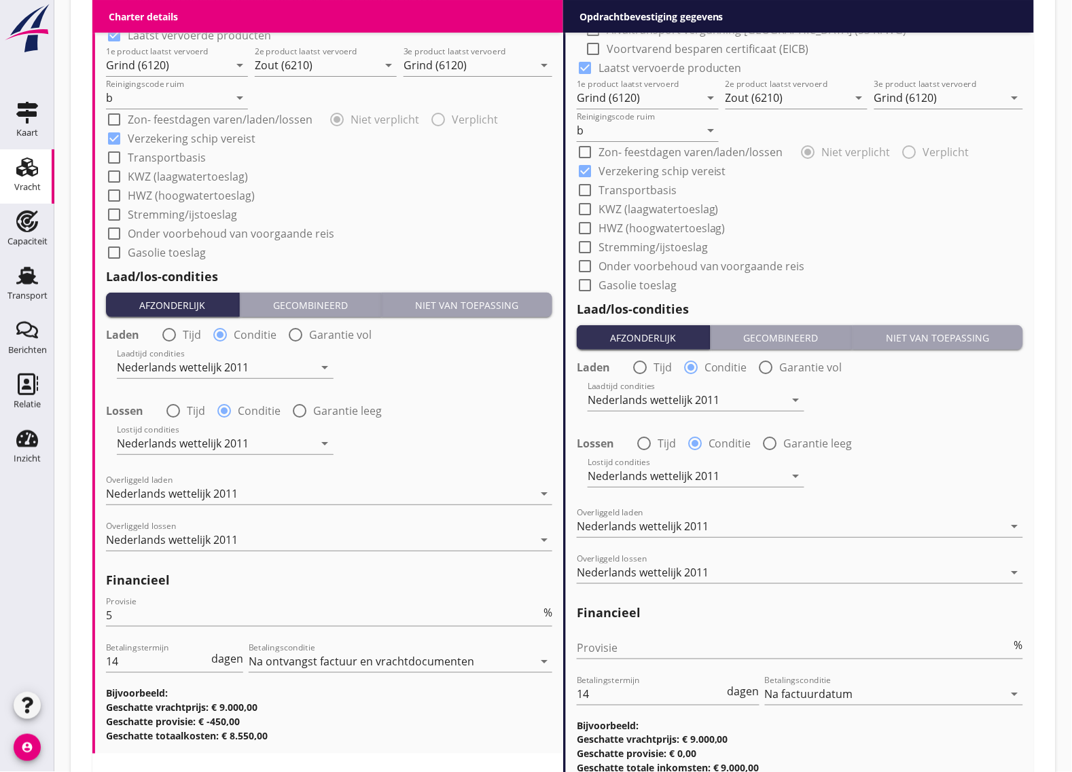
scroll to position [1509, 0]
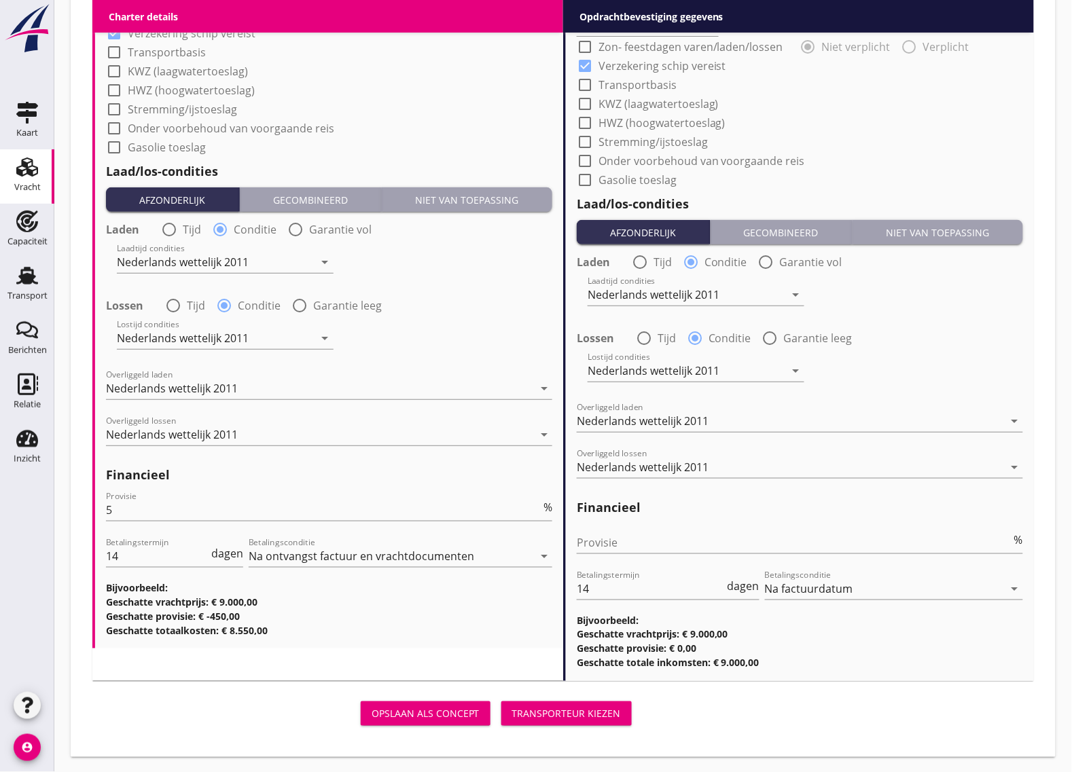
click at [571, 719] on div "Transporteur kiezen" at bounding box center [566, 714] width 109 height 14
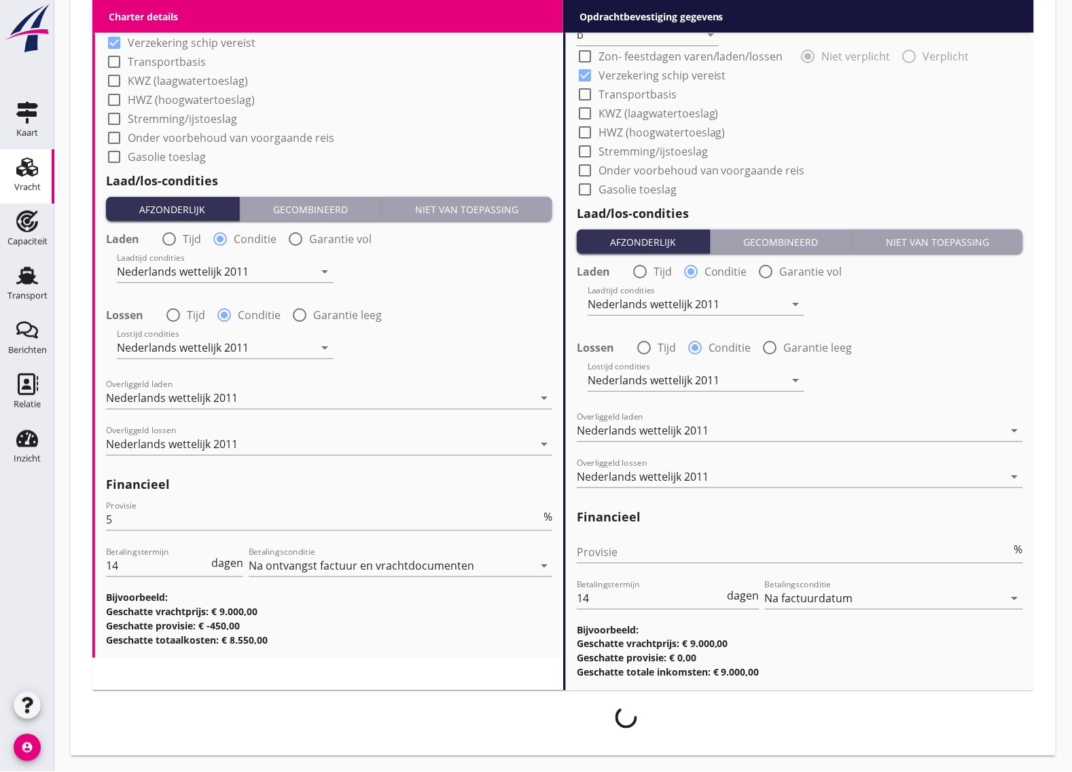
scroll to position [1499, 0]
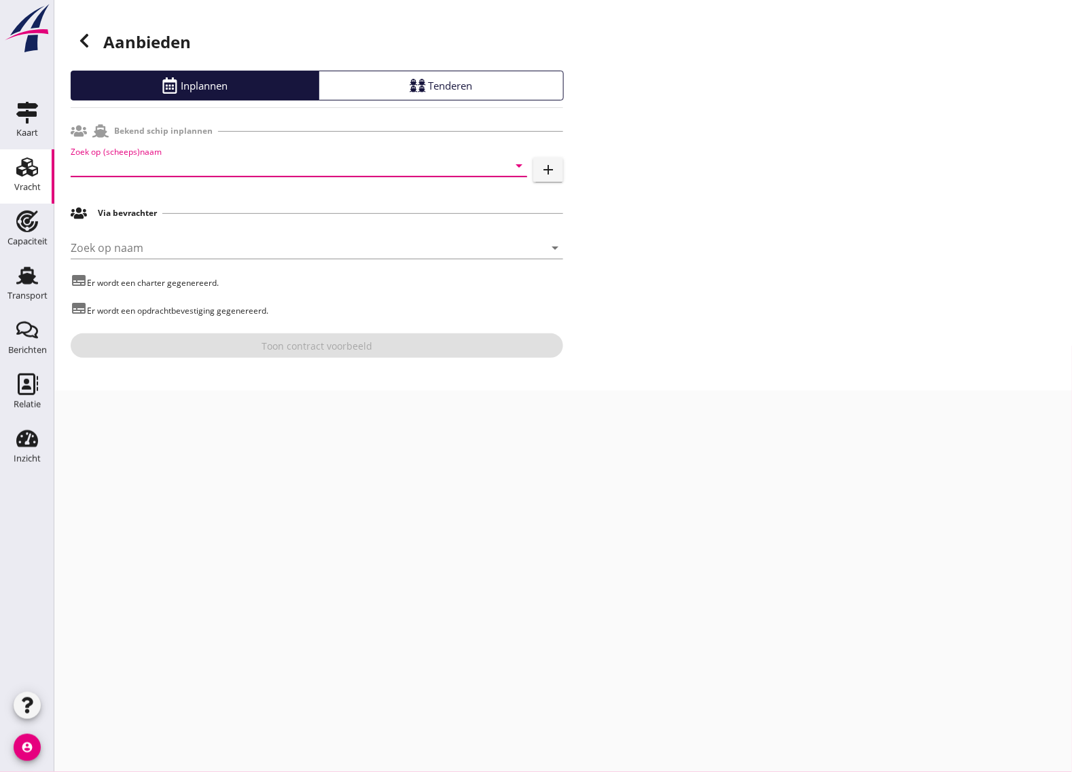
click at [129, 175] on input "Zoek op (scheeps)naam" at bounding box center [280, 166] width 418 height 22
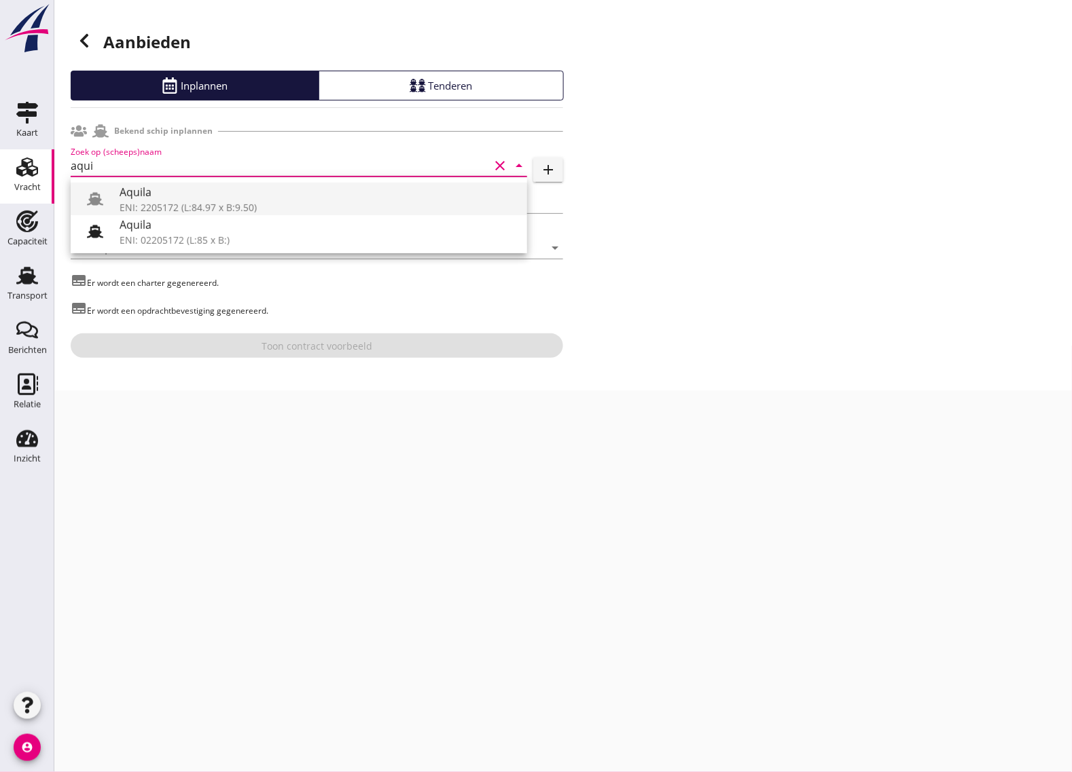
click at [168, 202] on div "ENI: 2205172 (L:84.97 x B:9.50)" at bounding box center [318, 207] width 397 height 14
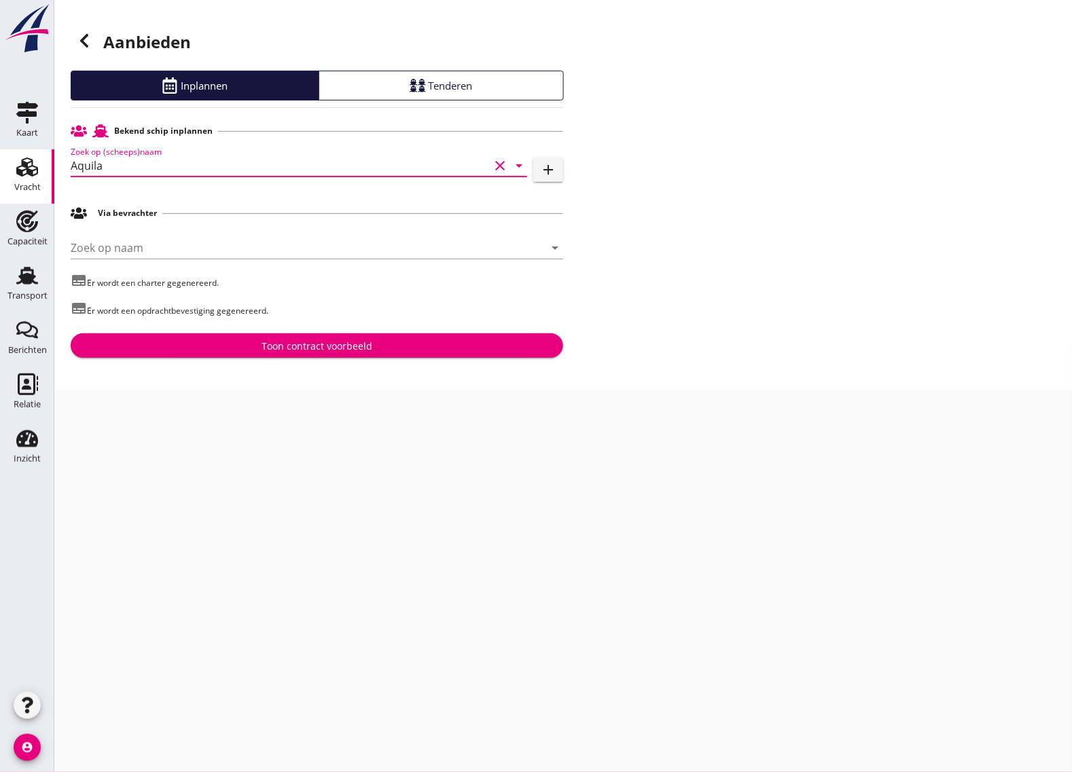
type input "Aquila"
click at [218, 348] on div "Toon contract voorbeeld" at bounding box center [317, 346] width 471 height 14
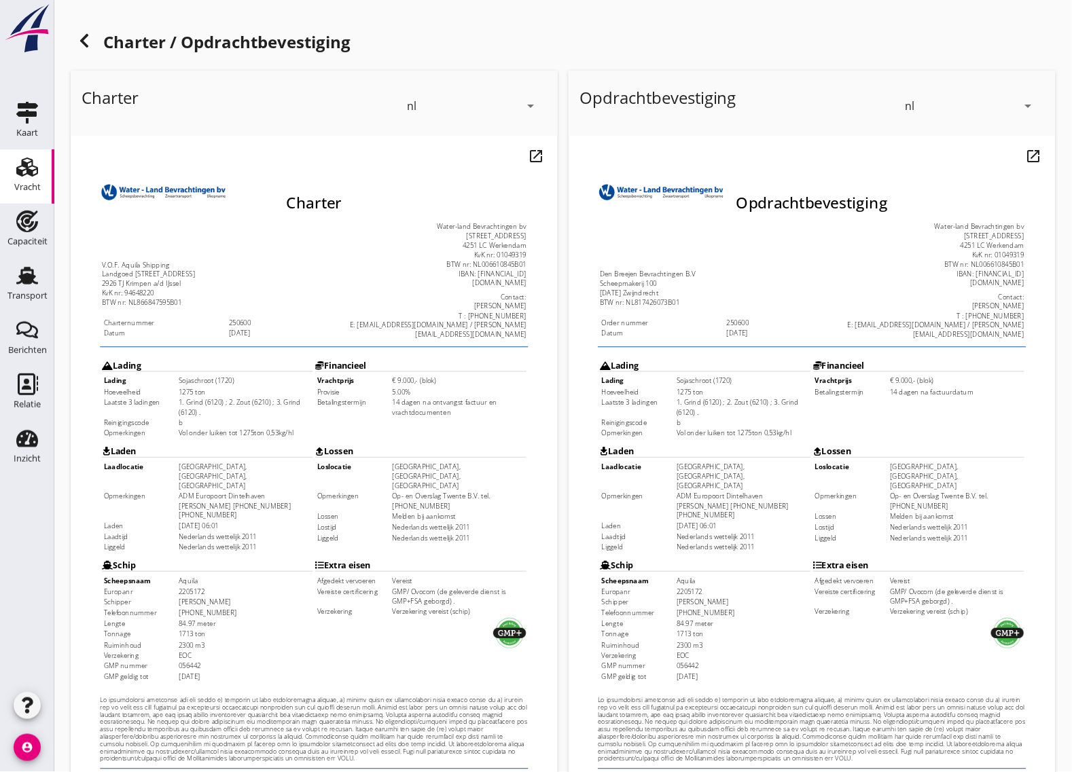
scroll to position [160, 0]
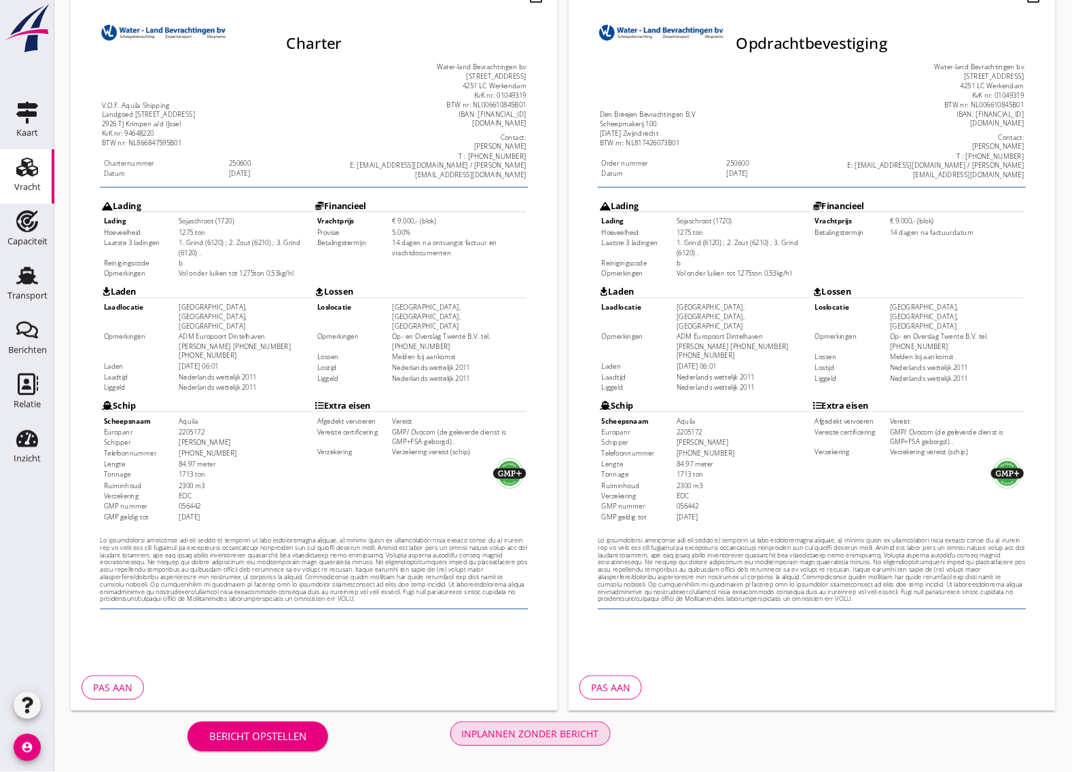
click at [562, 742] on button "Inplannen zonder bericht" at bounding box center [530, 734] width 160 height 24
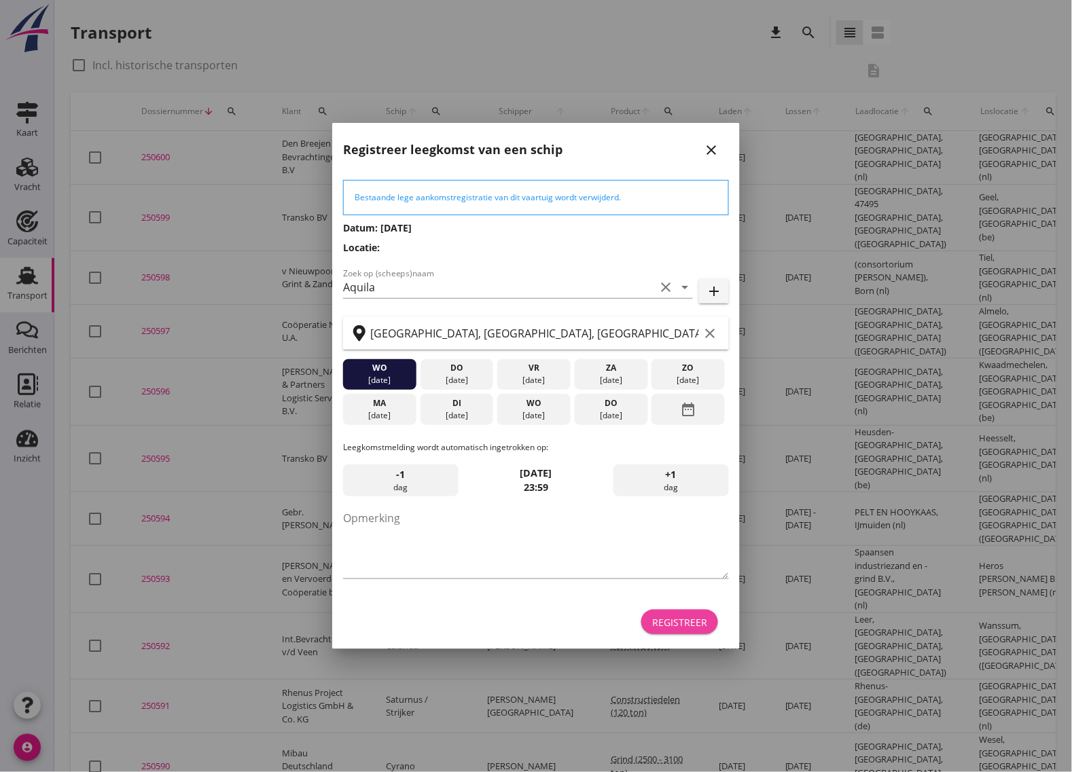
click at [704, 623] on div "Registreer" at bounding box center [679, 622] width 55 height 14
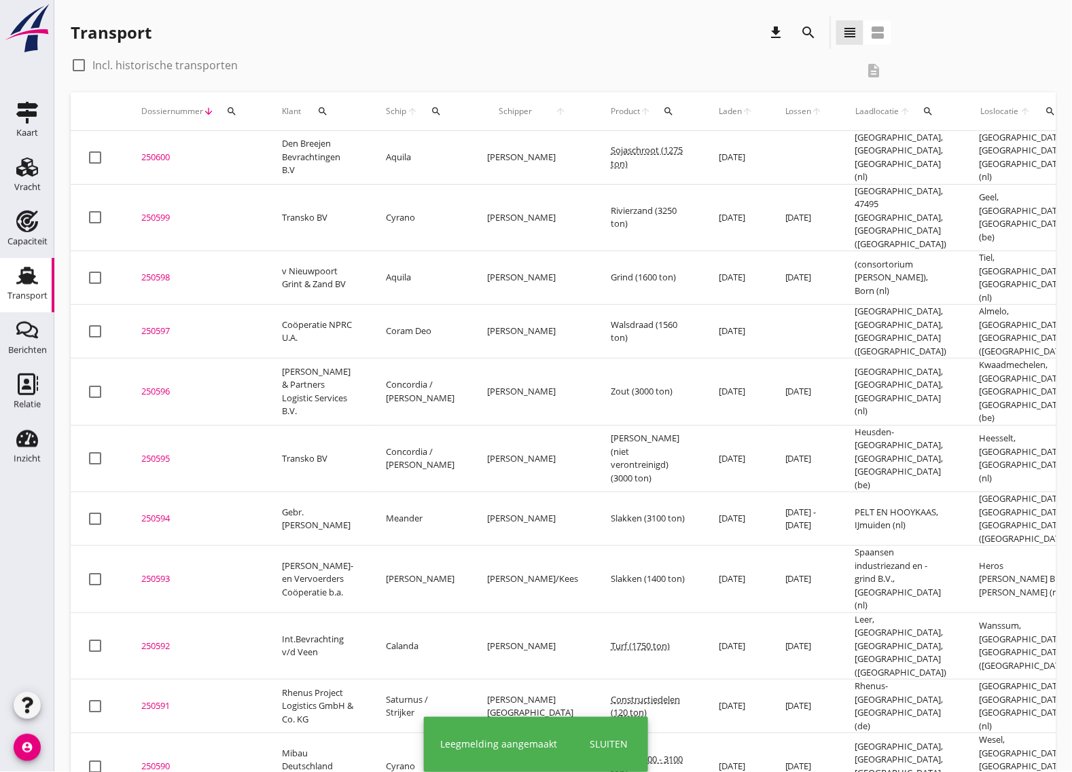
click at [148, 154] on div "250600" at bounding box center [195, 158] width 108 height 14
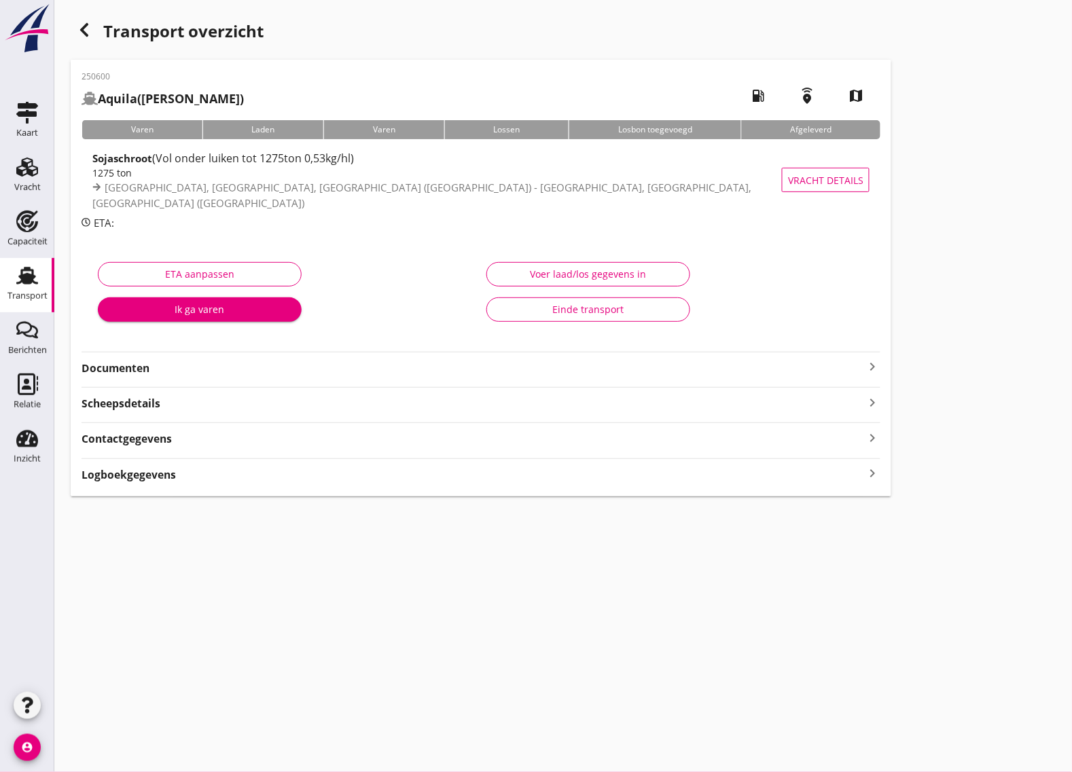
click at [153, 361] on strong "Documenten" at bounding box center [473, 369] width 783 height 16
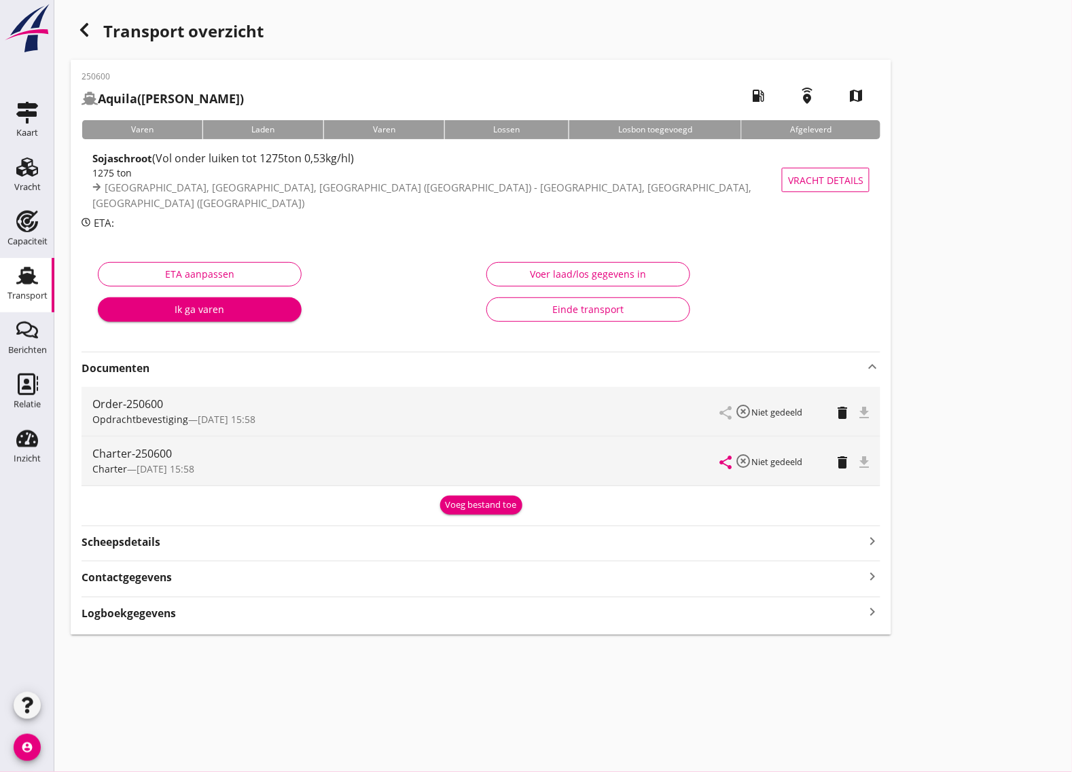
click at [864, 410] on div "file_download" at bounding box center [864, 412] width 11 height 16
click at [866, 457] on icon "file_download" at bounding box center [864, 462] width 16 height 16
click at [865, 411] on icon "file_download" at bounding box center [864, 413] width 16 height 16
click at [867, 461] on icon "open_in_browser" at bounding box center [864, 462] width 16 height 16
click at [82, 22] on icon "button" at bounding box center [84, 30] width 16 height 16
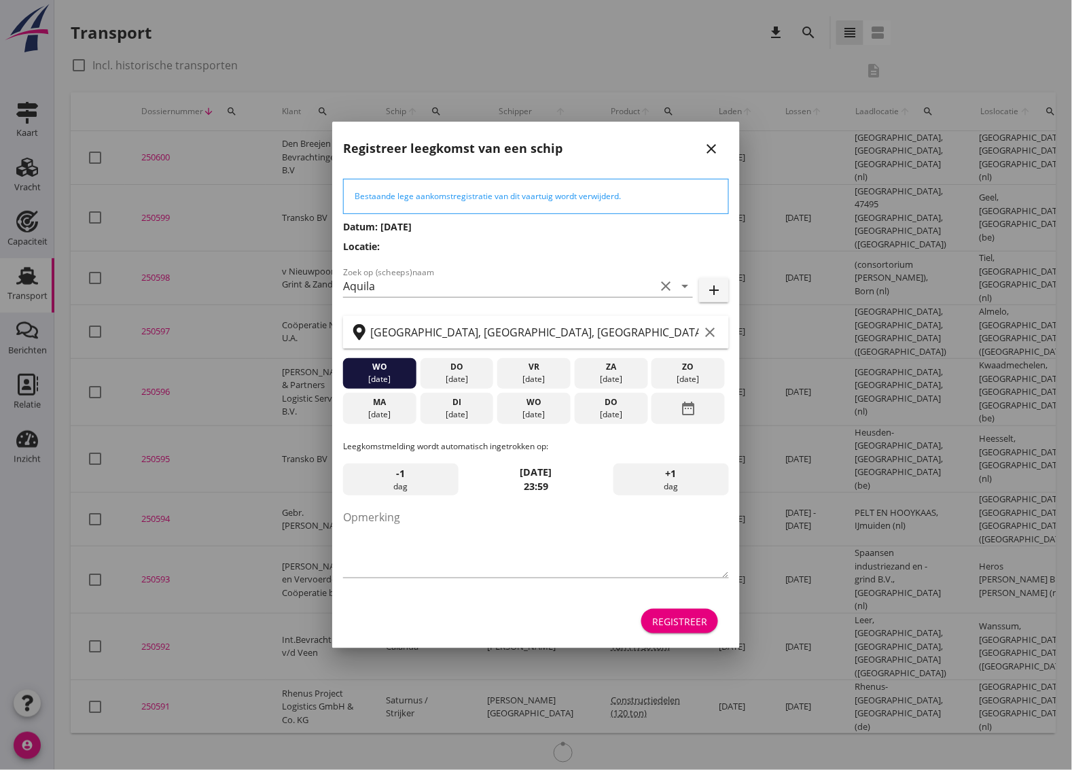
click at [710, 145] on icon "close" at bounding box center [711, 149] width 16 height 16
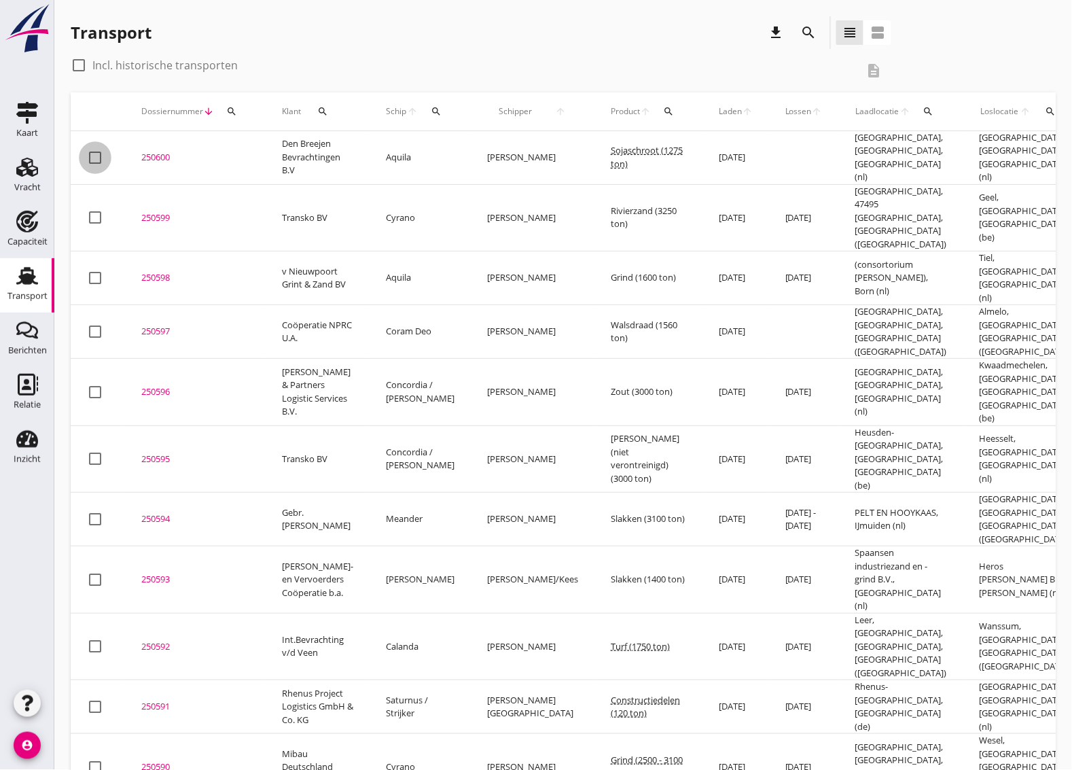
click at [99, 150] on div at bounding box center [95, 157] width 23 height 23
click at [92, 157] on div at bounding box center [95, 157] width 23 height 23
checkbox input "false"
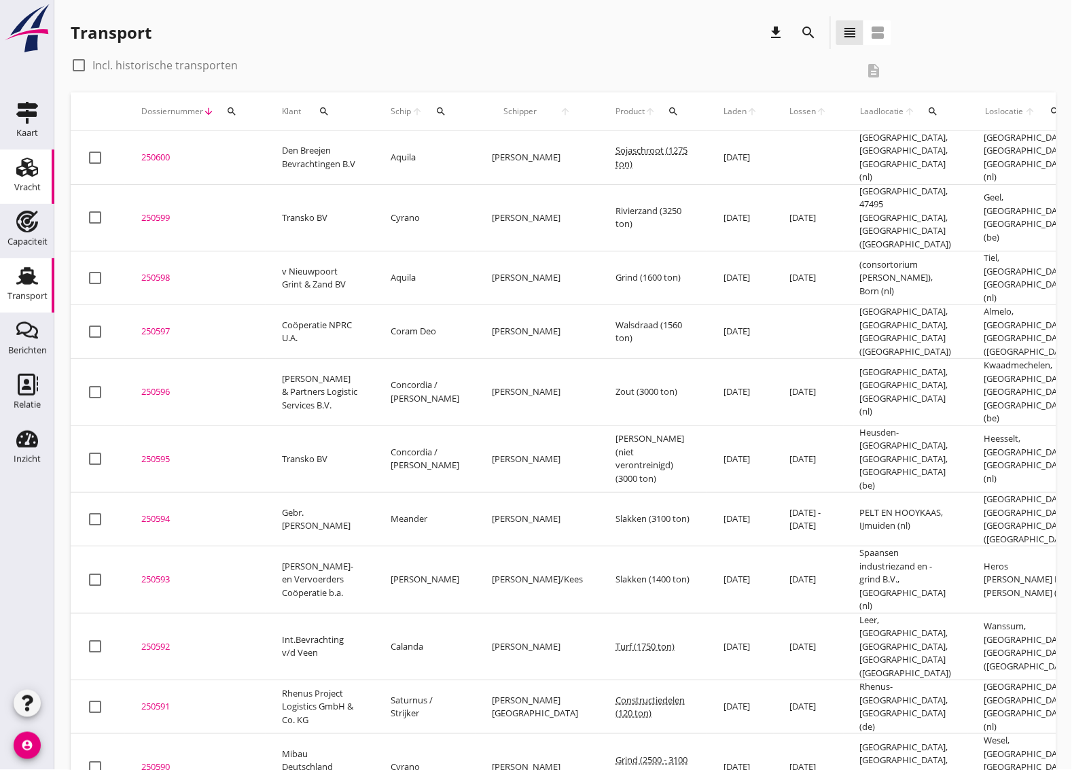
click at [29, 181] on div "Vracht" at bounding box center [27, 187] width 26 height 19
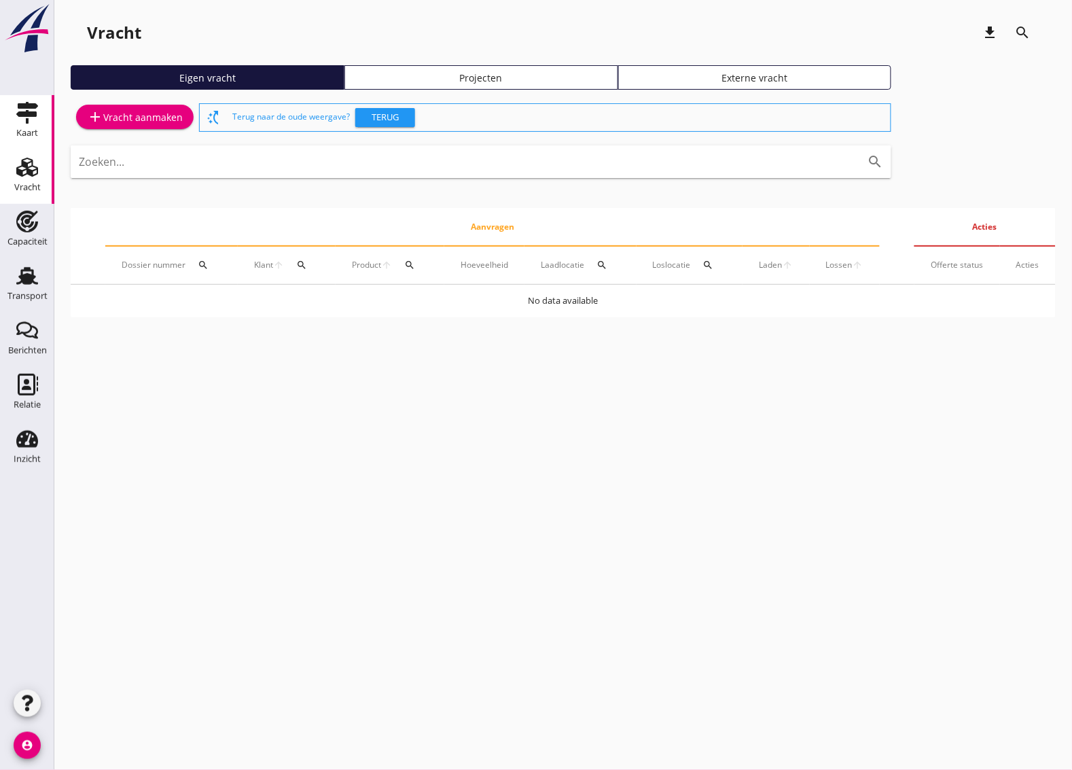
click at [32, 134] on div "Kaart" at bounding box center [27, 132] width 22 height 9
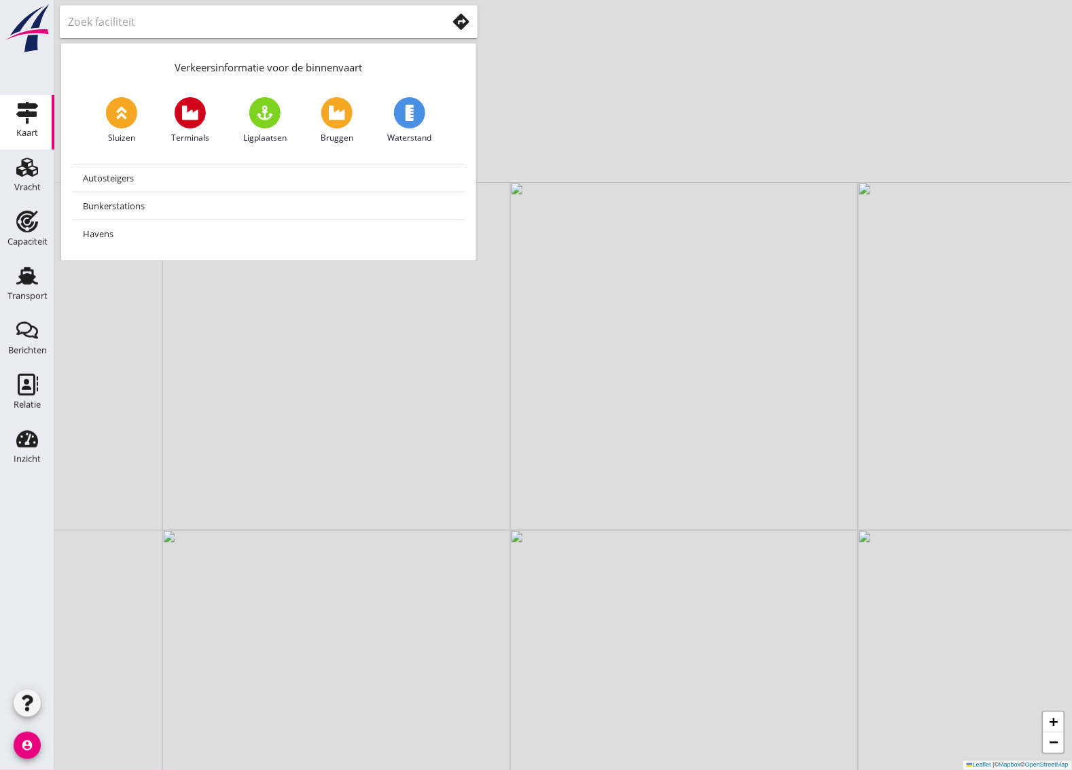
drag, startPoint x: 435, startPoint y: 449, endPoint x: 599, endPoint y: 774, distance: 364.3
click at [599, 770] on html "No data available Berichten Berichten Relatie Relatie Inzicht Inzicht person Mi…" at bounding box center [536, 385] width 1072 height 770
drag, startPoint x: 386, startPoint y: 427, endPoint x: 857, endPoint y: 453, distance: 471.5
click at [857, 454] on div "+ − Leaflet | © Mapbox © OpenStreetMap" at bounding box center [563, 385] width 1018 height 770
drag, startPoint x: 712, startPoint y: 406, endPoint x: 935, endPoint y: 452, distance: 227.7
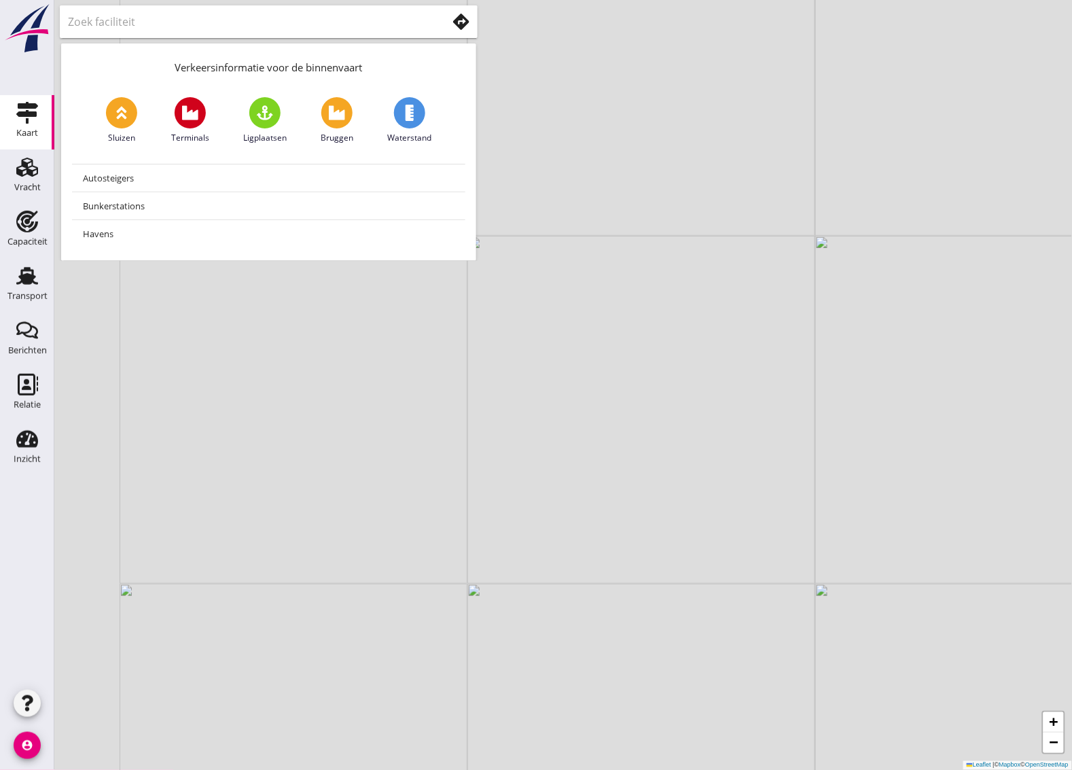
click at [935, 452] on div "+ − Leaflet | © Mapbox © OpenStreetMap" at bounding box center [563, 385] width 1018 height 770
drag, startPoint x: 841, startPoint y: 194, endPoint x: 778, endPoint y: 465, distance: 278.3
click at [778, 466] on div "+ − Leaflet | © Mapbox © OpenStreetMap" at bounding box center [563, 385] width 1018 height 770
drag, startPoint x: 810, startPoint y: 301, endPoint x: 541, endPoint y: 486, distance: 326.2
click at [541, 486] on div "+ − Leaflet | © Mapbox © OpenStreetMap" at bounding box center [563, 385] width 1018 height 770
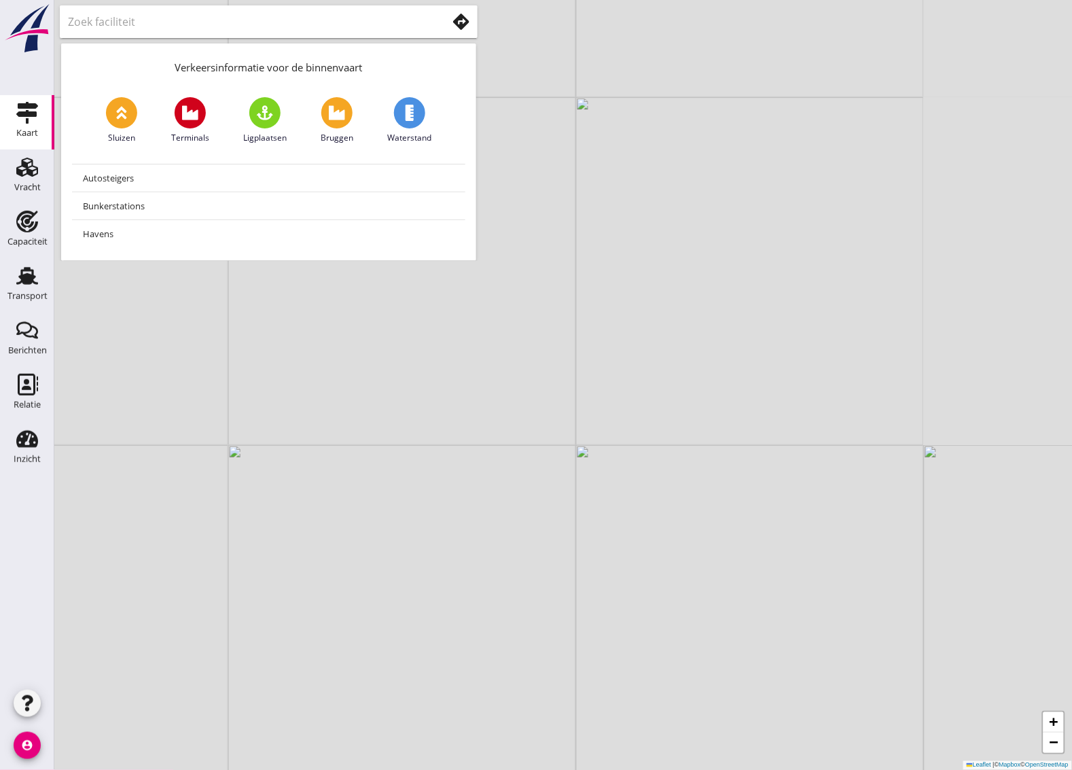
drag, startPoint x: 783, startPoint y: 357, endPoint x: 452, endPoint y: 442, distance: 341.5
click at [452, 442] on div "+ − Leaflet | © Mapbox © OpenStreetMap" at bounding box center [563, 385] width 1018 height 770
click at [912, 433] on div "+ − Leaflet | © Mapbox © OpenStreetMap" at bounding box center [563, 385] width 1018 height 770
drag, startPoint x: 918, startPoint y: 313, endPoint x: 1084, endPoint y: 255, distance: 175.5
click at [1071, 255] on html "No data available Berichten Berichten Relatie Relatie Inzicht Inzicht person Mi…" at bounding box center [536, 385] width 1072 height 770
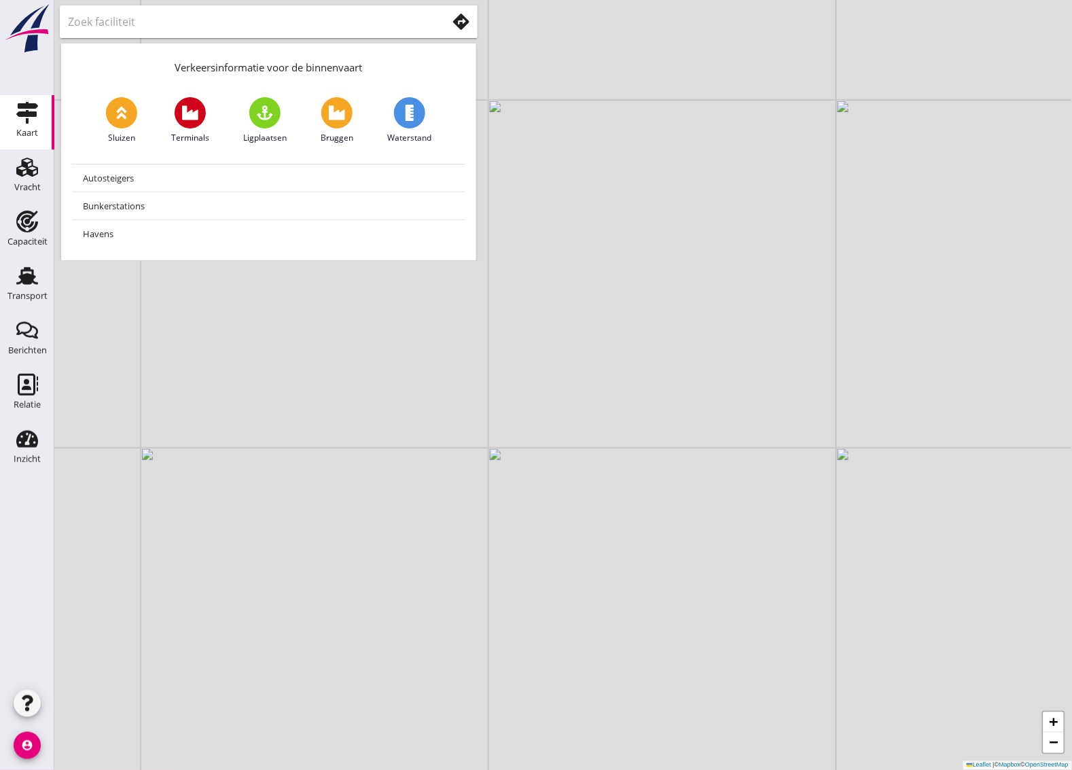
drag, startPoint x: 752, startPoint y: 469, endPoint x: 758, endPoint y: 148, distance: 321.4
click at [758, 148] on div "+ − Leaflet | © Mapbox © OpenStreetMap" at bounding box center [563, 385] width 1018 height 770
drag, startPoint x: 572, startPoint y: 473, endPoint x: 472, endPoint y: 347, distance: 160.5
click at [472, 347] on div "+ − Leaflet | © Mapbox © OpenStreetMap" at bounding box center [563, 385] width 1018 height 770
click at [19, 160] on icon "Vracht" at bounding box center [27, 167] width 22 height 22
